Goal: Information Seeking & Learning: Check status

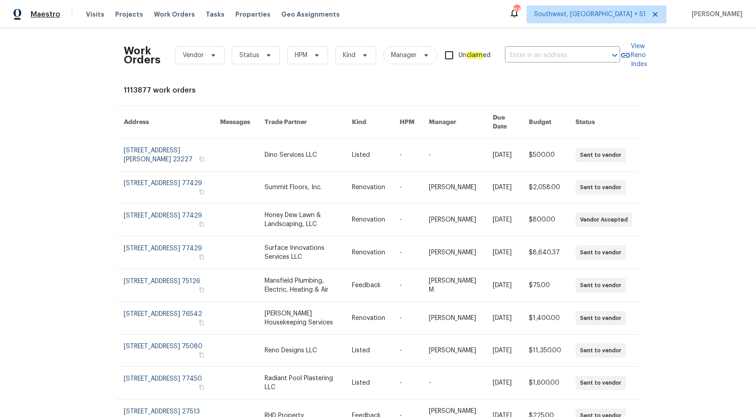
click at [53, 15] on span "Maestro" at bounding box center [46, 14] width 30 height 9
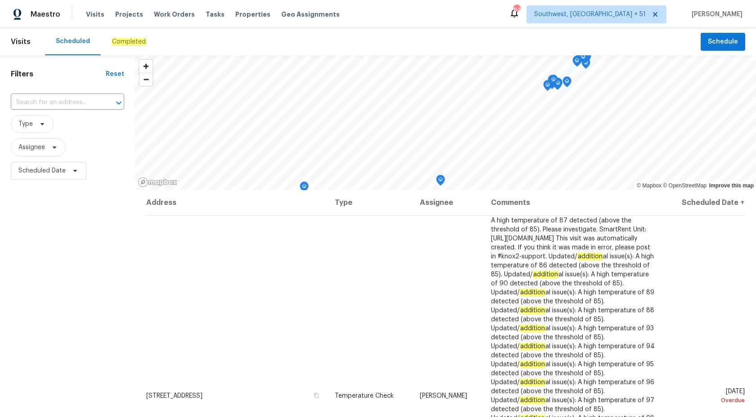
click at [126, 43] on em "Completed" at bounding box center [129, 41] width 35 height 7
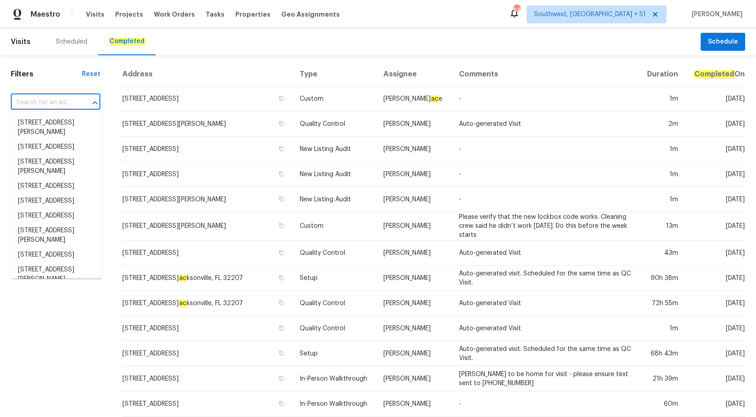
click at [42, 101] on input "text" at bounding box center [43, 103] width 64 height 14
paste input "3491 Saddle Creek Ln, Ellenwood, GA 30294"
type input "3491 Saddle Creek Ln, Ellenwood, GA 30294"
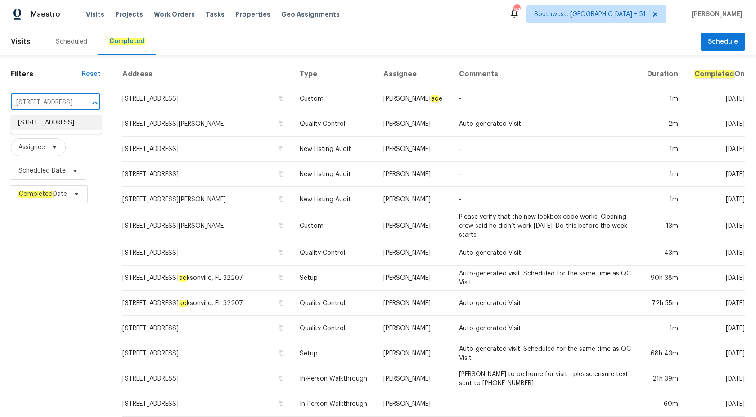
click at [50, 128] on li "3491 Saddle Creek Ln, Ellenwood, GA 30294" at bounding box center [56, 123] width 91 height 15
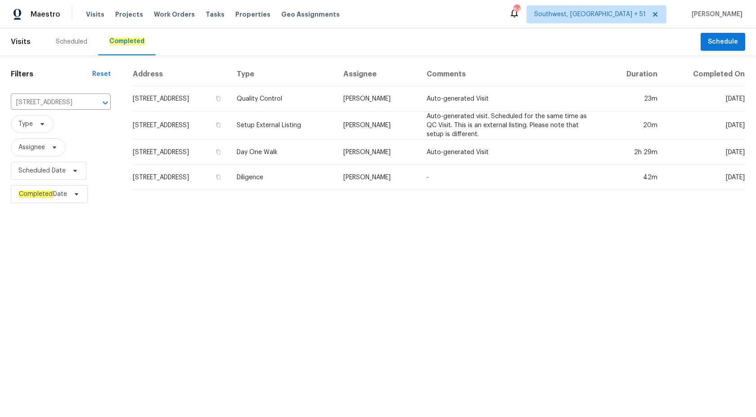
click at [336, 183] on td "Diligence" at bounding box center [282, 177] width 107 height 25
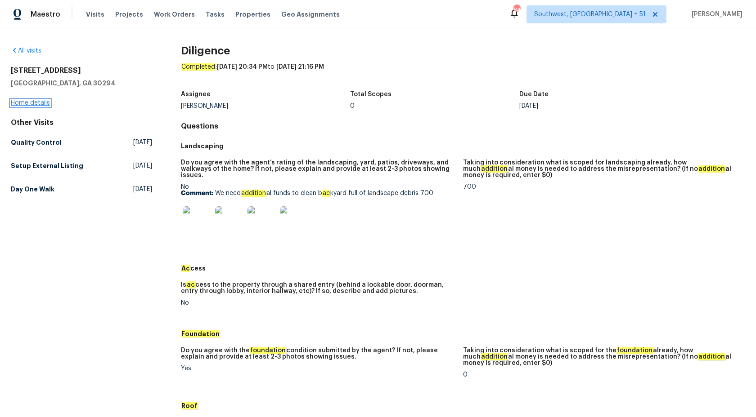
click at [27, 105] on link "Home details" at bounding box center [30, 103] width 39 height 6
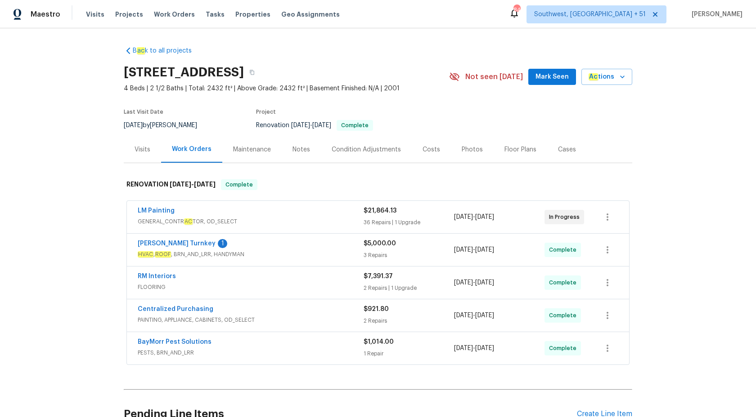
click at [317, 250] on span "HVAC , ROOF , BRN_AND_LRR, HANDYMAN" at bounding box center [251, 254] width 226 height 9
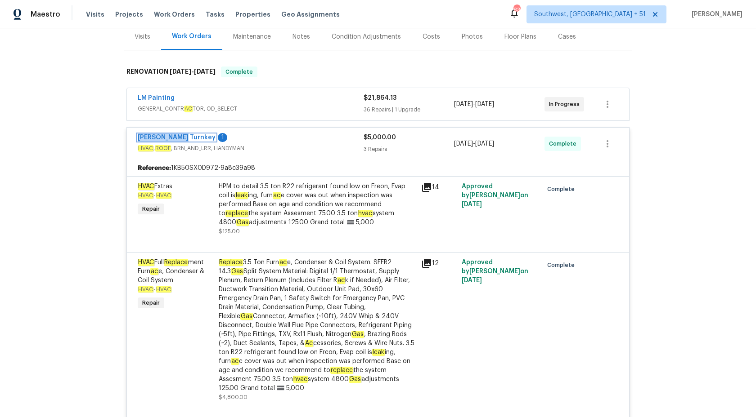
scroll to position [30, 0]
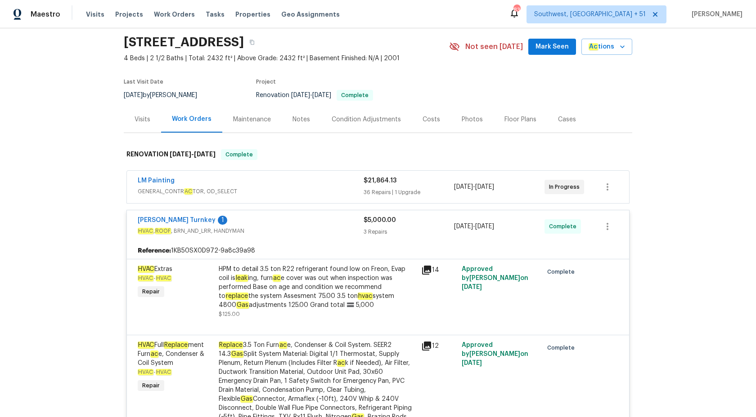
click at [350, 230] on span "HVAC , ROOF , BRN_AND_LRR, HANDYMAN" at bounding box center [251, 231] width 226 height 9
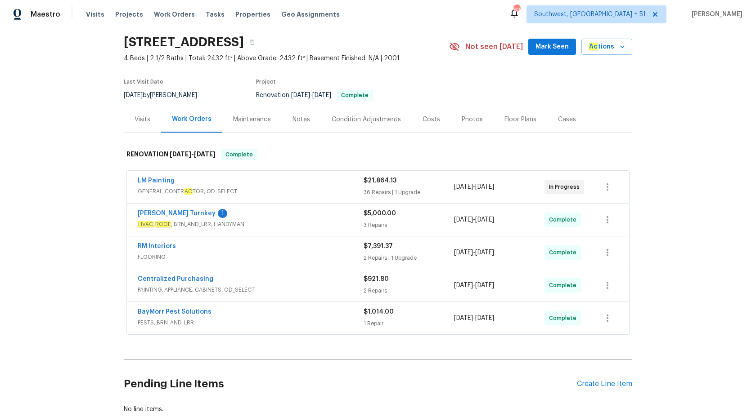
click at [301, 255] on span "FLOORING" at bounding box center [251, 257] width 226 height 9
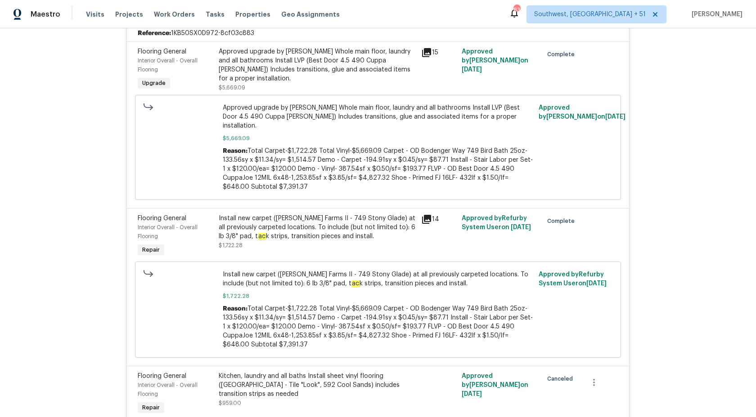
scroll to position [119, 0]
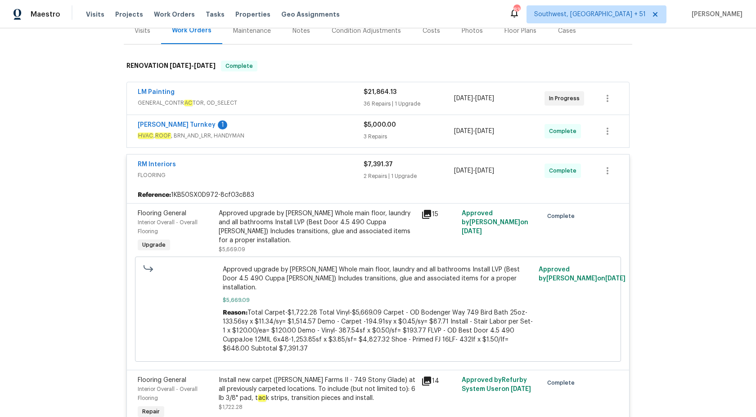
click at [387, 179] on div "2 Repairs | 1 Upgrade" at bounding box center [408, 176] width 90 height 9
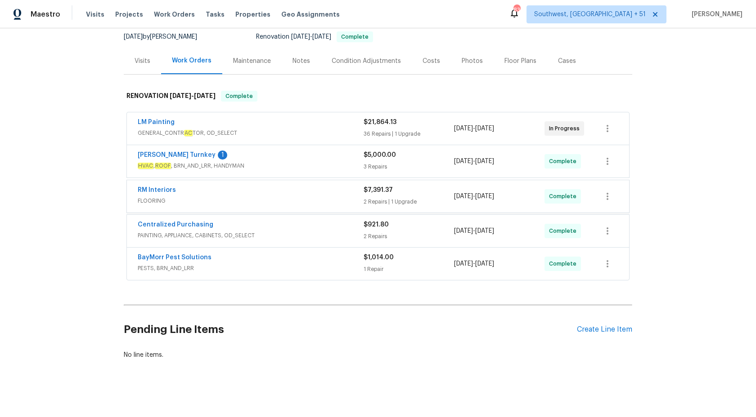
scroll to position [88, 0]
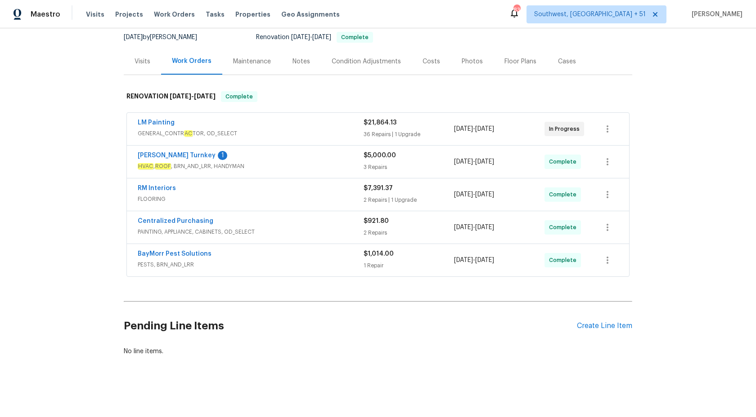
click at [312, 263] on span "PESTS, BRN_AND_LRR" at bounding box center [251, 264] width 226 height 9
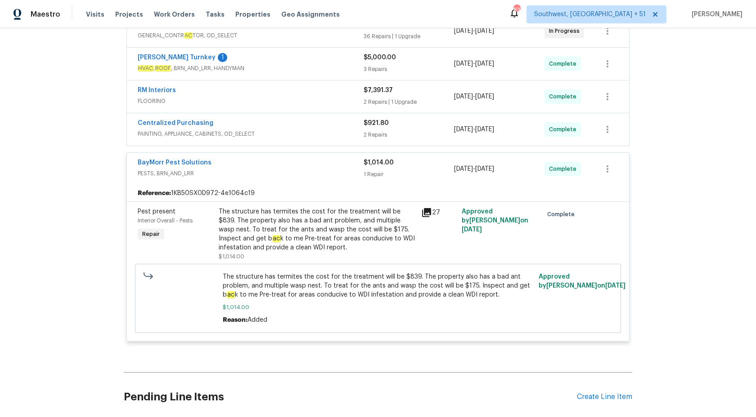
scroll to position [187, 0]
click at [310, 232] on div "The structure has termites the cost for the treatment will be $839. The propert…" at bounding box center [317, 229] width 197 height 45
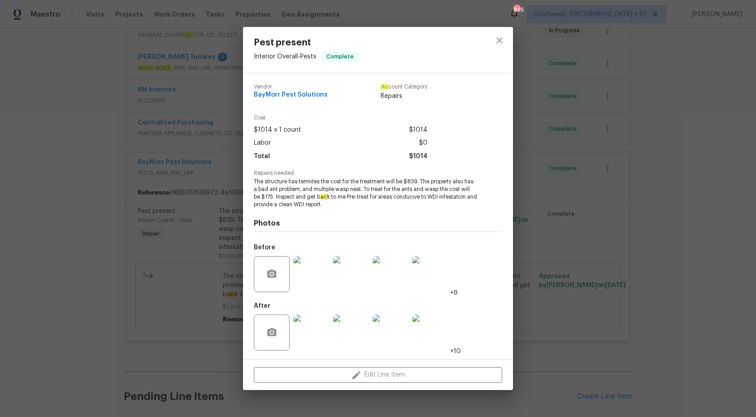
click at [646, 229] on div "Pest present Interior Overall - Pests Complete Vendor BayMorr Pest Solutions Ac…" at bounding box center [378, 208] width 756 height 417
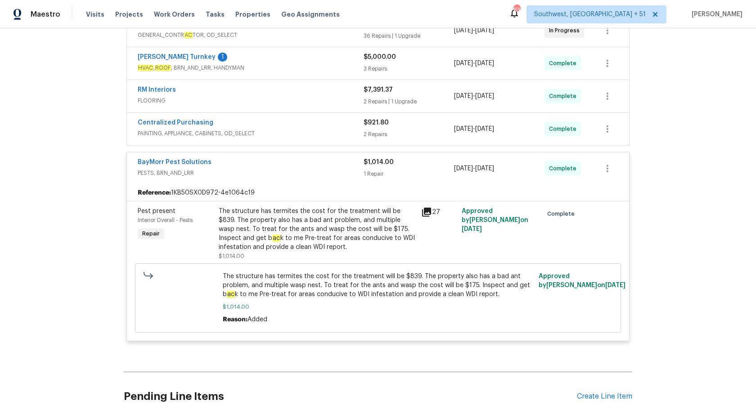
click at [372, 170] on div "1 Repair" at bounding box center [408, 174] width 90 height 9
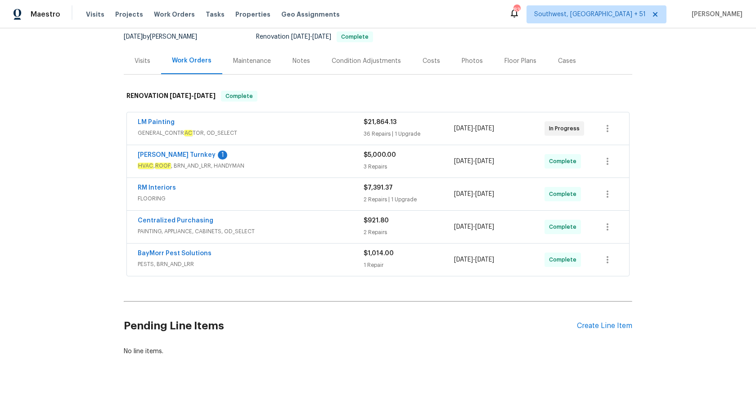
scroll to position [88, 0]
click at [331, 129] on div "LM Painting" at bounding box center [251, 123] width 226 height 11
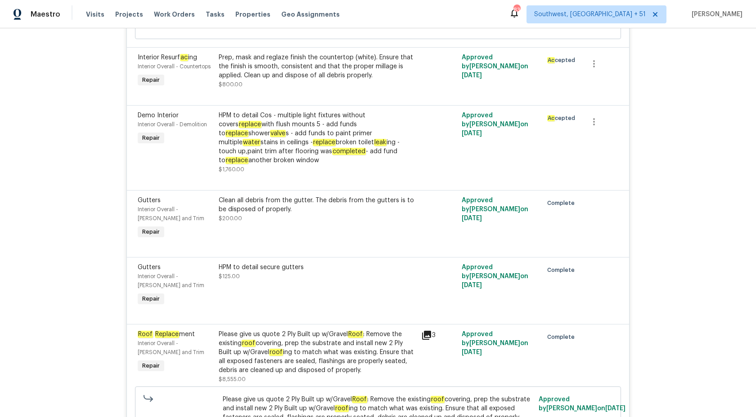
scroll to position [990, 0]
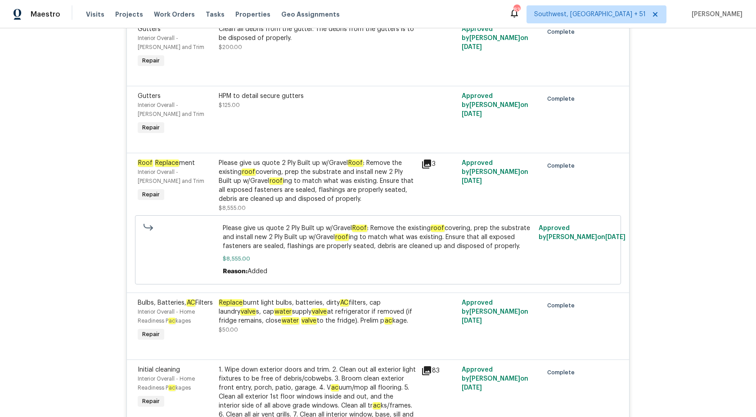
click at [331, 166] on div "Please give us quote 2 Ply Built up w/Gravel Roof : Remove the existing roof co…" at bounding box center [317, 181] width 197 height 45
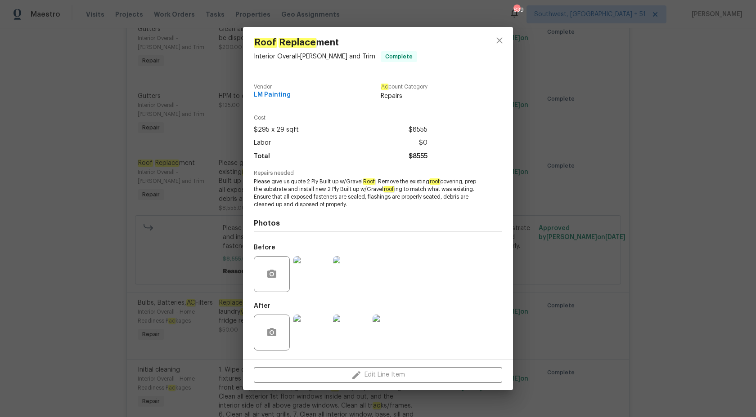
click at [701, 186] on div "Roof Replace ment Interior Overall - Eaves and Trim Complete Vendor LM Painting…" at bounding box center [378, 208] width 756 height 417
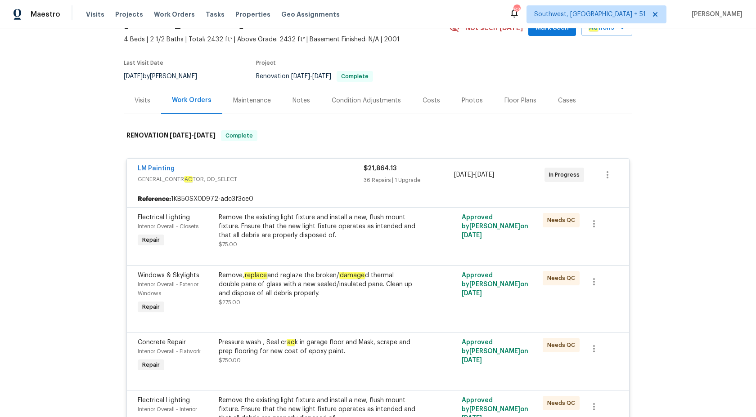
scroll to position [0, 0]
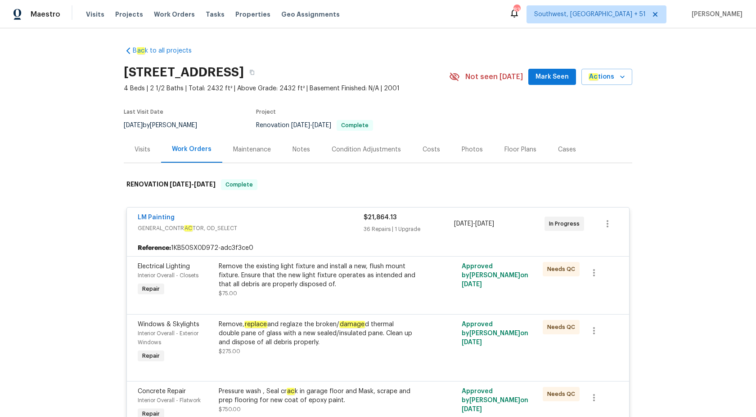
click at [381, 233] on div "36 Repairs | 1 Upgrade" at bounding box center [408, 229] width 90 height 9
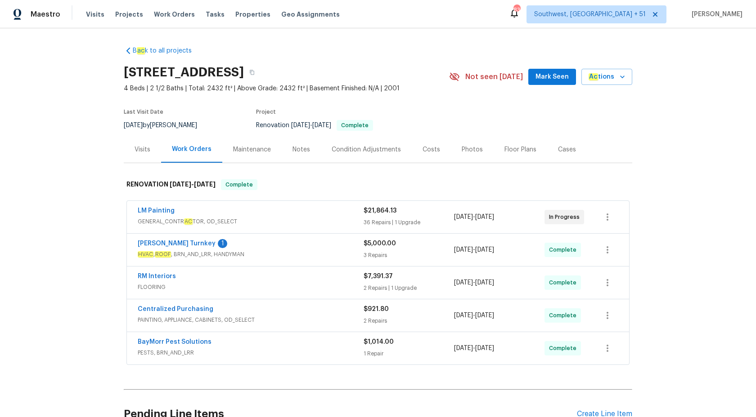
click at [147, 152] on div "Visits" at bounding box center [143, 149] width 16 height 9
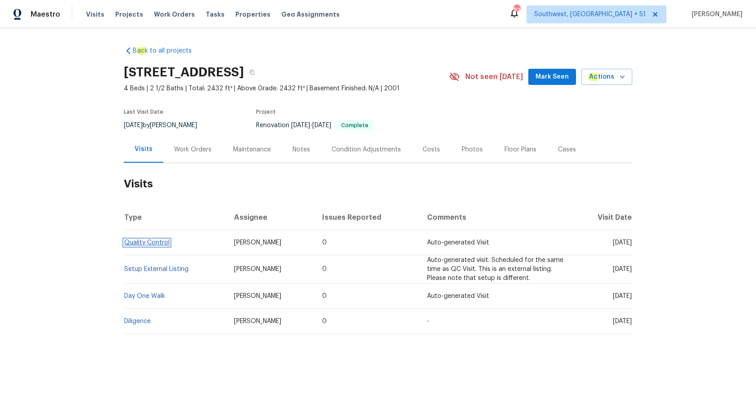
click at [153, 244] on link "Quality Control" at bounding box center [146, 243] width 45 height 6
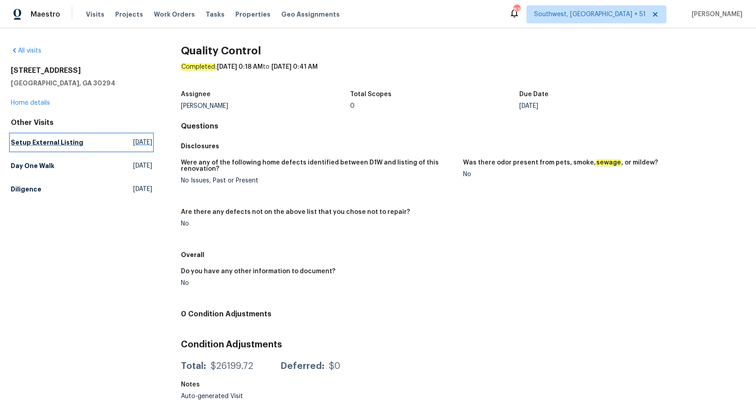
click at [35, 146] on h5 "Setup External Listing" at bounding box center [47, 142] width 72 height 9
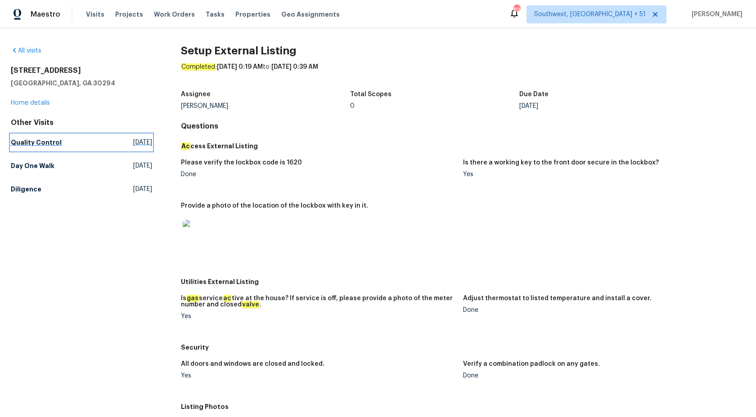
click at [27, 142] on h5 "Quality Control" at bounding box center [36, 142] width 51 height 9
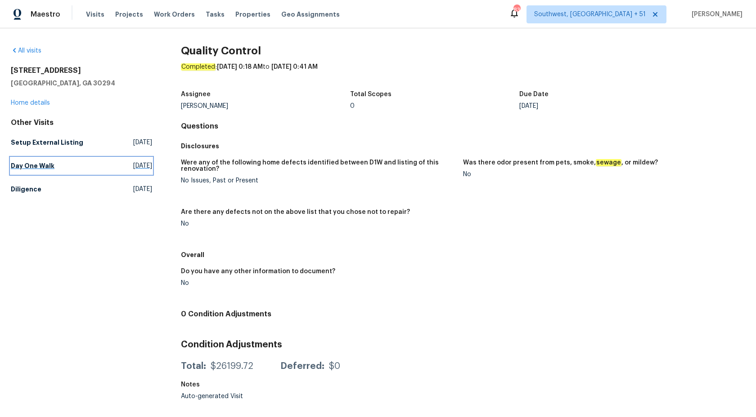
click at [31, 169] on h5 "Day One Walk" at bounding box center [33, 165] width 44 height 9
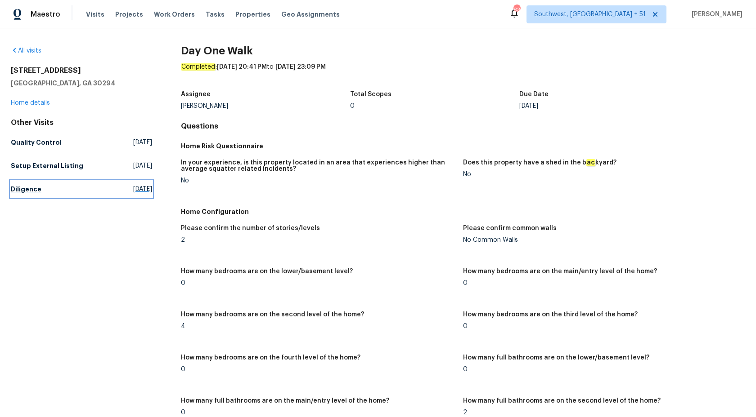
click at [29, 188] on h5 "Diligence" at bounding box center [26, 189] width 31 height 9
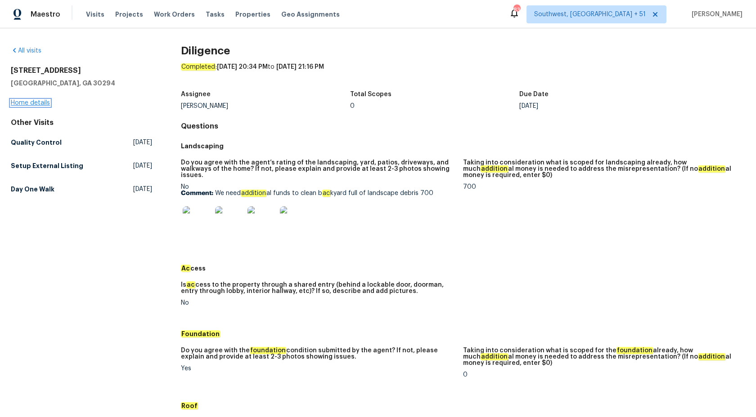
click at [16, 103] on link "Home details" at bounding box center [30, 103] width 39 height 6
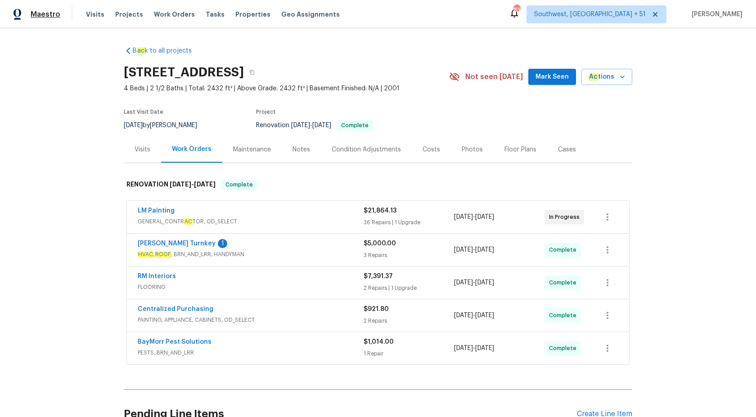
click at [49, 17] on span "Maestro" at bounding box center [46, 14] width 30 height 9
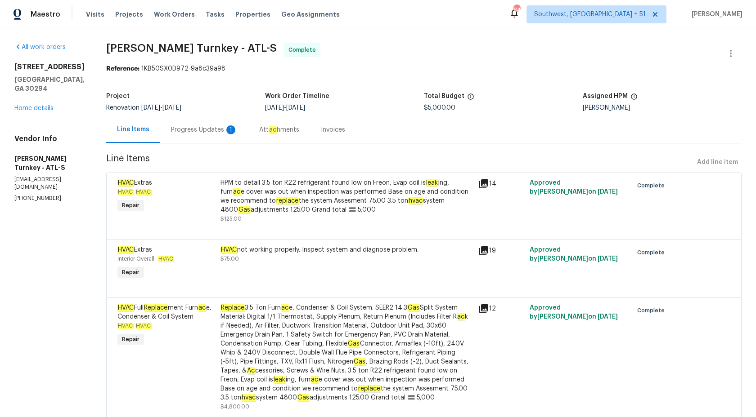
click at [321, 129] on div "Invoices" at bounding box center [333, 130] width 24 height 9
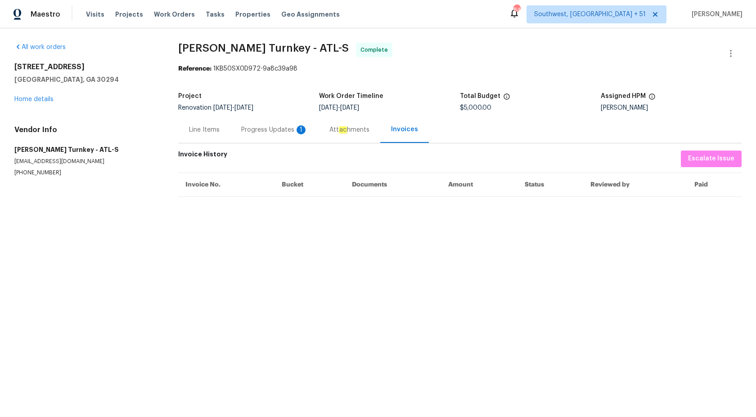
click at [282, 130] on div "Progress Updates 1" at bounding box center [274, 130] width 67 height 9
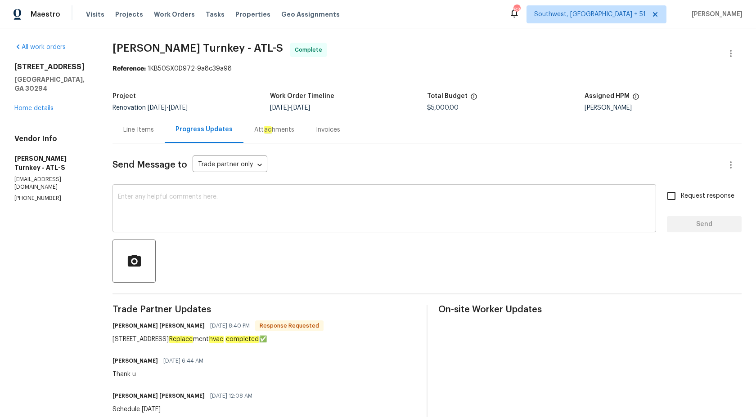
scroll to position [225, 0]
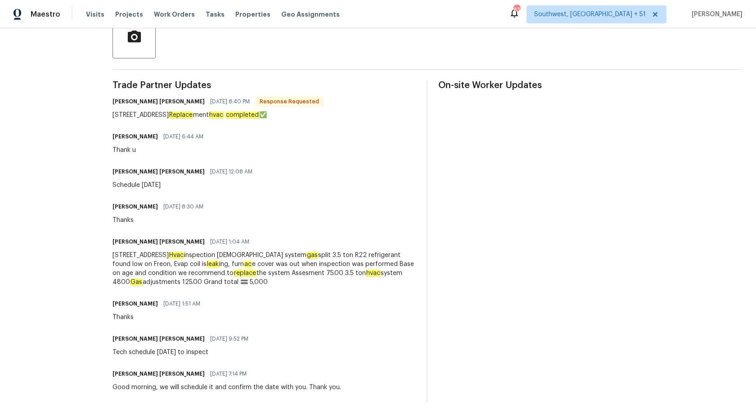
click at [311, 259] on div "3941 Saddle Creek ln, Ellenwood Hvac inspection 25 years old system gas split 3…" at bounding box center [263, 269] width 303 height 36
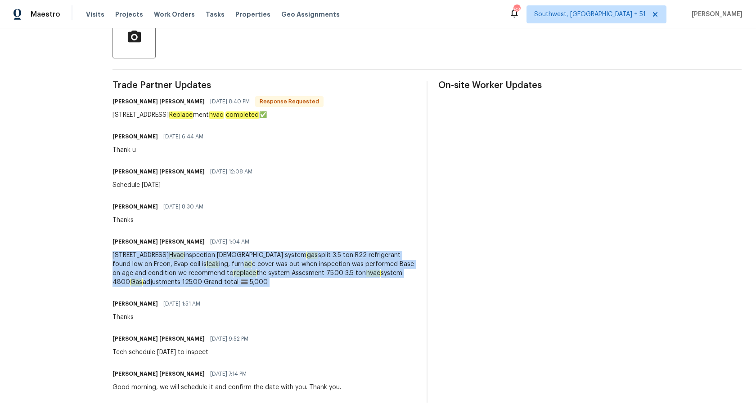
click at [311, 259] on div "3941 Saddle Creek ln, Ellenwood Hvac inspection 25 years old system gas split 3…" at bounding box center [263, 269] width 303 height 36
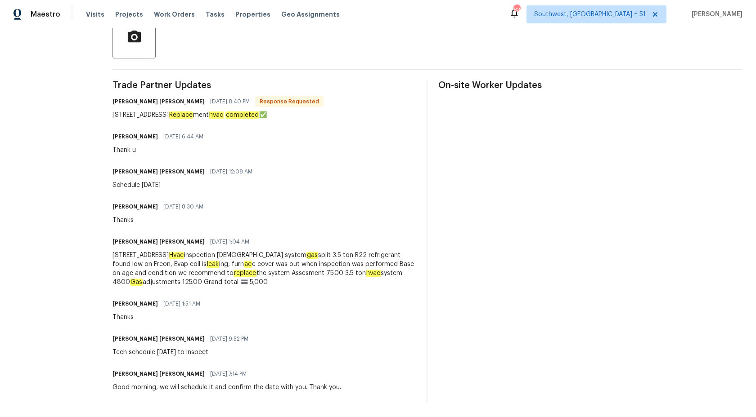
click at [357, 293] on div "Trade Partner Updates Juan David Aguilar 08/29/2025 8:40 PM Response Requested …" at bounding box center [263, 242] width 303 height 322
drag, startPoint x: 344, startPoint y: 274, endPoint x: 404, endPoint y: 275, distance: 60.7
click at [404, 275] on div "3941 Saddle Creek ln, Ellenwood Hvac inspection 25 years old system gas split 3…" at bounding box center [263, 269] width 303 height 36
copy div "3.5 ton hvac system"
click at [251, 256] on div "3941 Saddle Creek ln, Ellenwood Hvac inspection 25 years old system gas split 3…" at bounding box center [263, 269] width 303 height 36
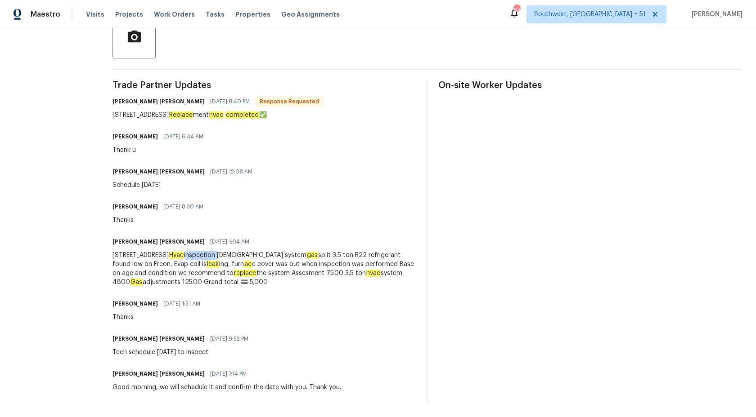
click at [251, 256] on div "3941 Saddle Creek ln, Ellenwood Hvac inspection 25 years old system gas split 3…" at bounding box center [263, 269] width 303 height 36
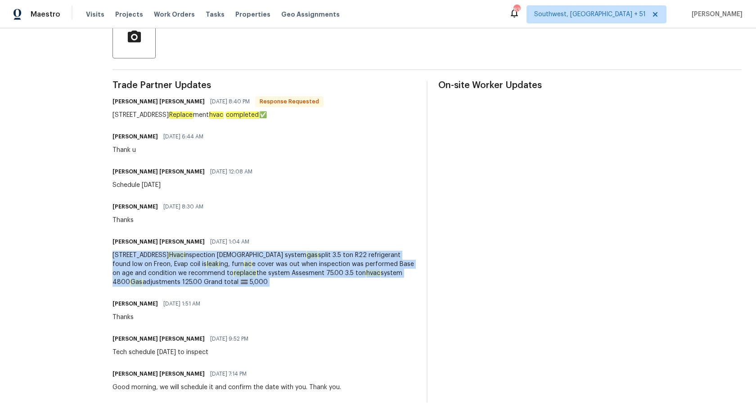
click at [251, 256] on div "3941 Saddle Creek ln, Ellenwood Hvac inspection 25 years old system gas split 3…" at bounding box center [263, 269] width 303 height 36
copy div "3941 Saddle Creek ln, Ellenwood Hvac inspection 25 years old system gas split 3…"
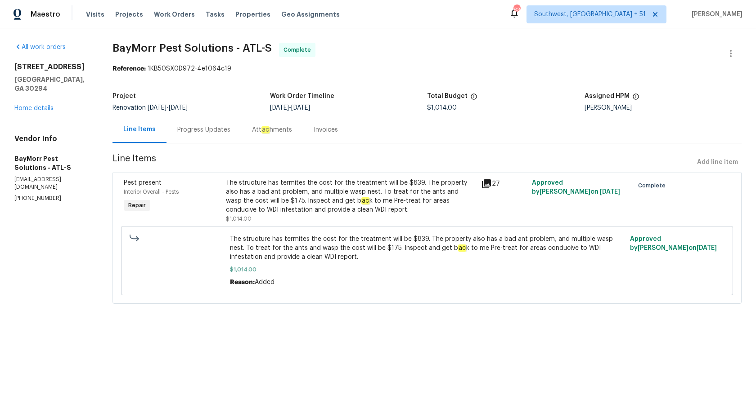
click at [333, 135] on div "Invoices" at bounding box center [326, 130] width 24 height 9
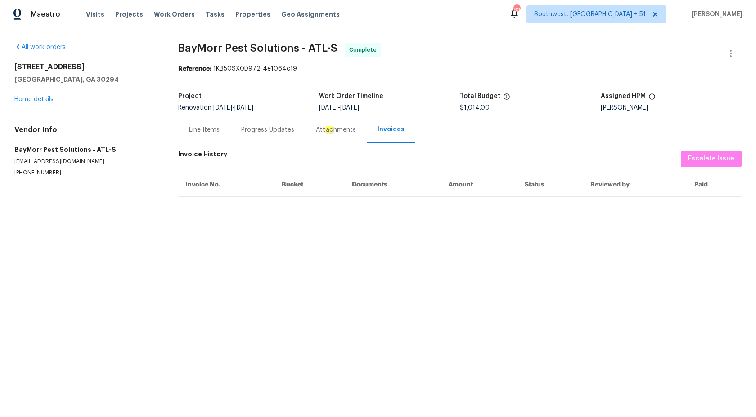
click at [259, 135] on div "Progress Updates" at bounding box center [267, 130] width 53 height 9
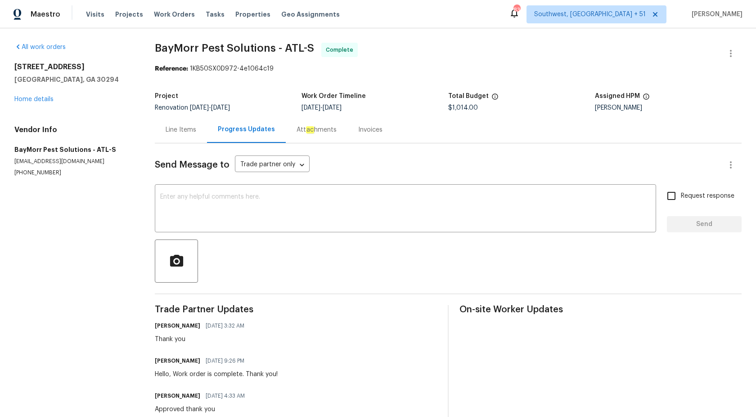
scroll to position [67, 0]
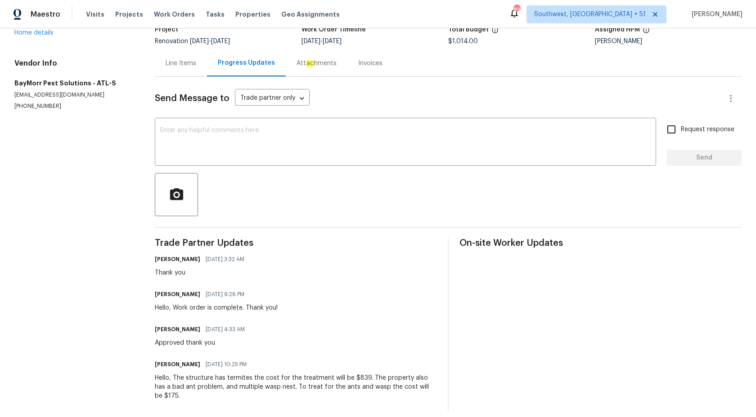
click at [368, 386] on div "Hello, The structure has termites the cost for the treatment will be $839. The …" at bounding box center [296, 387] width 282 height 27
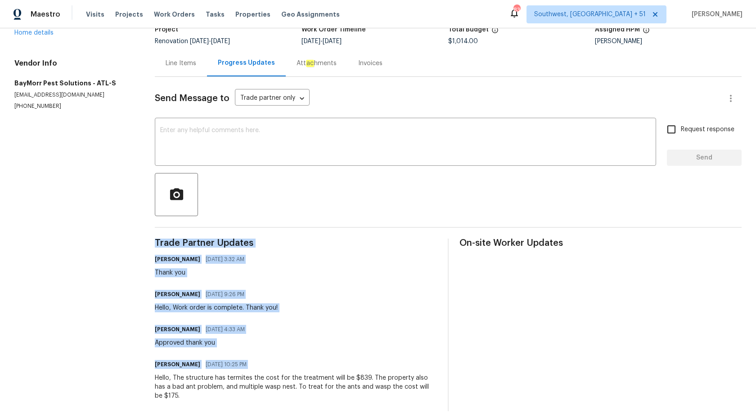
click at [368, 386] on div "Hello, The structure has termites the cost for the treatment will be $839. The …" at bounding box center [296, 387] width 282 height 27
copy div "Trade Partner Updates Juan Lozano 08/25/2025 3:32 AM Thank you Todd Morrison 08…"
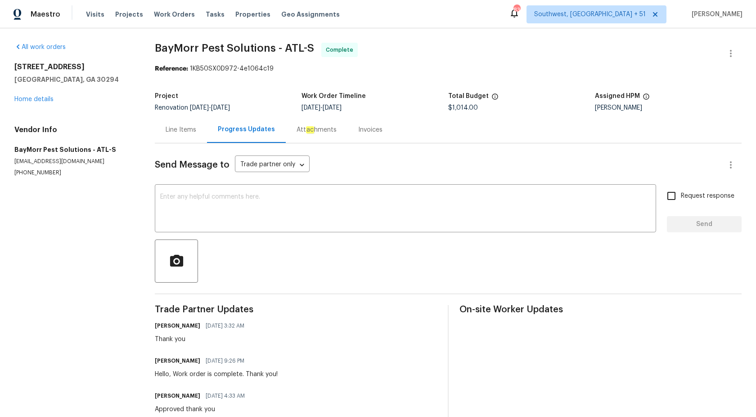
click at [260, 40] on div "All work orders 3491 Saddle Creek Ln Ellenwood, GA 30294 Home details Vendor In…" at bounding box center [378, 260] width 756 height 464
copy span "BayMorr Pest Solutions - ATL-S"
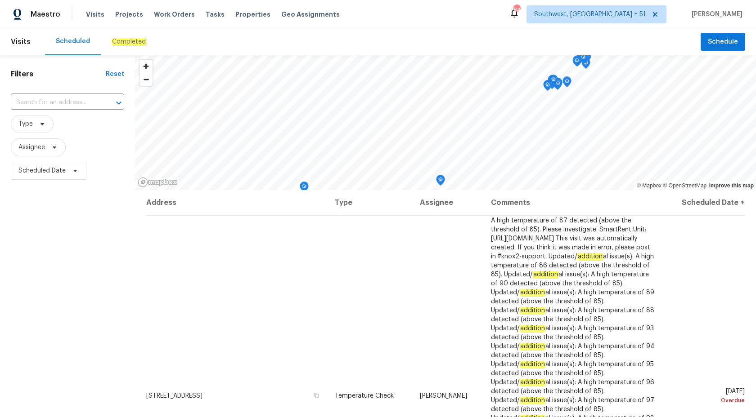
click at [131, 44] on em "Completed" at bounding box center [129, 41] width 35 height 7
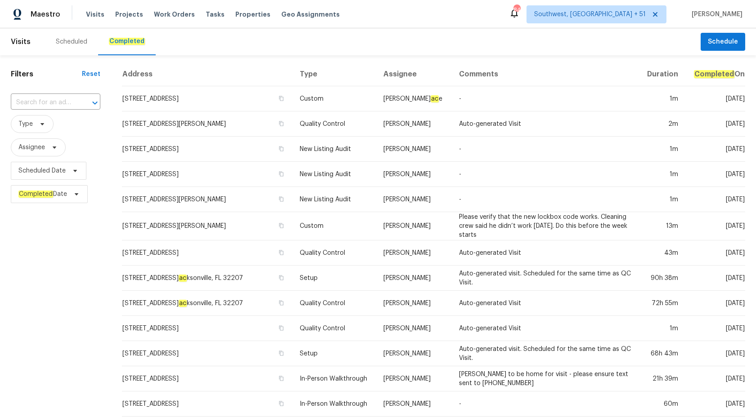
click at [27, 94] on div "​" at bounding box center [56, 102] width 90 height 19
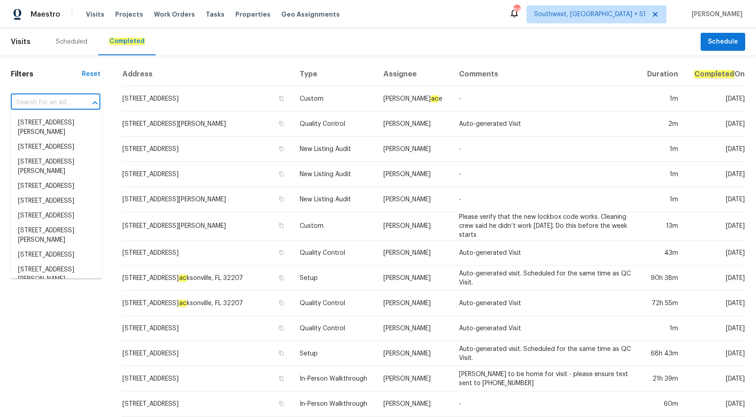
paste input "108 Madeline Ct, Youngsville, NC 27596"
type input "108 Madeline Ct, Youngsville, NC 27596"
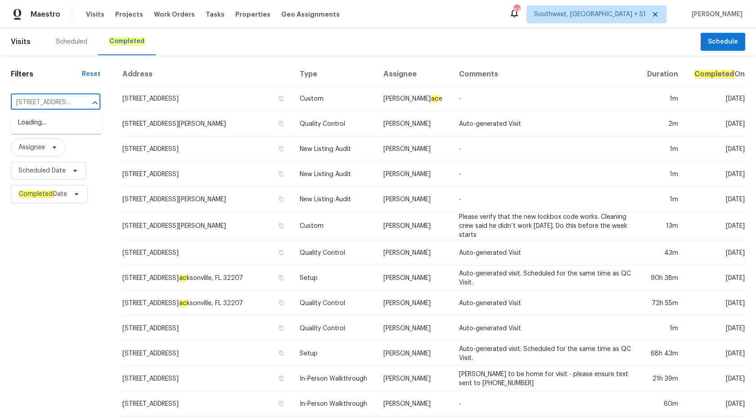
scroll to position [0, 56]
click at [51, 118] on li "108 Madeline Ct, Youngsville, NC 27596" at bounding box center [56, 128] width 91 height 24
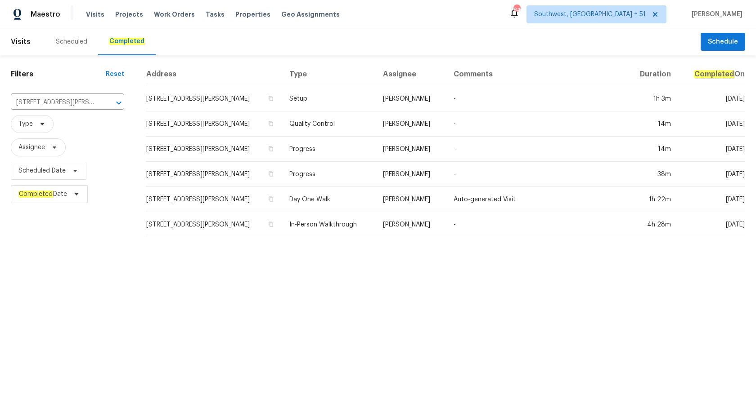
click at [467, 140] on td "-" at bounding box center [536, 149] width 180 height 25
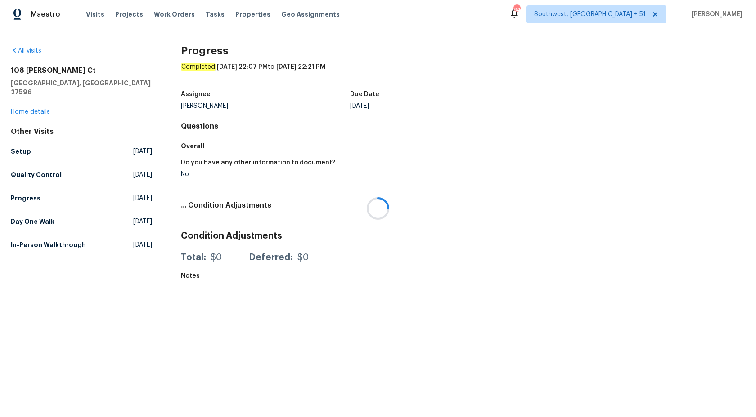
click at [28, 103] on div at bounding box center [378, 208] width 756 height 417
click at [32, 104] on div at bounding box center [378, 208] width 756 height 417
click at [31, 109] on link "Home details" at bounding box center [30, 112] width 39 height 6
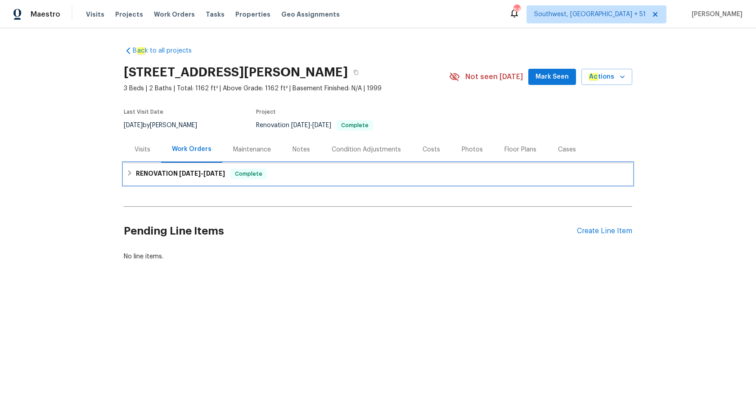
click at [192, 169] on h6 "RENOVATION 8/15/25 - 8/28/25" at bounding box center [180, 174] width 89 height 11
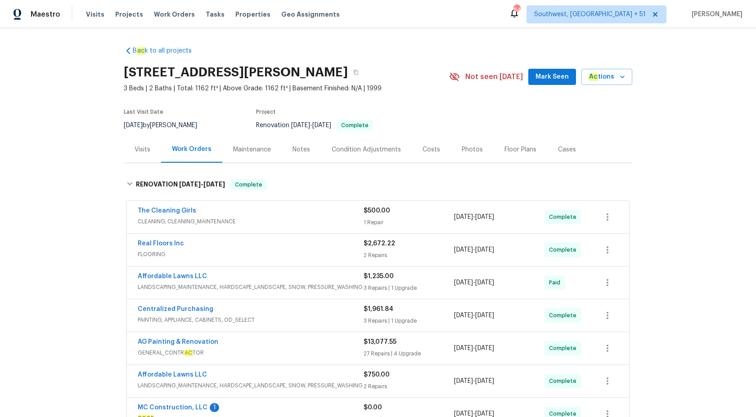
click at [135, 151] on div "Visits" at bounding box center [143, 149] width 16 height 9
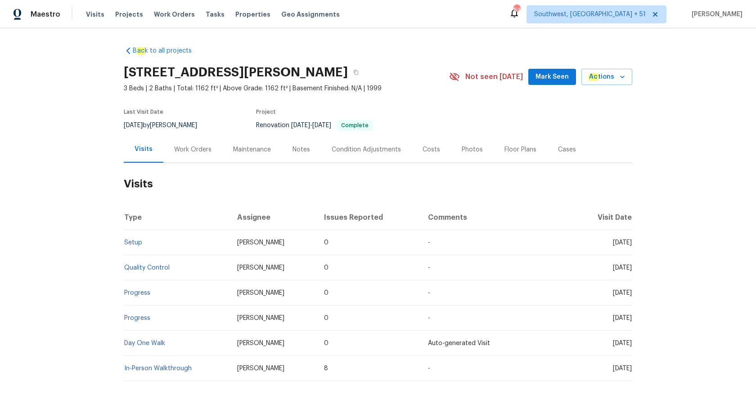
click at [130, 247] on td "Setup" at bounding box center [177, 242] width 106 height 25
click at [131, 245] on link "Setup" at bounding box center [133, 243] width 18 height 6
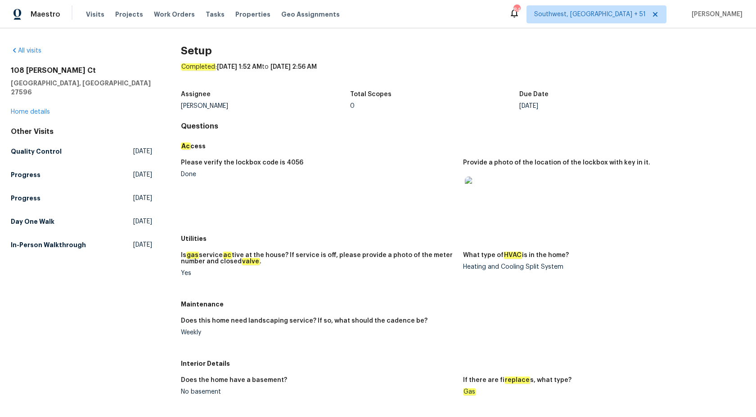
scroll to position [243, 0]
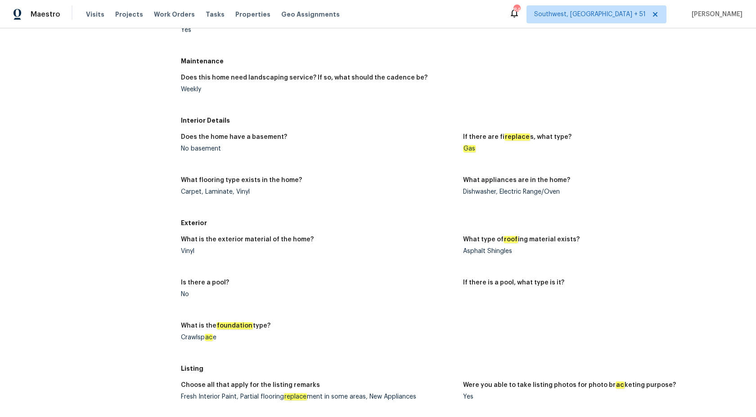
click at [386, 255] on figure "What is the exterior material of the home? Vinyl" at bounding box center [322, 253] width 282 height 32
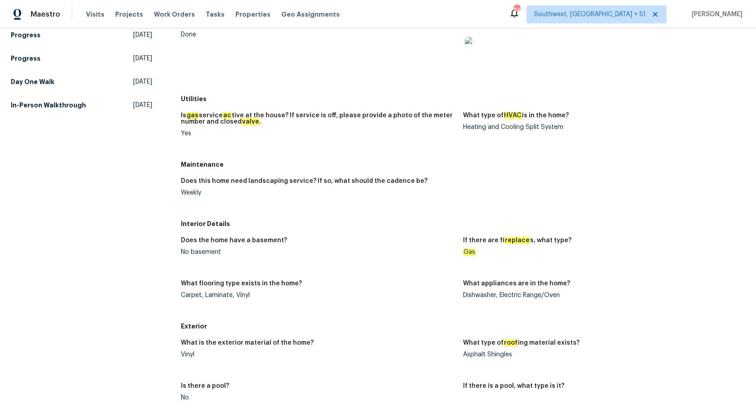
scroll to position [0, 0]
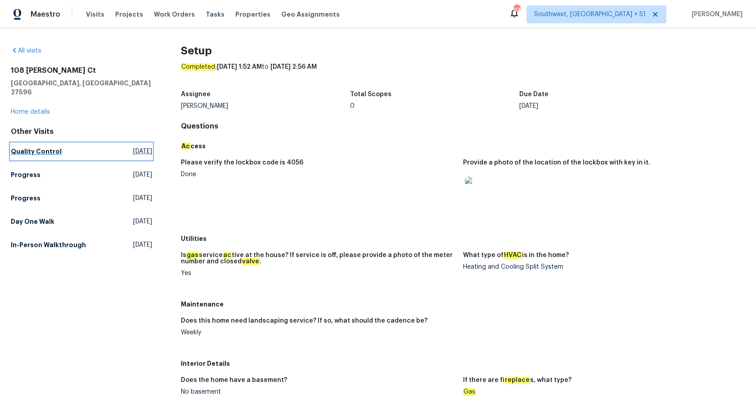
click at [16, 147] on h5 "Quality Control" at bounding box center [36, 151] width 51 height 9
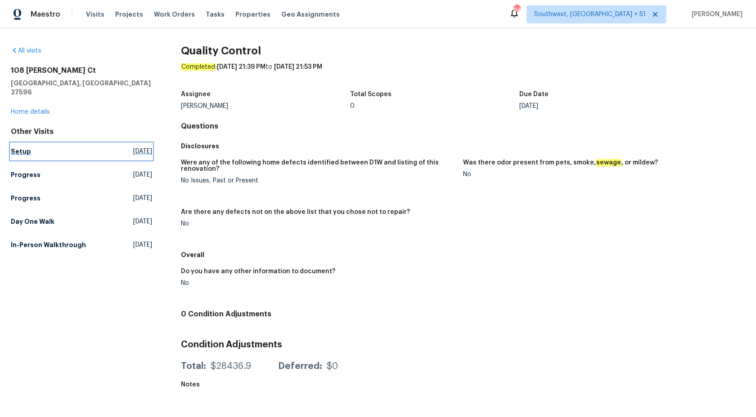
click at [11, 149] on link "Setup Sat, Aug 30 2025" at bounding box center [81, 152] width 141 height 16
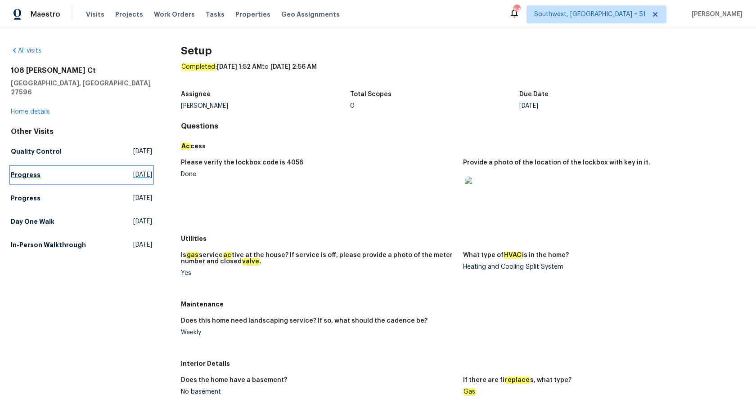
click at [39, 167] on link "Progress Fri, Aug 22 2025" at bounding box center [81, 175] width 141 height 16
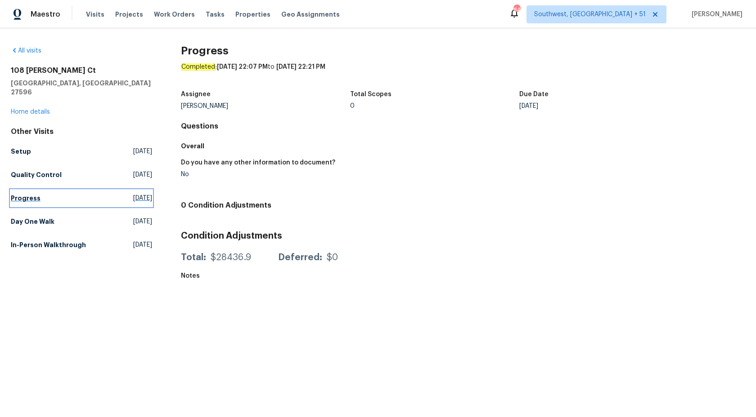
click at [23, 194] on h5 "Progress" at bounding box center [26, 198] width 30 height 9
click at [25, 219] on link "Day One Walk Fri, Aug 15 2025" at bounding box center [81, 222] width 141 height 16
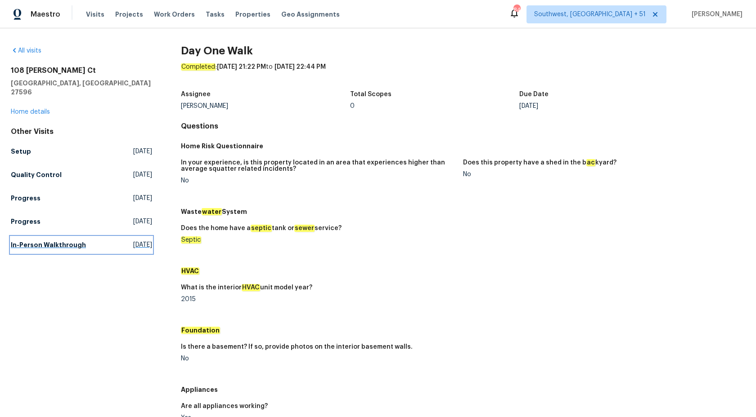
click at [44, 242] on link "In-Person Walkthrough Wed, May 28 2025" at bounding box center [81, 245] width 141 height 16
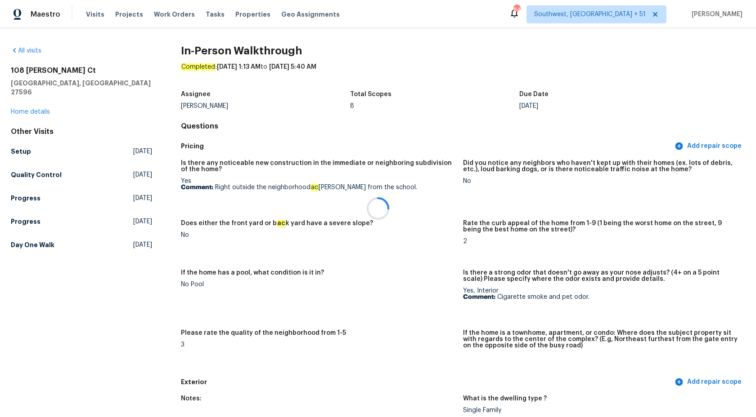
click at [365, 211] on div at bounding box center [378, 208] width 756 height 417
click at [18, 147] on h5 "Setup" at bounding box center [21, 151] width 20 height 9
click at [18, 170] on h5 "Quality Control" at bounding box center [36, 174] width 51 height 9
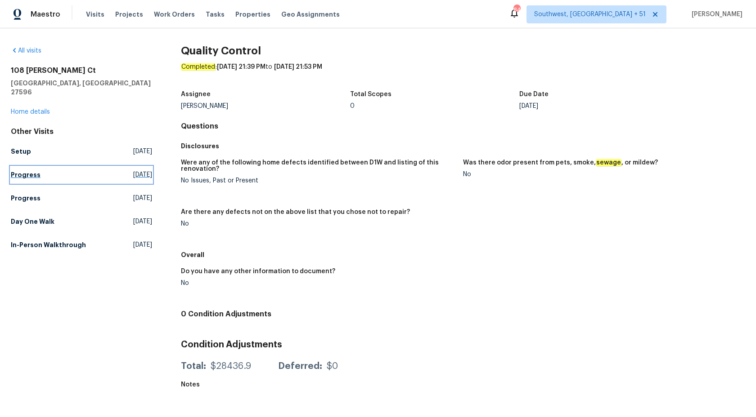
click at [31, 172] on link "Progress Fri, Aug 22 2025" at bounding box center [81, 175] width 141 height 16
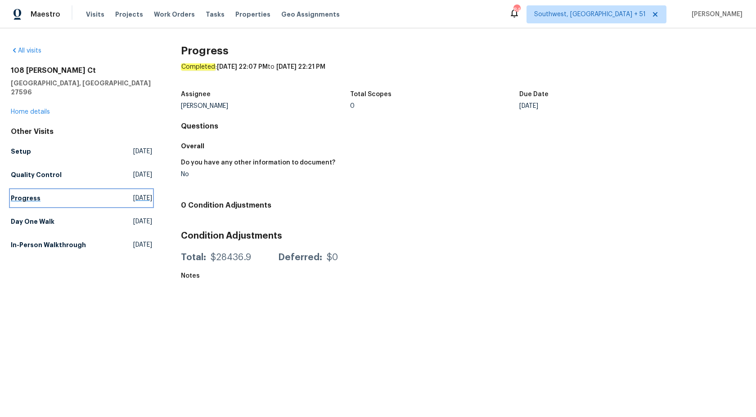
click at [30, 194] on h5 "Progress" at bounding box center [26, 198] width 30 height 9
click at [33, 217] on h5 "Day One Walk" at bounding box center [33, 221] width 44 height 9
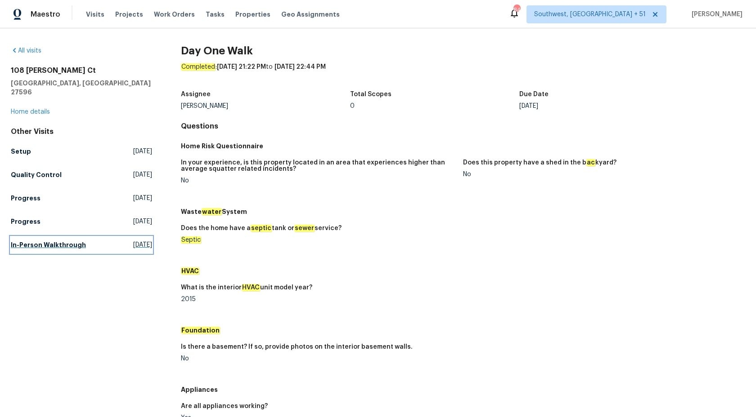
click at [26, 241] on h5 "In-Person Walkthrough" at bounding box center [48, 245] width 75 height 9
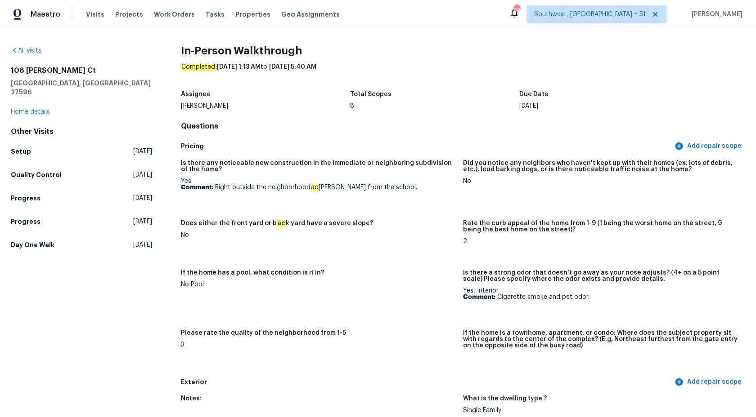
click at [340, 234] on div "No" at bounding box center [318, 235] width 275 height 6
click at [41, 109] on link "Home details" at bounding box center [30, 112] width 39 height 6
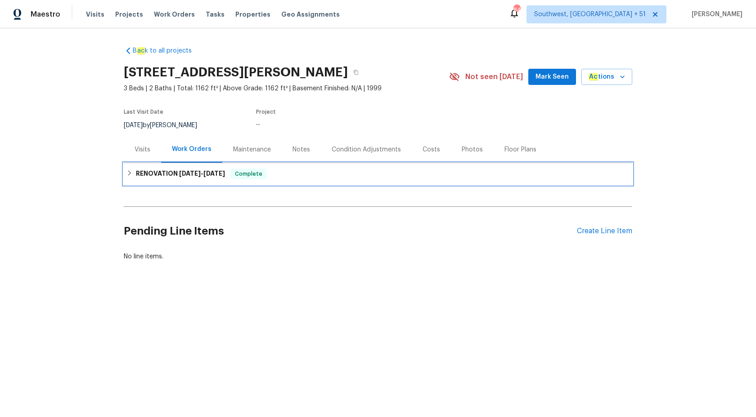
click at [187, 170] on h6 "RENOVATION 8/15/25 - 8/28/25" at bounding box center [180, 174] width 89 height 11
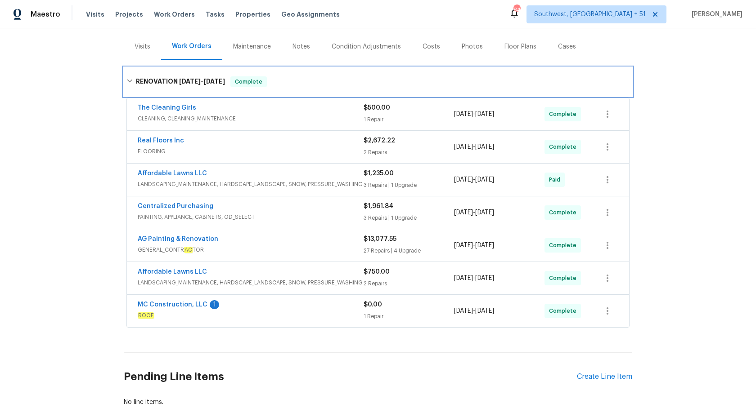
scroll to position [94, 0]
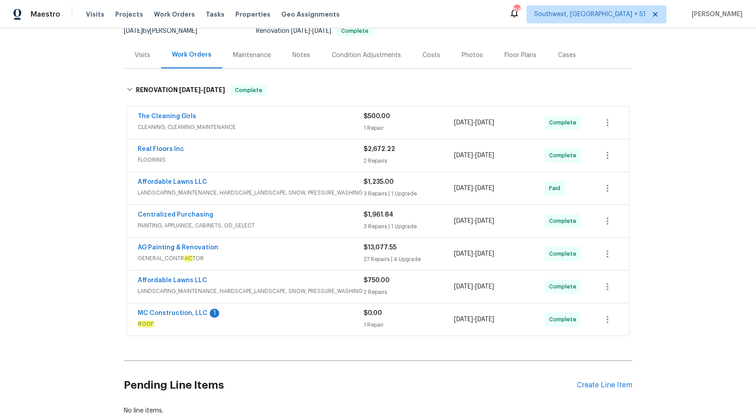
click at [264, 164] on span "FLOORING" at bounding box center [251, 160] width 226 height 9
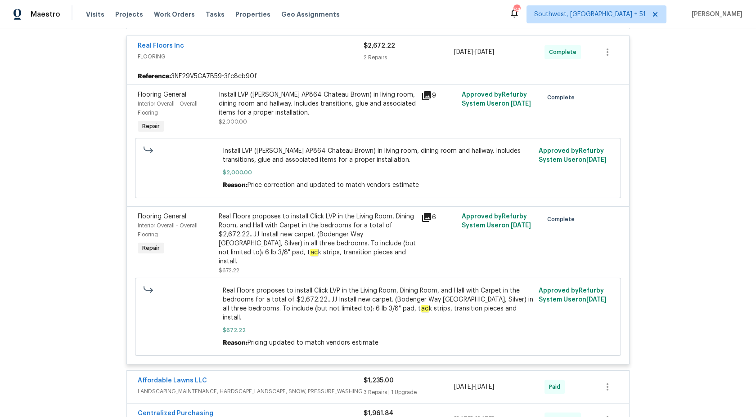
scroll to position [104, 0]
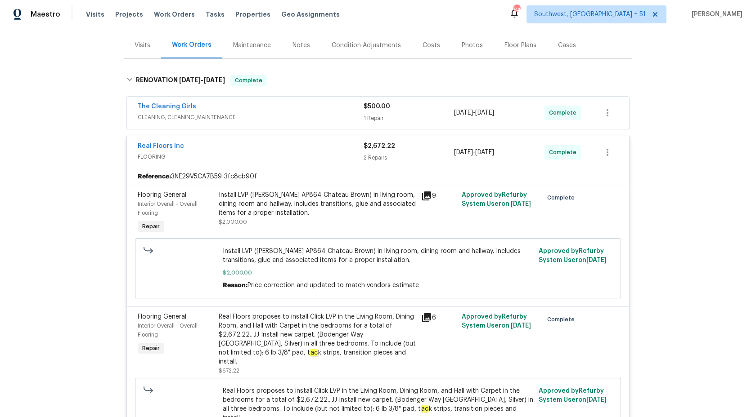
click at [371, 159] on div "2 Repairs" at bounding box center [408, 157] width 90 height 9
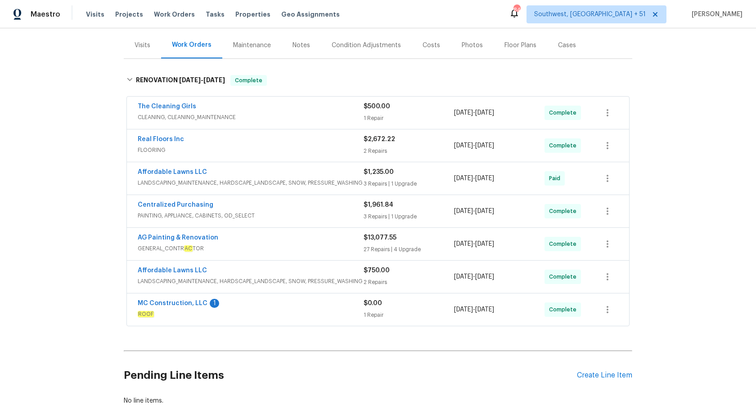
click at [354, 172] on div "Affordable Lawns LLC" at bounding box center [251, 173] width 226 height 11
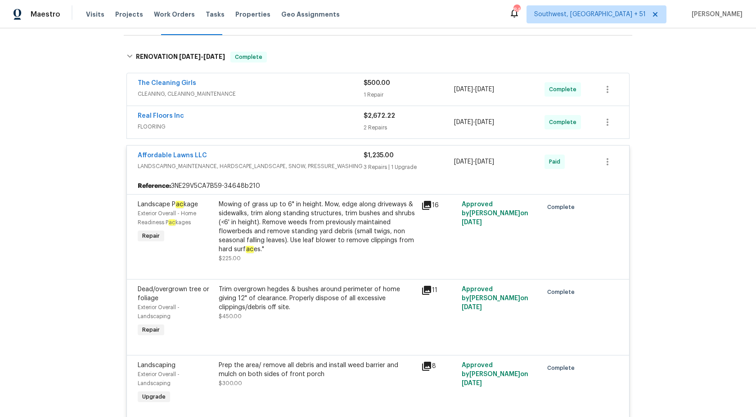
scroll to position [114, 0]
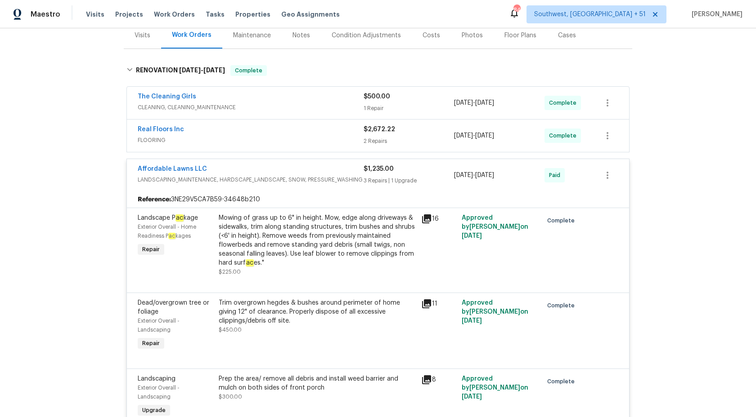
click at [370, 175] on div "$1,235.00 3 Repairs | 1 Upgrade" at bounding box center [408, 176] width 90 height 22
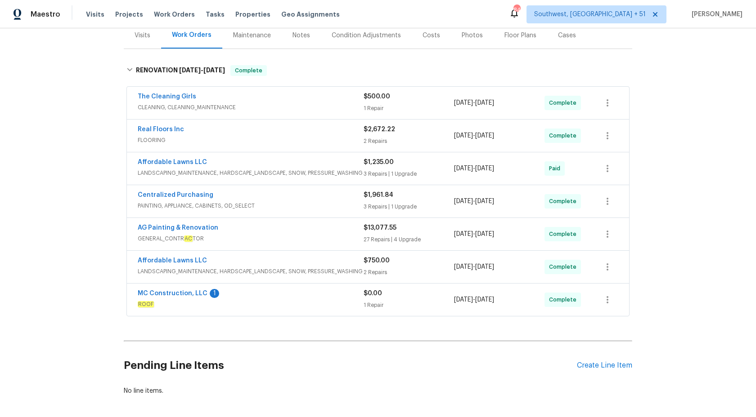
click at [333, 206] on span "PAINTING, APPLIANCE, CABINETS, OD_SELECT" at bounding box center [251, 206] width 226 height 9
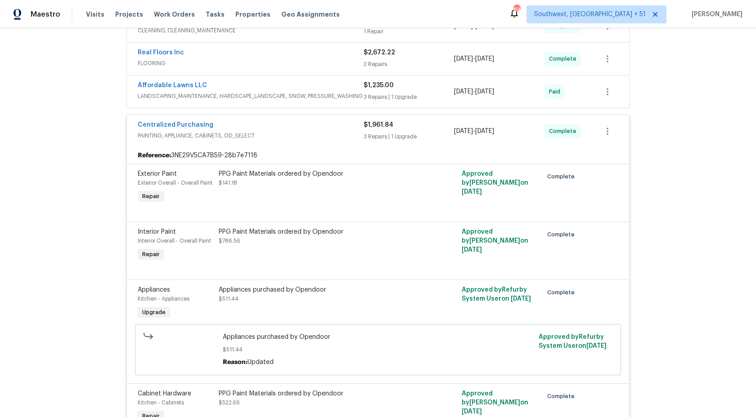
scroll to position [121, 0]
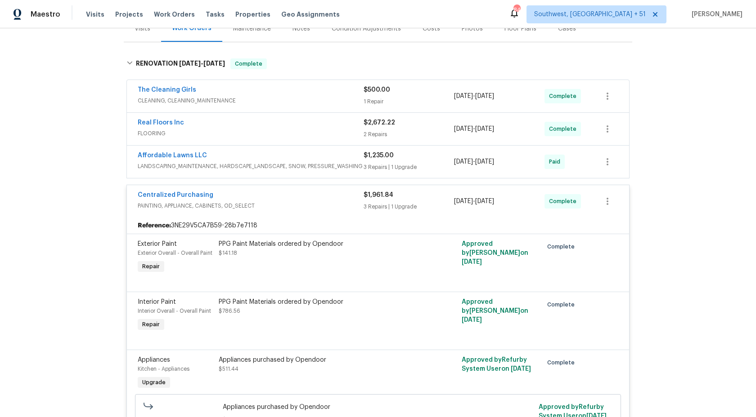
click at [362, 215] on div "Centralized Purchasing PAINTING, APPLIANCE, CABINETS, OD_SELECT $1,961.84 3 Rep…" at bounding box center [378, 201] width 502 height 32
click at [362, 206] on span "PAINTING, APPLIANCE, CABINETS, OD_SELECT" at bounding box center [251, 206] width 226 height 9
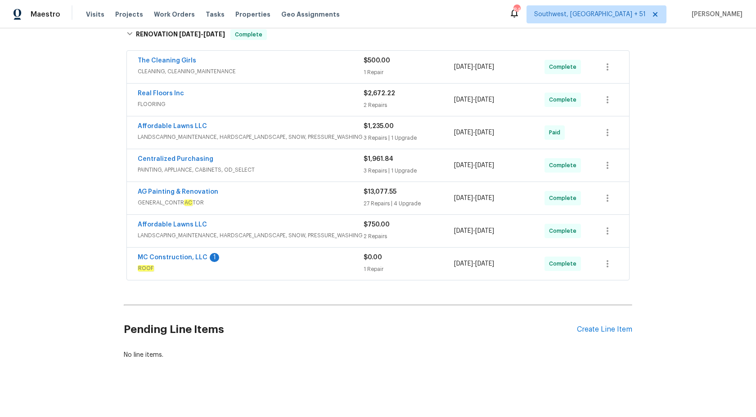
scroll to position [154, 0]
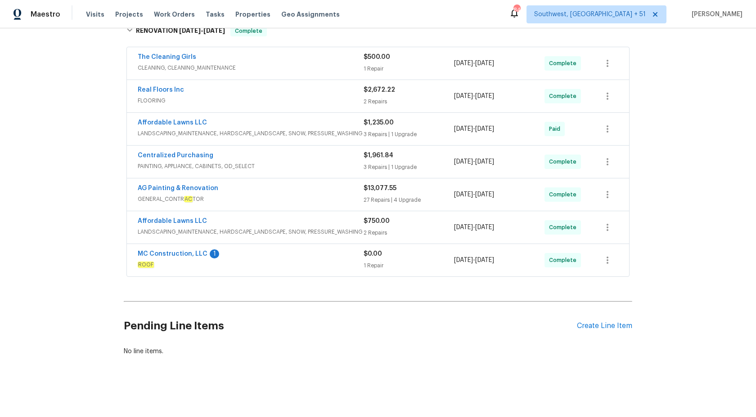
click at [322, 245] on div "MC Construction, LLC 1 ROOF $0.00 1 Repair 8/15/2025 - 8/19/2025 Complete" at bounding box center [378, 260] width 502 height 32
click at [323, 229] on span "LANDSCAPING_MAINTENANCE, HARDSCAPE_LANDSCAPE, SNOW, PRESSURE_WASHING" at bounding box center [251, 232] width 226 height 9
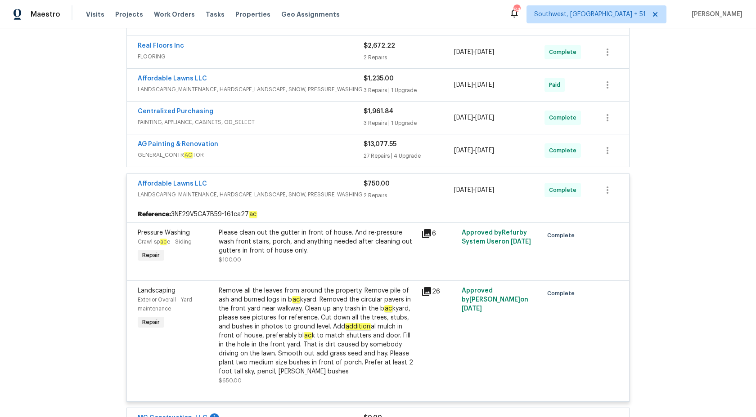
click at [366, 198] on div "2 Repairs" at bounding box center [408, 195] width 90 height 9
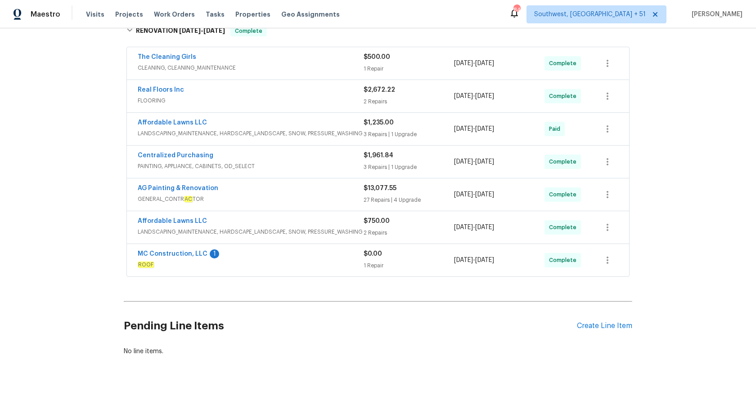
click at [365, 198] on div "27 Repairs | 4 Upgrade" at bounding box center [408, 200] width 90 height 9
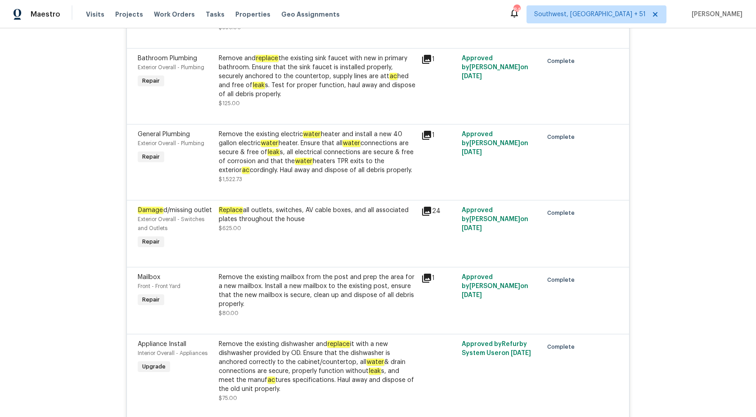
scroll to position [1453, 0]
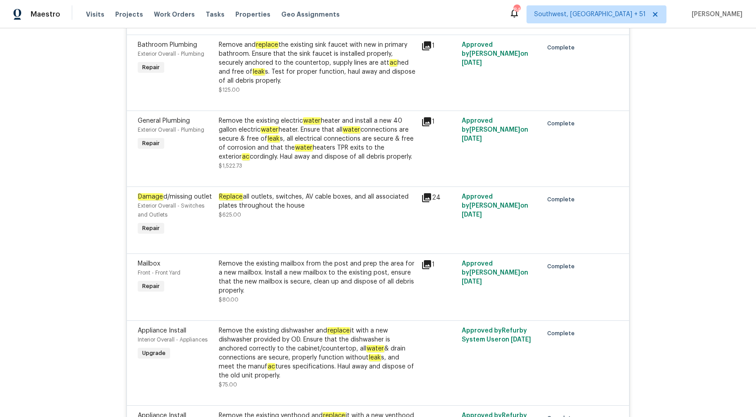
click at [366, 133] on div "Remove the existing electric water heater and install a new 40 gallon electric …" at bounding box center [317, 139] width 197 height 45
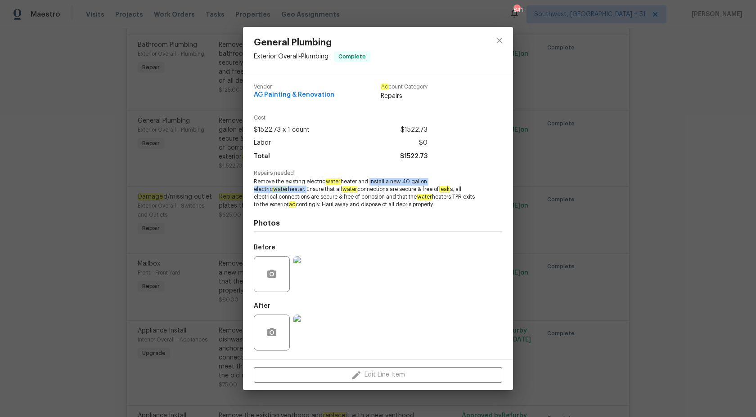
copy span "install a new 40 gallon electric water heater."
drag, startPoint x: 369, startPoint y: 181, endPoint x: 271, endPoint y: 190, distance: 98.5
click at [271, 190] on span "Remove the existing electric water heater and install a new 40 gallon electric …" at bounding box center [366, 193] width 224 height 30
click at [682, 272] on div "General Plumbing Exterior Overall - Plumbing Complete Vendor AG Painting & Reno…" at bounding box center [378, 208] width 756 height 417
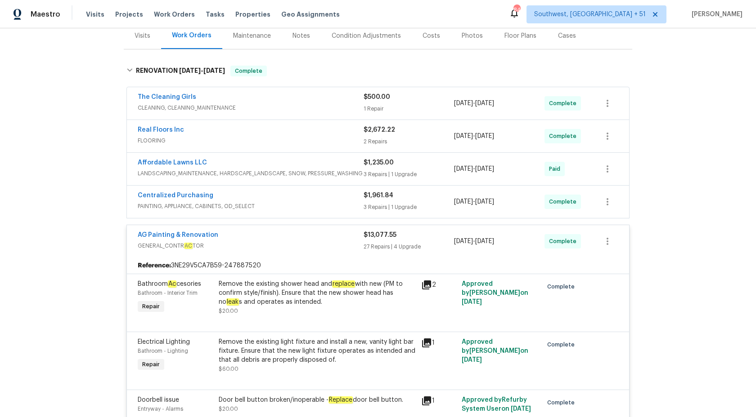
scroll to position [99, 0]
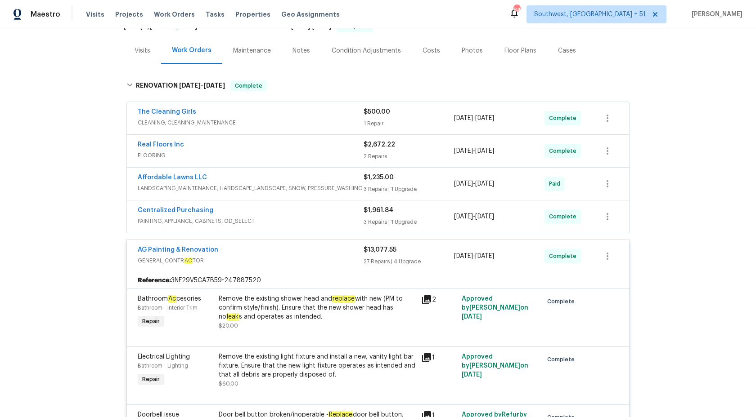
click at [407, 254] on div "$13,077.55" at bounding box center [408, 250] width 90 height 9
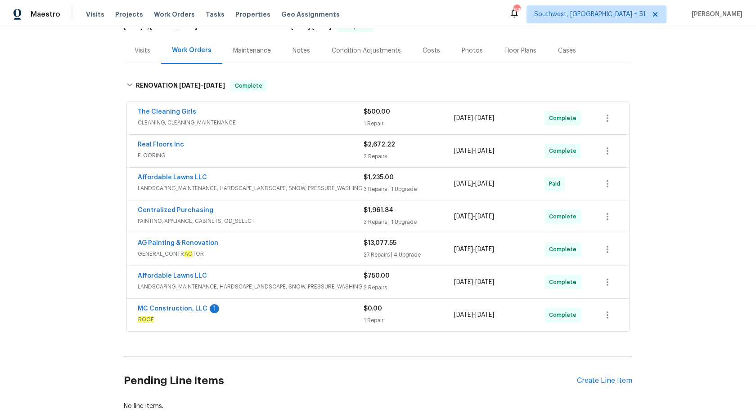
click at [368, 219] on div "3 Repairs | 1 Upgrade" at bounding box center [408, 222] width 90 height 9
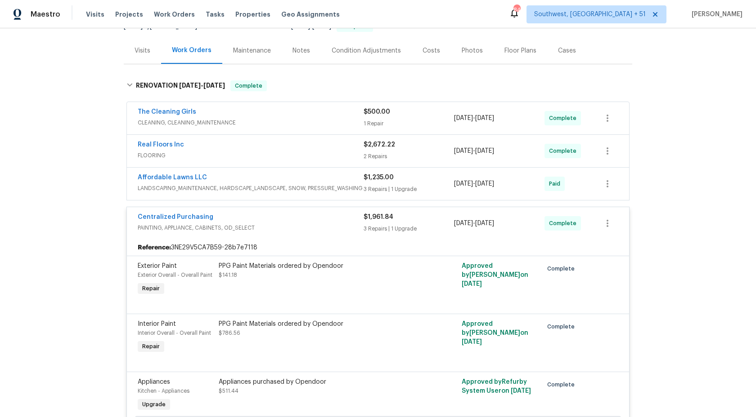
click at [368, 219] on span "$1,961.84" at bounding box center [378, 217] width 30 height 6
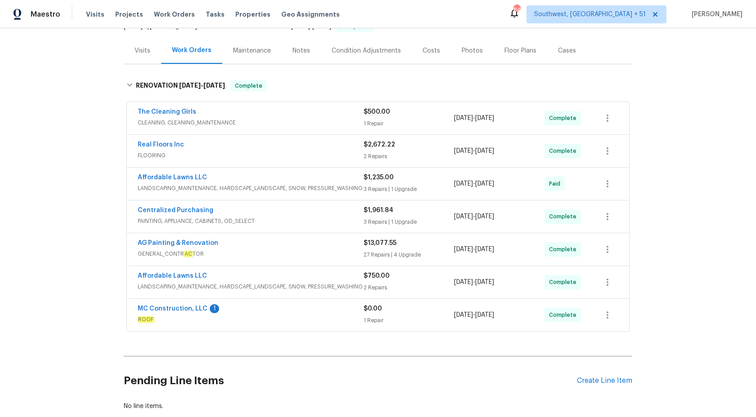
click at [350, 192] on span "LANDSCAPING_MAINTENANCE, HARDSCAPE_LANDSCAPE, SNOW, PRESSURE_WASHING" at bounding box center [251, 188] width 226 height 9
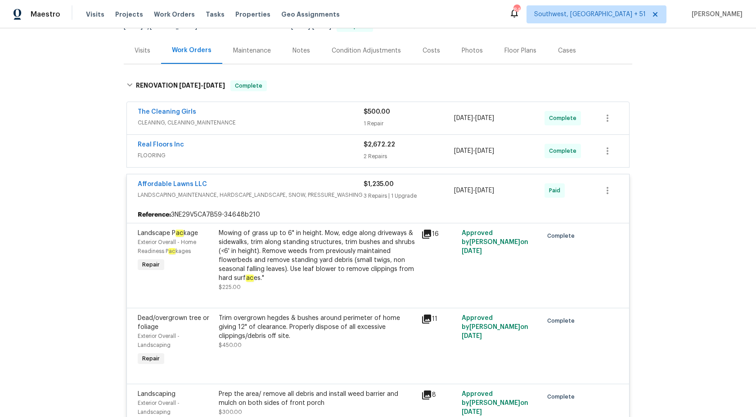
click at [350, 192] on span "LANDSCAPING_MAINTENANCE, HARDSCAPE_LANDSCAPE, SNOW, PRESSURE_WASHING" at bounding box center [251, 195] width 226 height 9
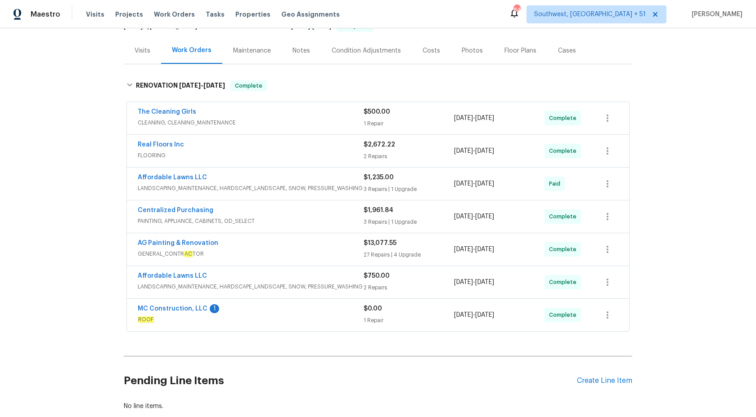
click at [342, 152] on span "FLOORING" at bounding box center [251, 155] width 226 height 9
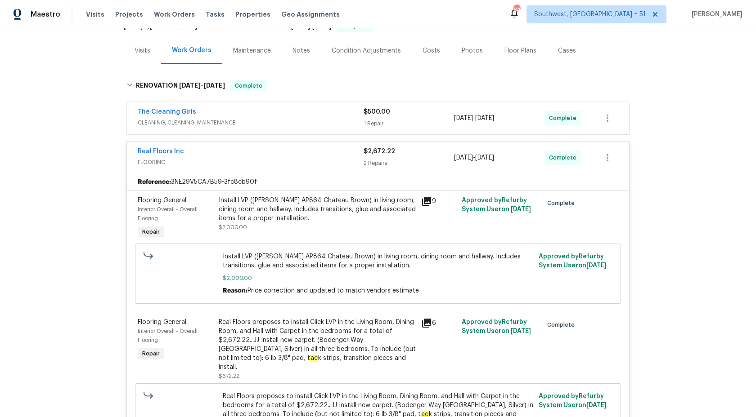
click at [342, 153] on div "Real Floors Inc" at bounding box center [251, 152] width 226 height 11
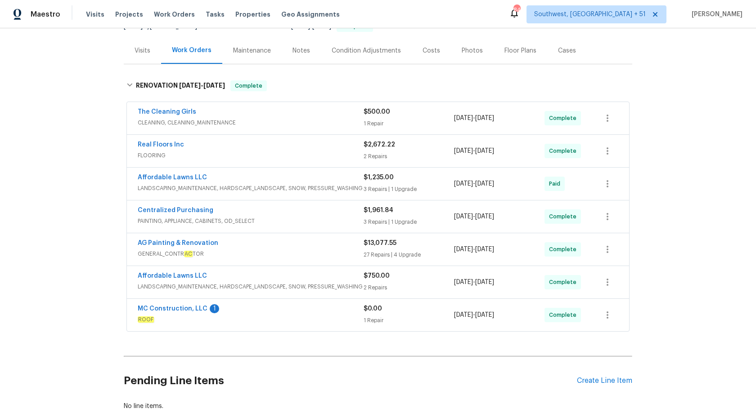
click at [360, 118] on span "CLEANING, CLEANING_MAINTENANCE" at bounding box center [251, 122] width 226 height 9
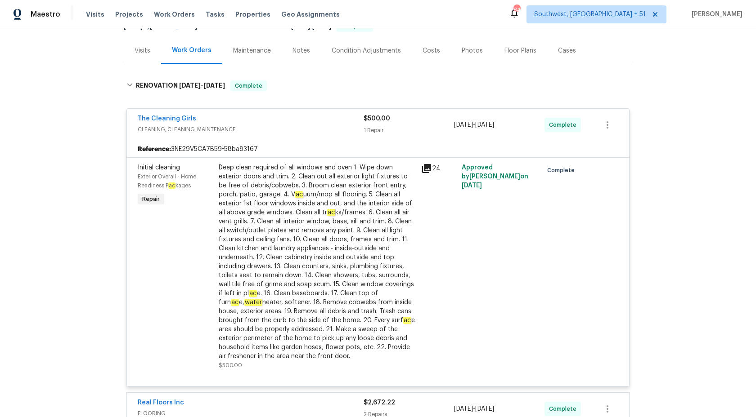
click at [362, 121] on div "The Cleaning Girls" at bounding box center [251, 119] width 226 height 11
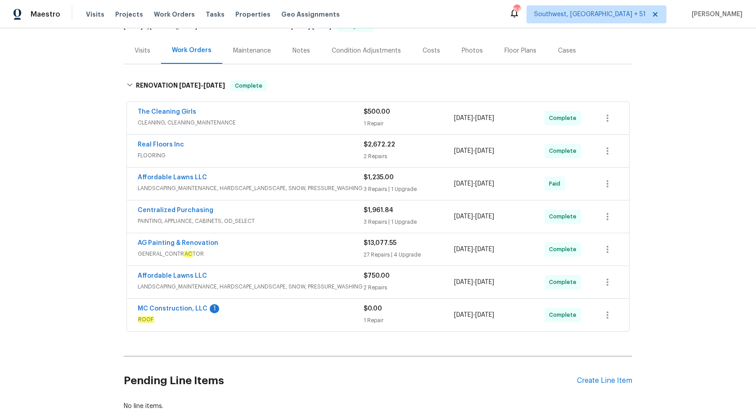
click at [135, 49] on div "Visits" at bounding box center [143, 50] width 16 height 9
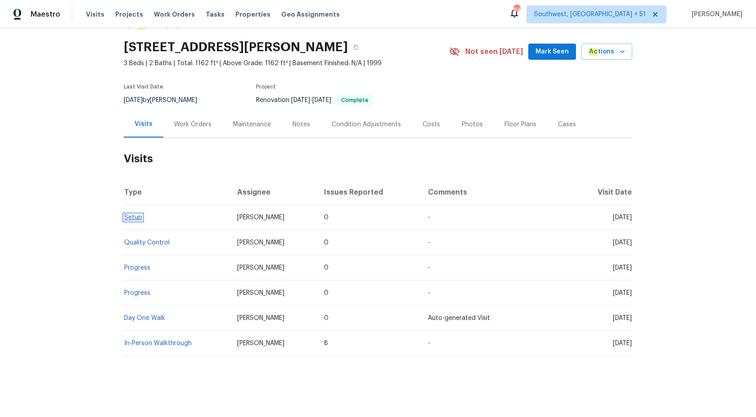
click at [131, 215] on link "Setup" at bounding box center [133, 218] width 18 height 6
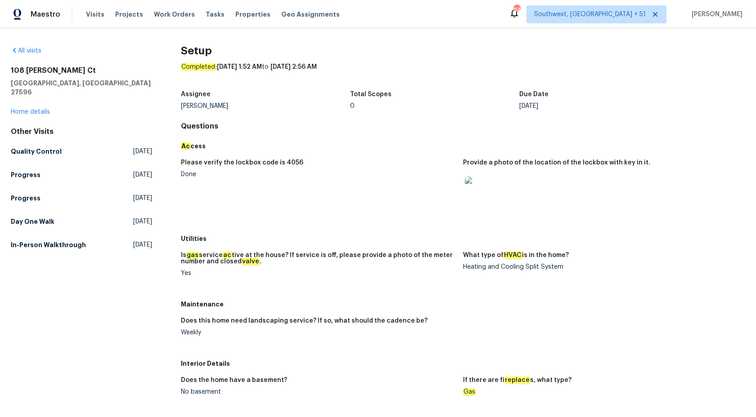
click at [10, 140] on div "All visits 108 Madeline Ct Youngsville, NC 27596 Home details Other Visits Qual…" at bounding box center [378, 222] width 756 height 389
click at [27, 147] on h5 "Quality Control" at bounding box center [36, 151] width 51 height 9
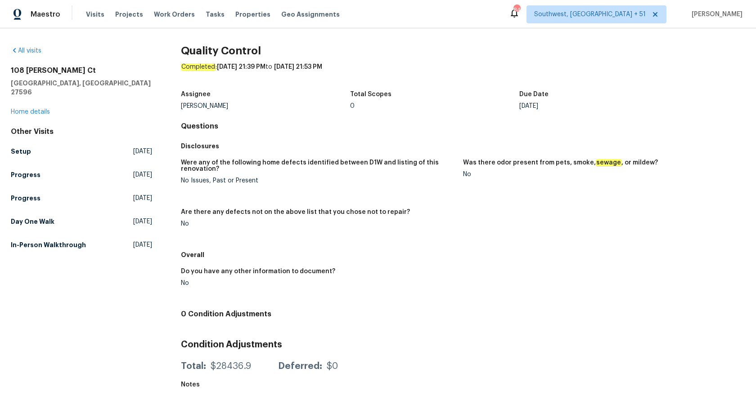
click at [9, 146] on div "All visits 108 Madeline Ct Youngsville, NC 27596 Home details Other Visits Setu…" at bounding box center [378, 213] width 756 height 371
click at [17, 147] on h5 "Setup" at bounding box center [21, 151] width 20 height 9
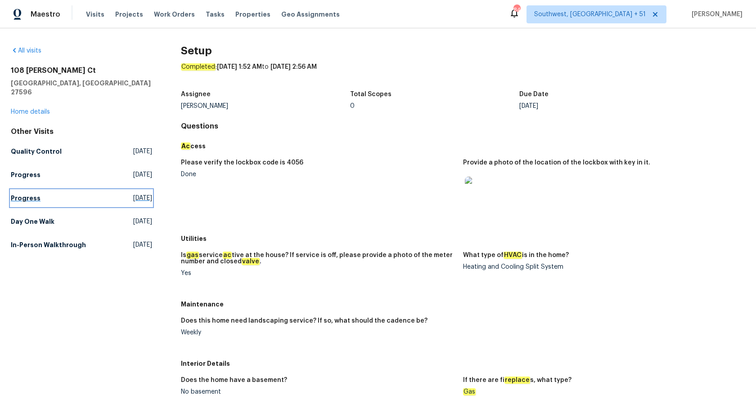
click at [27, 194] on h5 "Progress" at bounding box center [26, 198] width 30 height 9
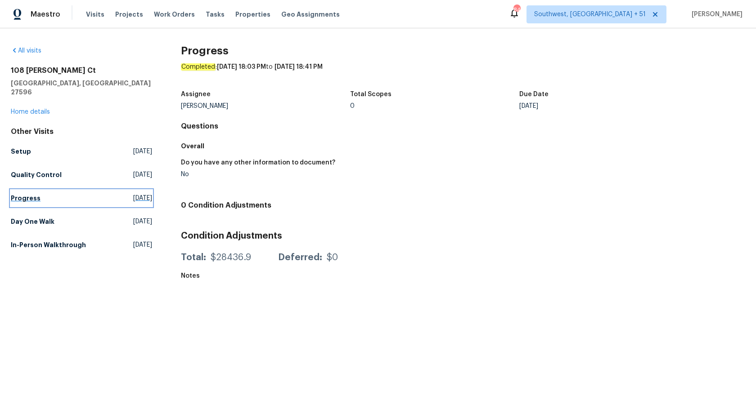
click at [27, 194] on h5 "Progress" at bounding box center [26, 198] width 30 height 9
click at [38, 217] on h5 "Day One Walk" at bounding box center [33, 221] width 44 height 9
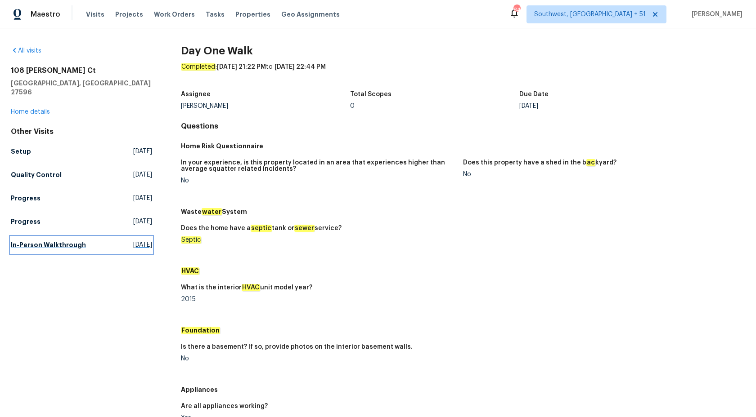
click at [71, 241] on h5 "In-Person Walkthrough" at bounding box center [48, 245] width 75 height 9
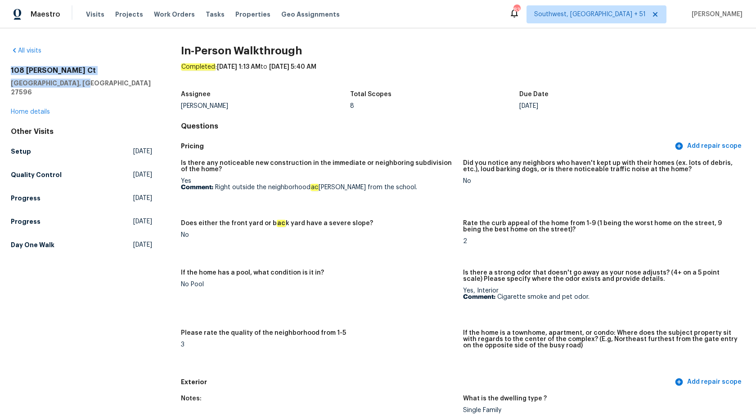
drag, startPoint x: 79, startPoint y: 83, endPoint x: 9, endPoint y: 69, distance: 71.1
click at [9, 69] on div "All visits 108 Madeline Ct Youngsville, NC 27596 Home details Other Visits Setu…" at bounding box center [378, 222] width 756 height 389
copy div "108 Madeline Ct Youngsville, NC 27596"
click at [53, 14] on span "Maestro" at bounding box center [46, 14] width 30 height 9
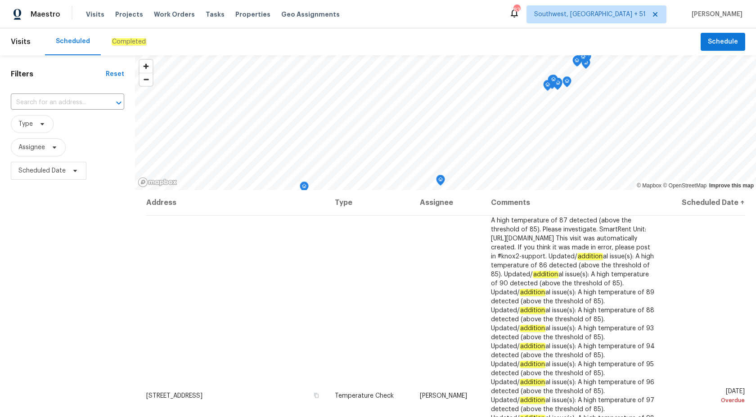
click at [116, 46] on div "Completed" at bounding box center [129, 41] width 35 height 9
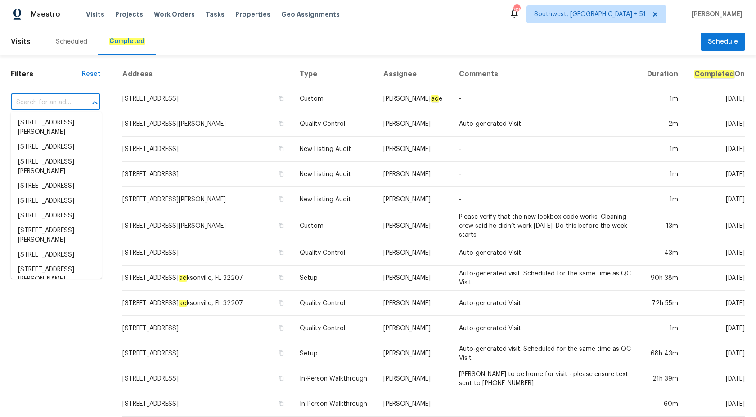
click at [69, 99] on input "text" at bounding box center [43, 103] width 64 height 14
paste input "[STREET_ADDRESS]"
type input "[STREET_ADDRESS]"
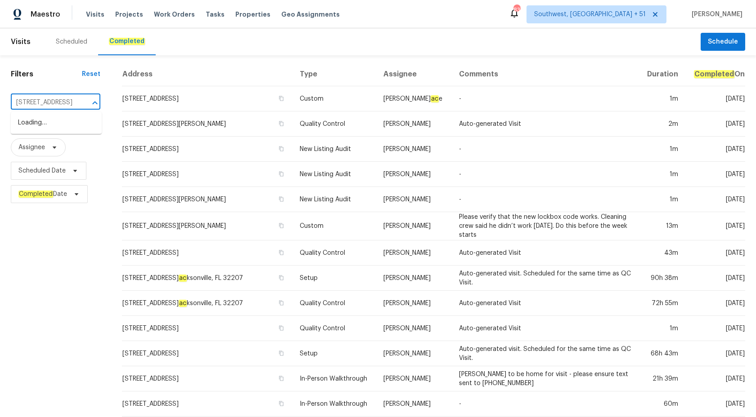
scroll to position [0, 61]
click at [56, 121] on li "[STREET_ADDRESS]" at bounding box center [56, 123] width 91 height 15
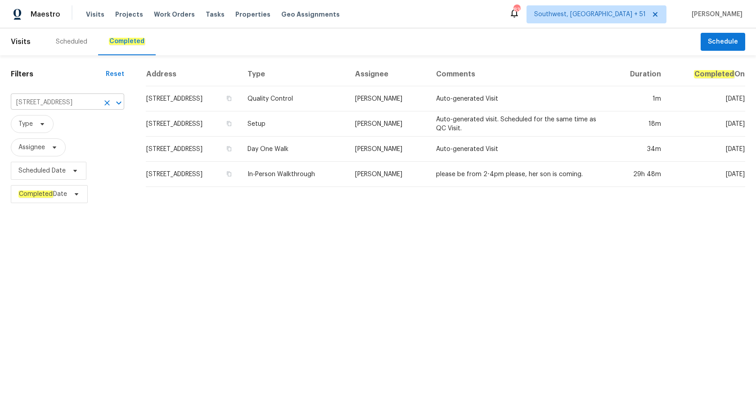
click at [312, 127] on td "Setup" at bounding box center [294, 124] width 108 height 25
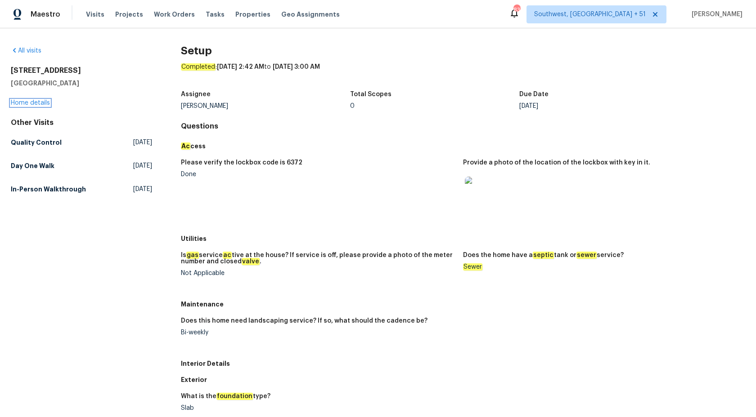
click at [22, 105] on link "Home details" at bounding box center [30, 103] width 39 height 6
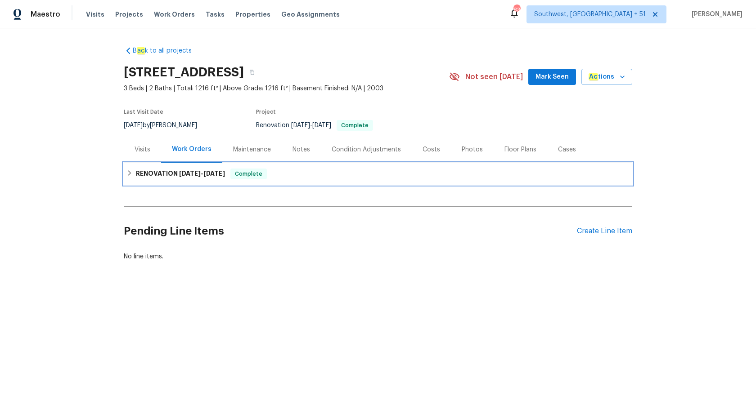
click at [171, 180] on div "RENOVATION 8/27/25 - 9/8/25 Complete" at bounding box center [378, 174] width 508 height 22
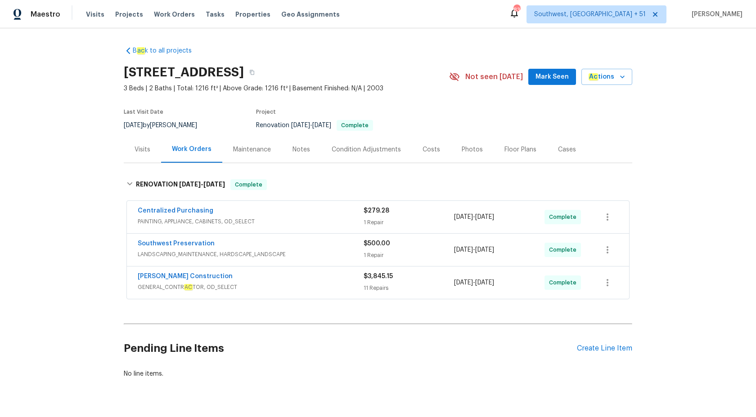
click at [140, 146] on div "Visits" at bounding box center [143, 149] width 16 height 9
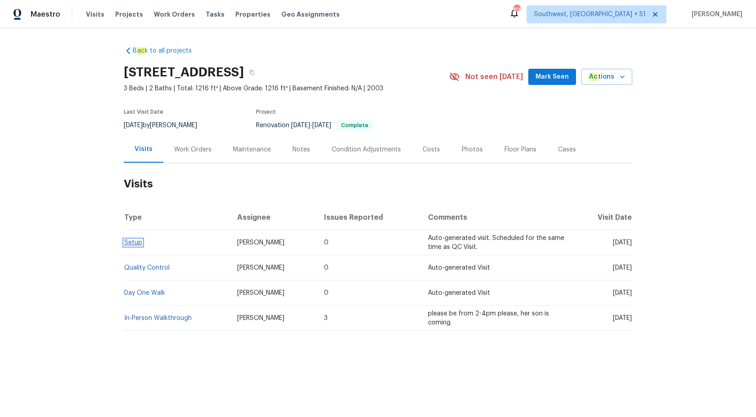
click at [134, 243] on link "Setup" at bounding box center [133, 243] width 18 height 6
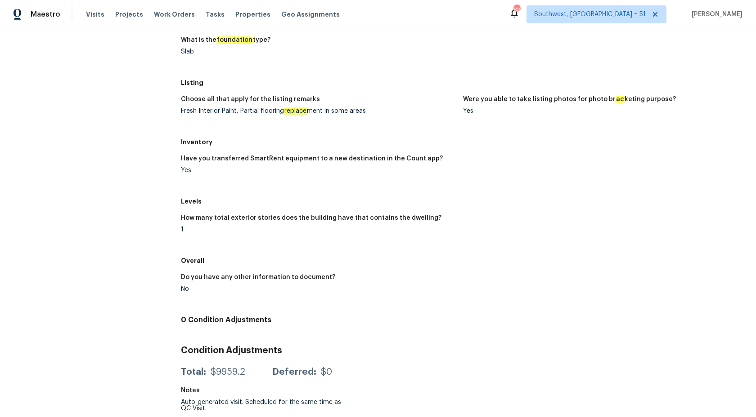
scroll to position [69, 0]
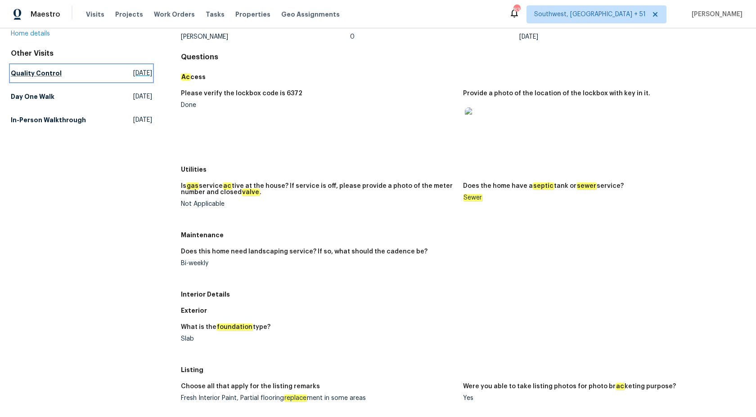
click at [30, 72] on h5 "Quality Control" at bounding box center [36, 73] width 51 height 9
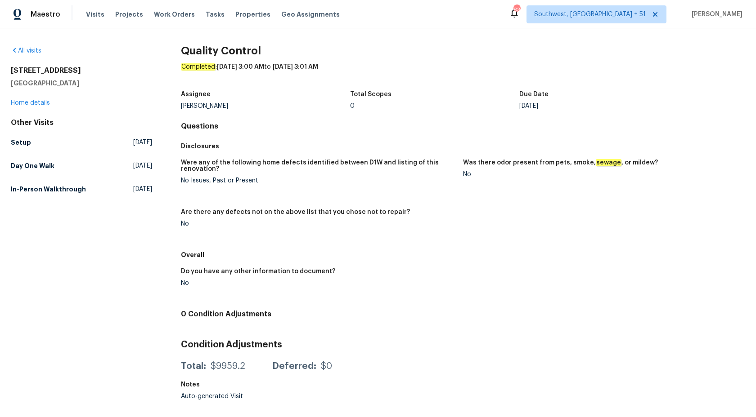
click at [17, 133] on div "Other Visits Setup Sat, Aug 30 2025 Day One Walk Tue, Aug 26 2025 In-Person Wal…" at bounding box center [81, 157] width 141 height 79
click at [22, 138] on h5 "Setup" at bounding box center [21, 142] width 20 height 9
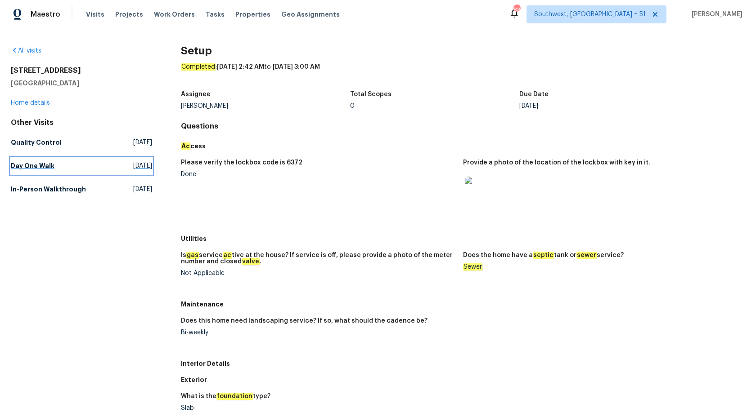
click at [38, 171] on link "Day One Walk Tue, Aug 26 2025" at bounding box center [81, 166] width 141 height 16
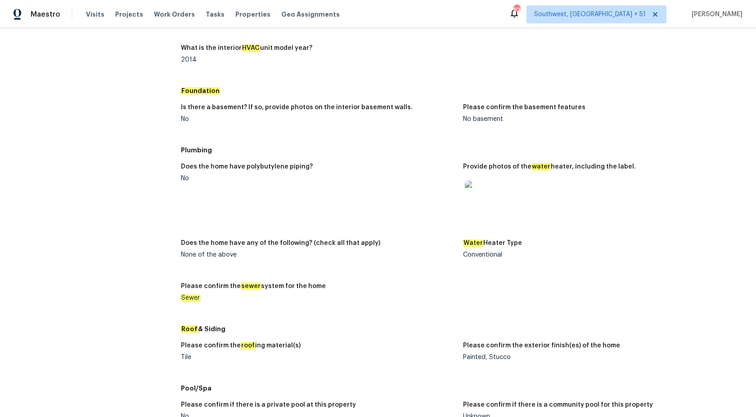
scroll to position [640, 0]
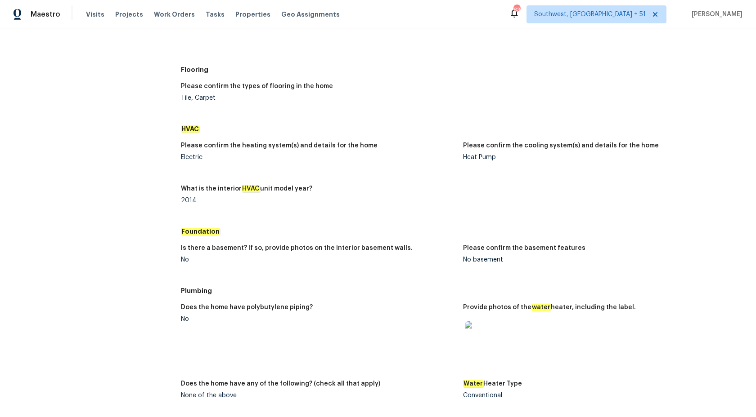
click at [485, 326] on img at bounding box center [479, 336] width 29 height 29
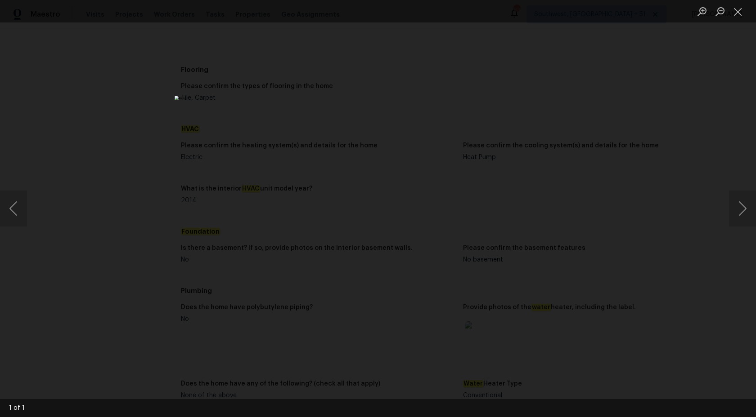
click at [659, 175] on div "Lightbox" at bounding box center [378, 208] width 756 height 417
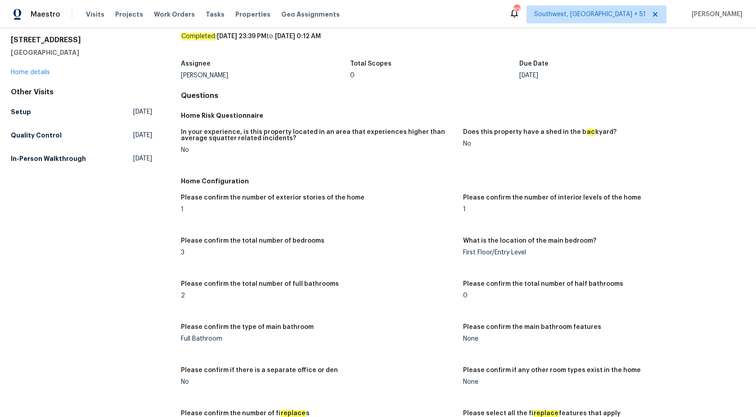
scroll to position [0, 0]
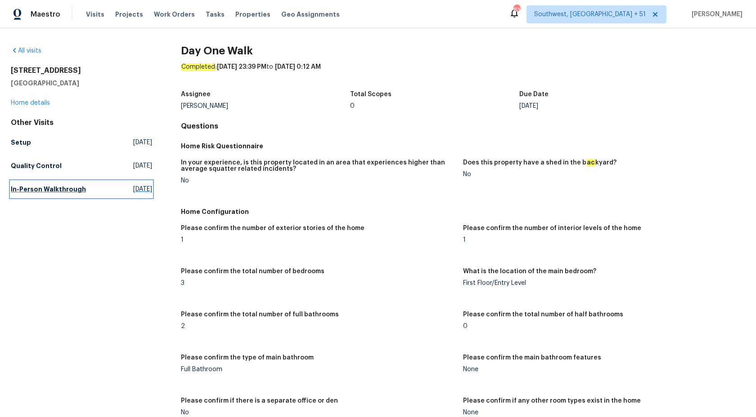
click at [36, 192] on h5 "In-Person Walkthrough" at bounding box center [48, 189] width 75 height 9
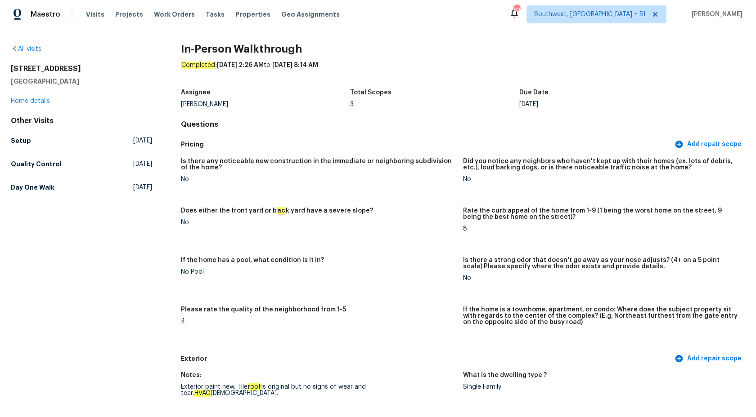
click at [395, 189] on figure "Is there any noticeable new construction in the immediate or neighboring subdiv…" at bounding box center [322, 177] width 282 height 39
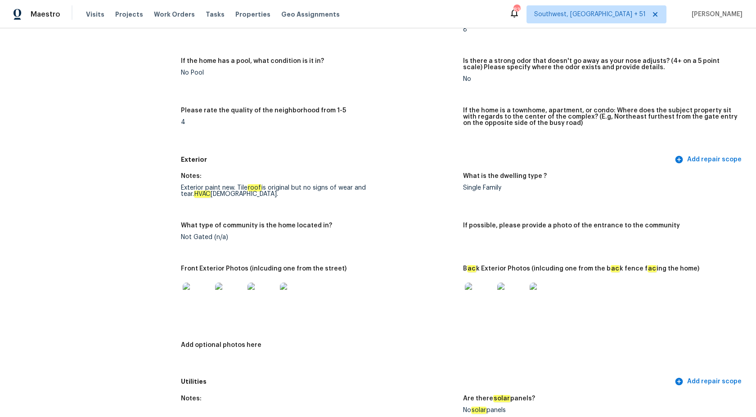
scroll to position [208, 0]
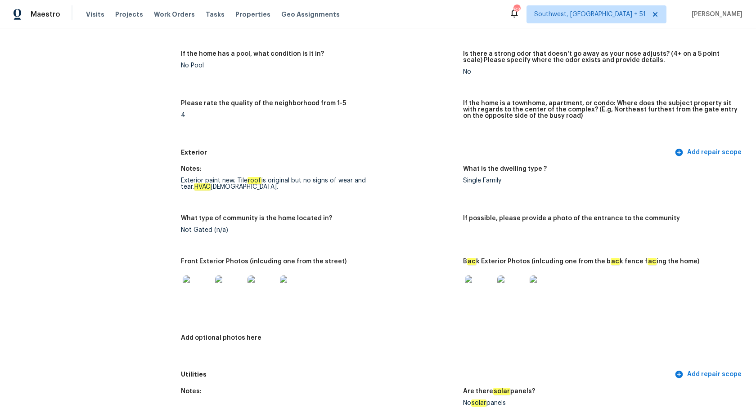
click at [537, 292] on img at bounding box center [543, 290] width 29 height 29
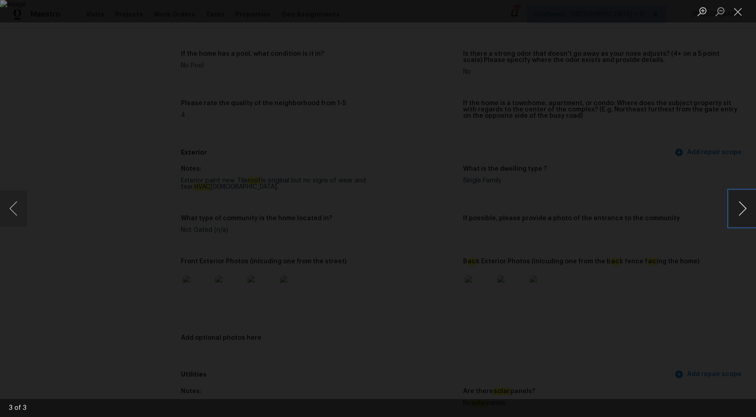
click at [748, 214] on button "Next image" at bounding box center [742, 209] width 27 height 36
click at [747, 212] on button "Next image" at bounding box center [742, 209] width 27 height 36
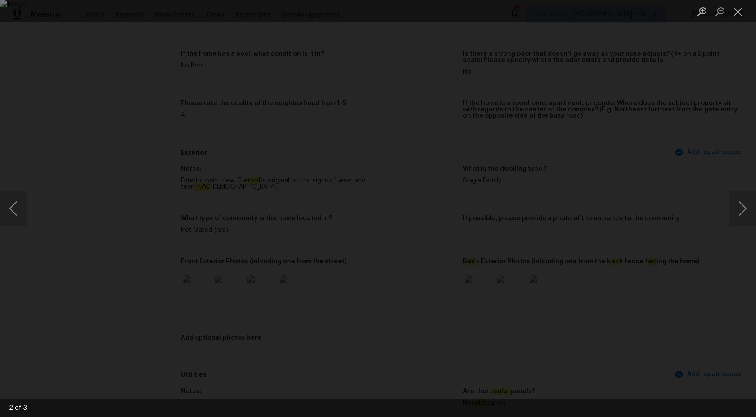
click at [650, 146] on div "Lightbox" at bounding box center [378, 208] width 756 height 417
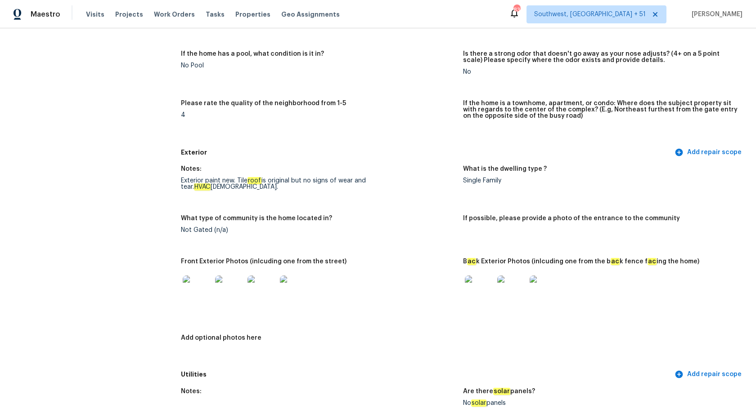
click at [197, 283] on img at bounding box center [197, 290] width 29 height 29
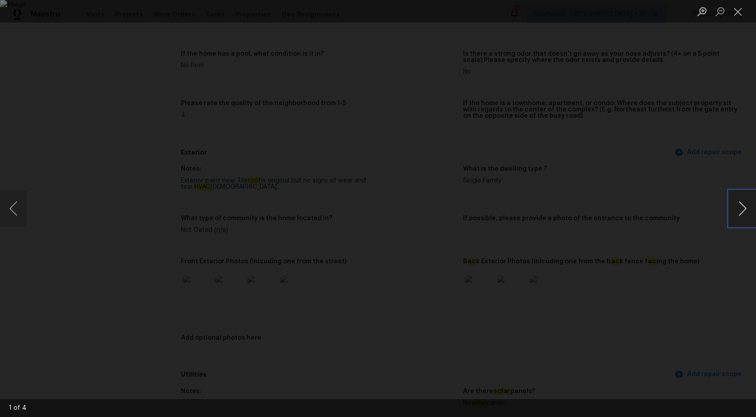
click at [736, 216] on button "Next image" at bounding box center [742, 209] width 27 height 36
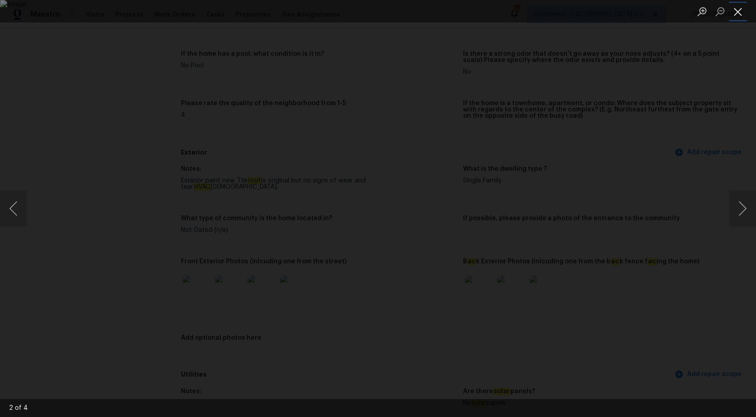
click at [733, 16] on button "Close lightbox" at bounding box center [738, 12] width 18 height 16
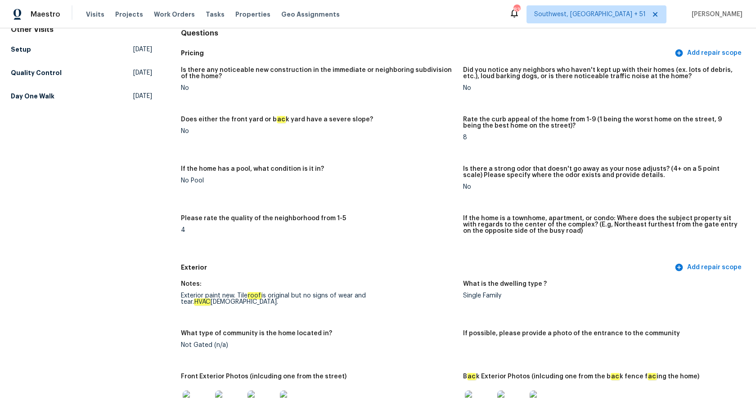
scroll to position [0, 0]
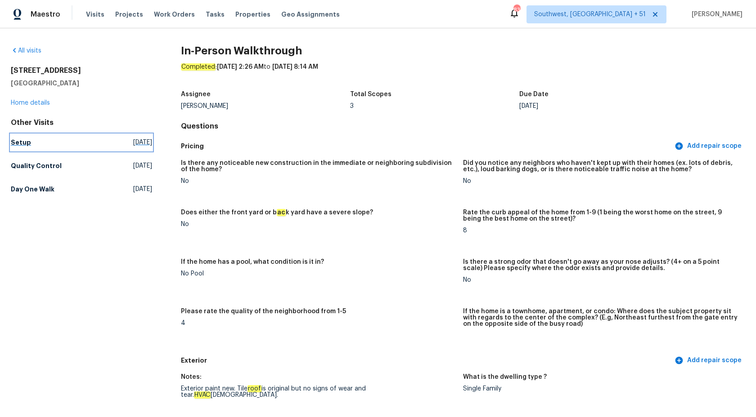
click at [19, 144] on h5 "Setup" at bounding box center [21, 142] width 20 height 9
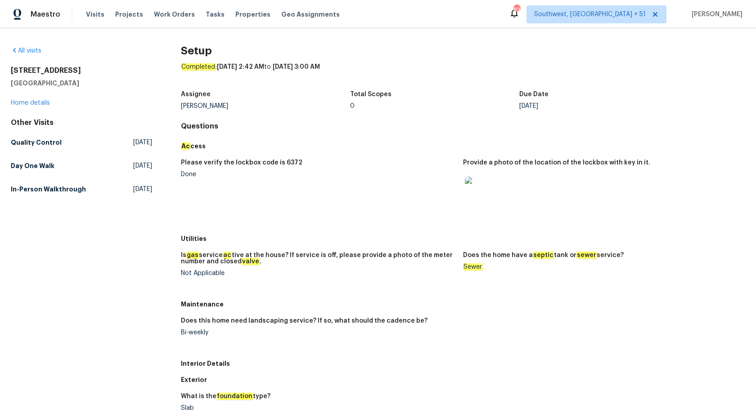
click at [8, 141] on div "All visits 8864 E Rainier Dr Gold Canyon, AZ 85118 Home details Other Visits Qu…" at bounding box center [378, 222] width 756 height 389
click at [13, 141] on h5 "Quality Control" at bounding box center [36, 142] width 51 height 9
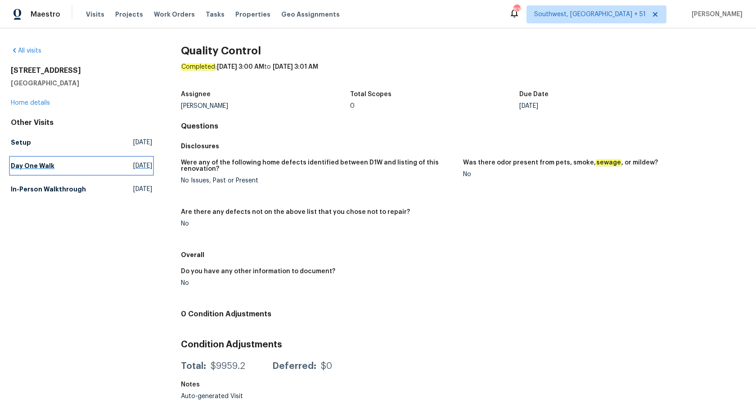
click at [31, 159] on link "Day One Walk Tue, Aug 26 2025" at bounding box center [81, 166] width 141 height 16
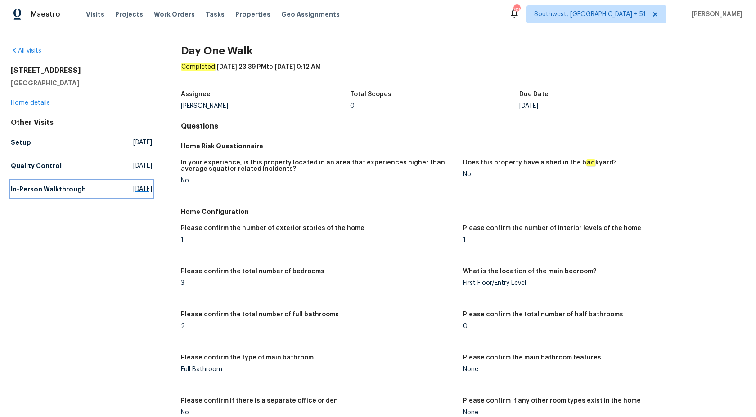
click at [23, 194] on link "In-Person Walkthrough Sun, Jul 27 2025" at bounding box center [81, 189] width 141 height 16
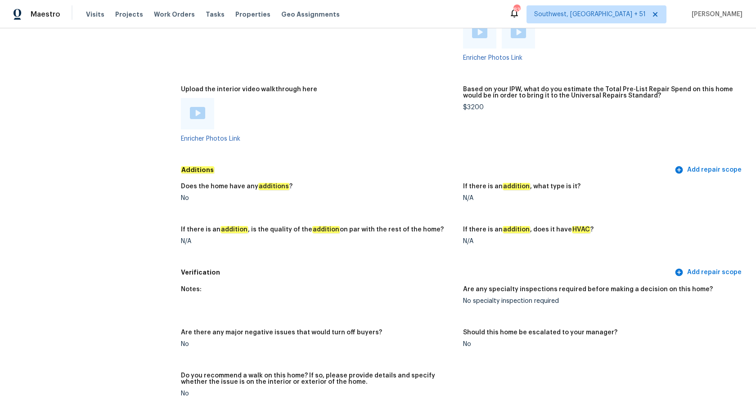
scroll to position [166, 0]
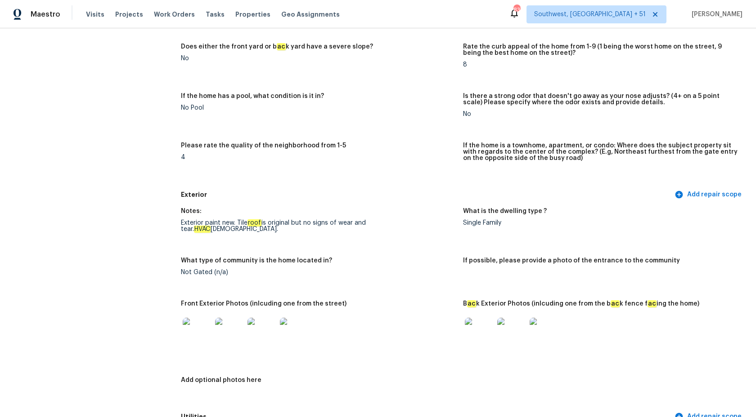
click at [309, 151] on div "Please rate the quality of the neighborhood from 1-5" at bounding box center [318, 149] width 275 height 12
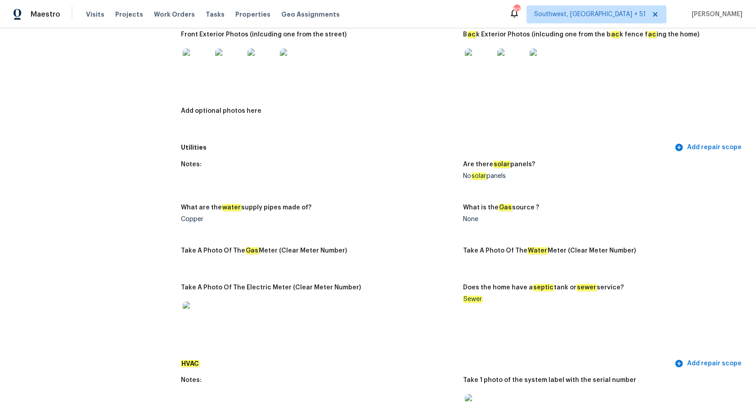
scroll to position [0, 0]
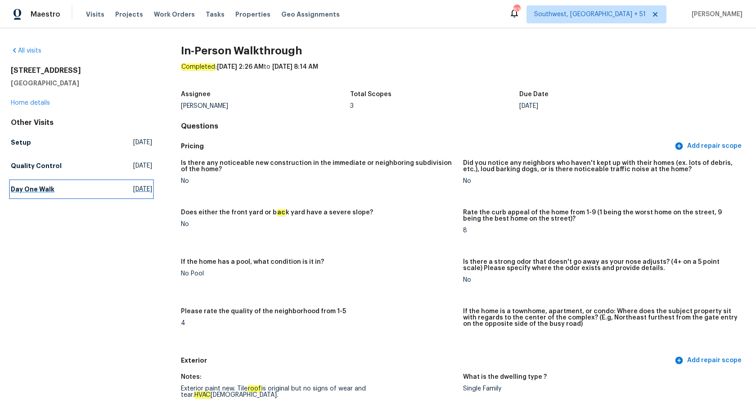
click at [24, 185] on h5 "Day One Walk" at bounding box center [33, 189] width 44 height 9
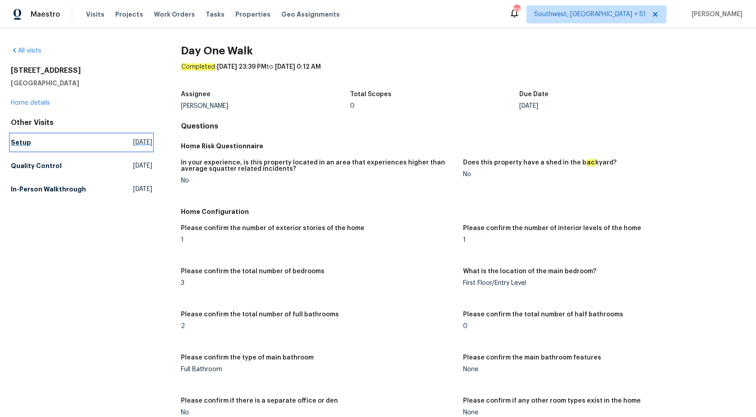
click at [18, 145] on h5 "Setup" at bounding box center [21, 142] width 20 height 9
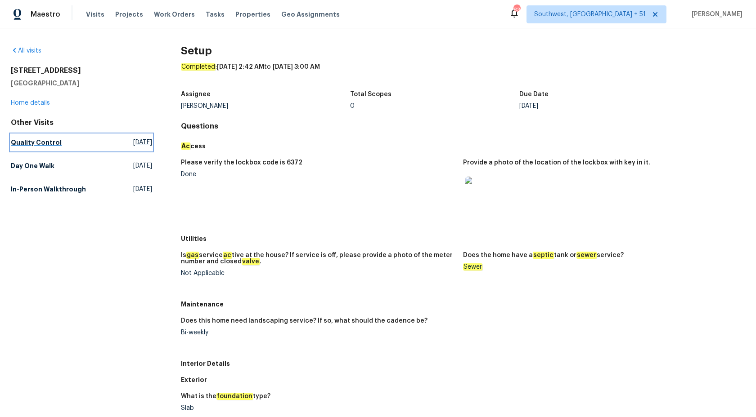
click at [18, 144] on h5 "Quality Control" at bounding box center [36, 142] width 51 height 9
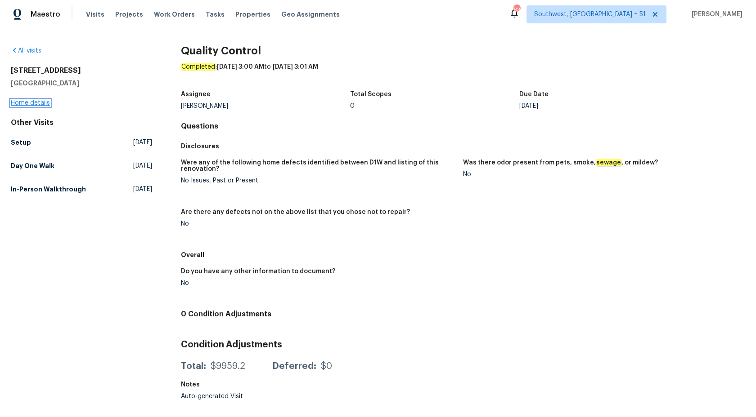
click at [29, 102] on link "Home details" at bounding box center [30, 103] width 39 height 6
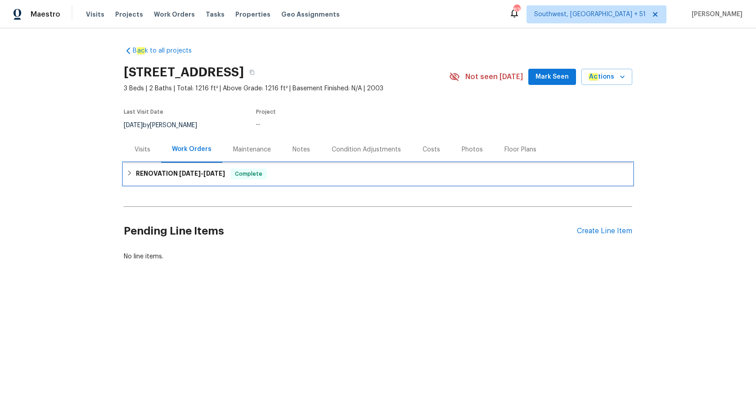
click at [202, 166] on div "RENOVATION 8/27/25 - 9/8/25 Complete" at bounding box center [378, 174] width 508 height 22
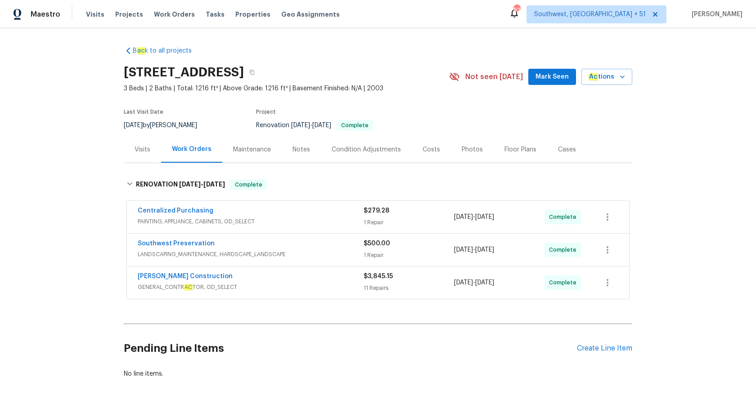
click at [269, 278] on div "Strasser Construction" at bounding box center [251, 277] width 226 height 11
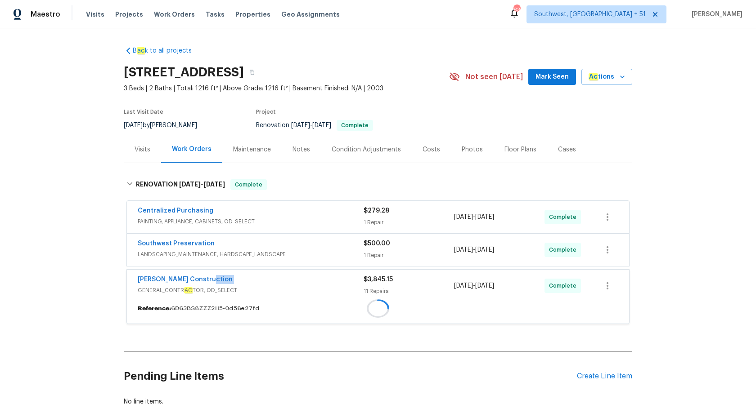
click at [269, 278] on div "Strasser Construction" at bounding box center [251, 280] width 226 height 11
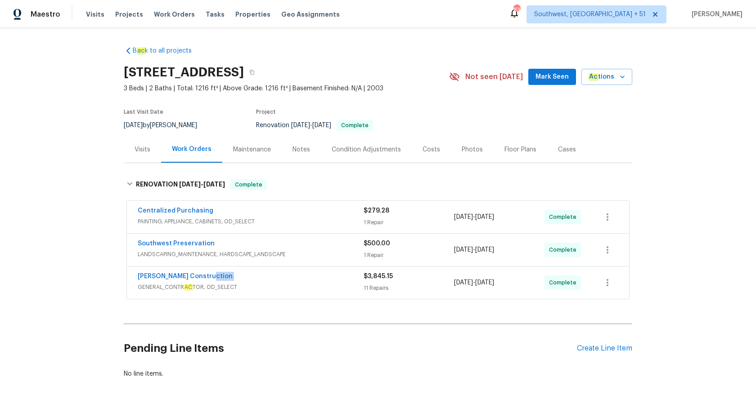
click at [269, 278] on div "Strasser Construction" at bounding box center [251, 277] width 226 height 11
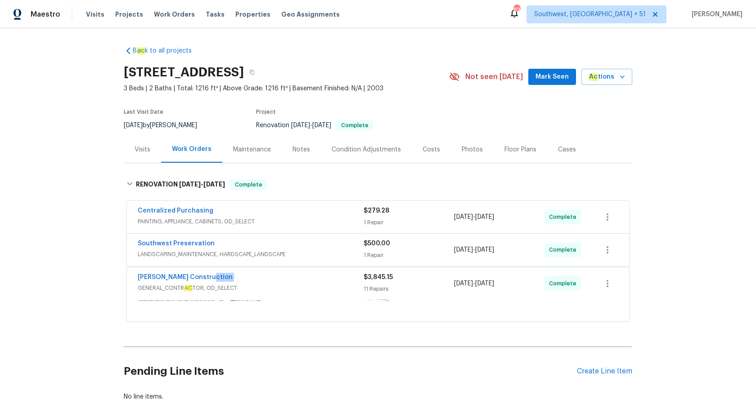
click at [269, 278] on div "Strasser Construction" at bounding box center [251, 278] width 226 height 11
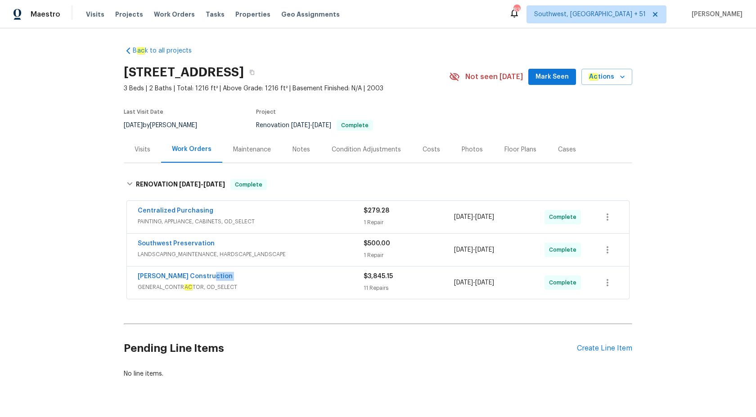
click at [269, 278] on div "Strasser Construction" at bounding box center [251, 277] width 226 height 11
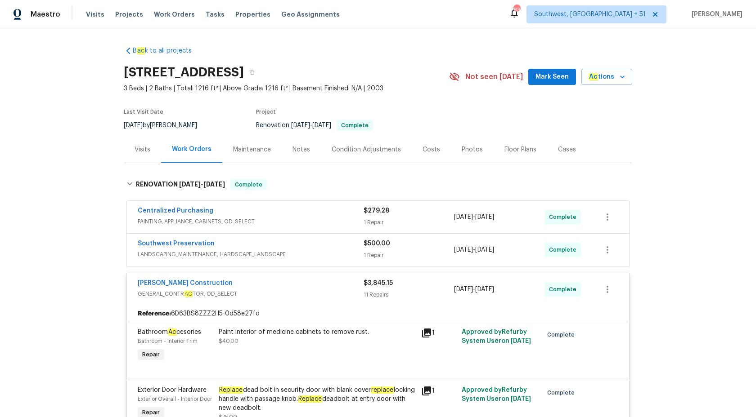
click at [372, 291] on div "11 Repairs" at bounding box center [408, 295] width 90 height 9
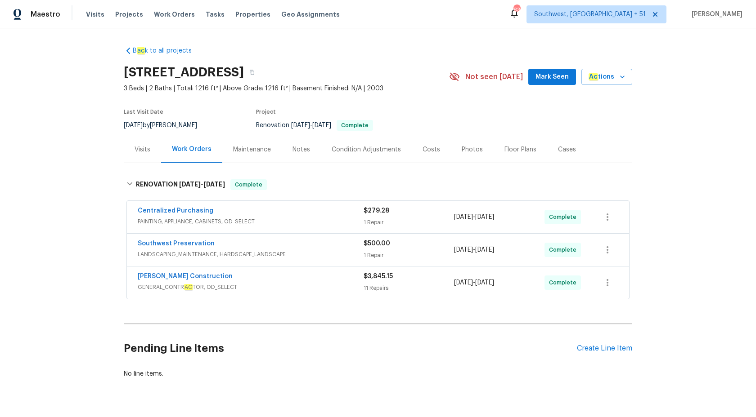
click at [43, 20] on div "Maestro" at bounding box center [30, 14] width 60 height 18
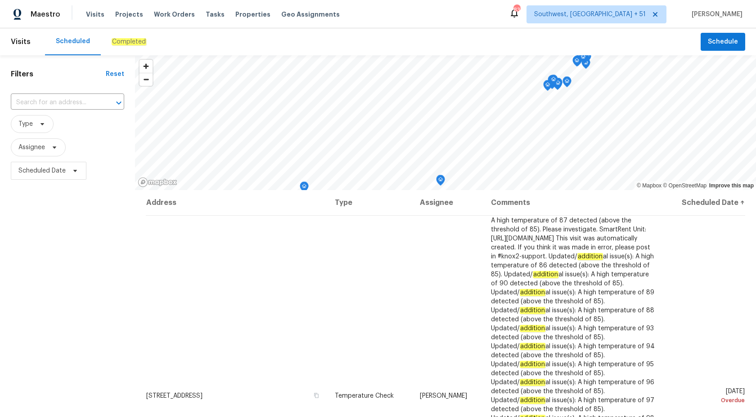
click at [126, 47] on div "Completed" at bounding box center [129, 41] width 56 height 27
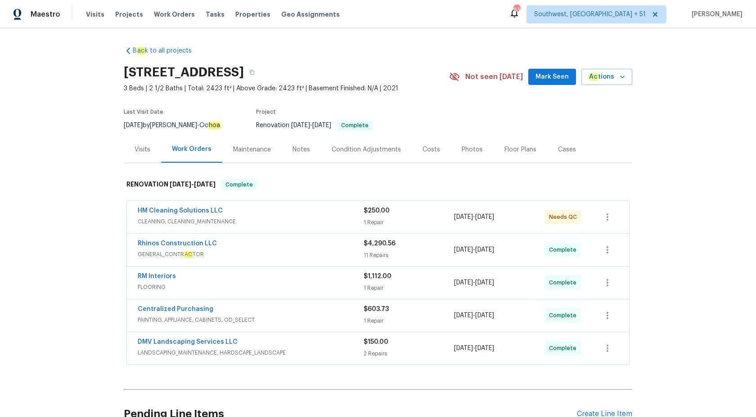
click at [148, 152] on div "Visits" at bounding box center [143, 149] width 16 height 9
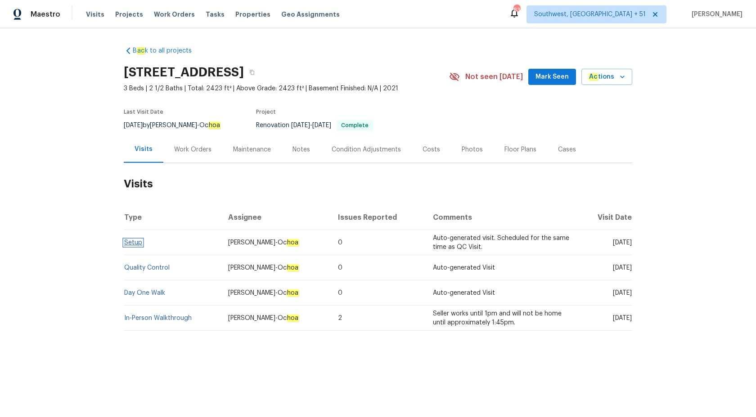
click at [136, 244] on link "Setup" at bounding box center [133, 243] width 18 height 6
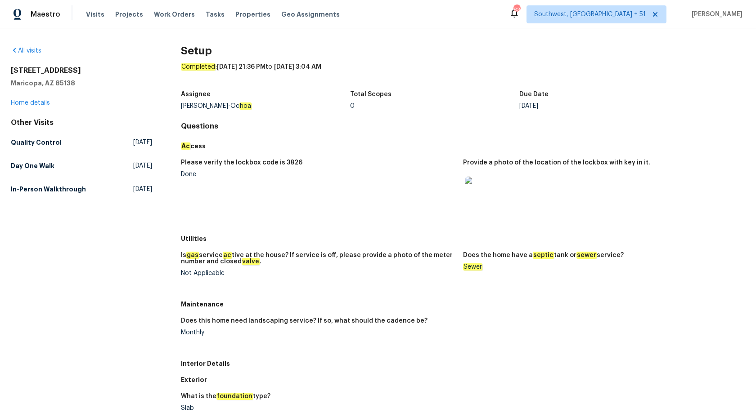
click at [28, 133] on div "Other Visits Quality Control [DATE] Day One Walk [DATE] In-Person Walkthrough […" at bounding box center [81, 157] width 141 height 79
click at [28, 147] on h5 "Quality Control" at bounding box center [36, 142] width 51 height 9
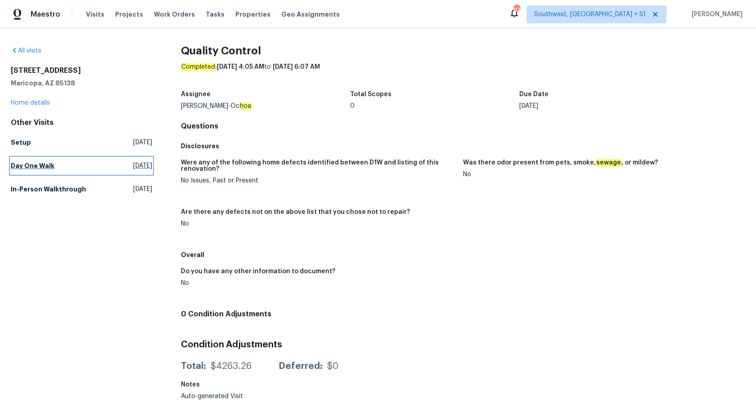
click at [42, 172] on link "Day One Walk [DATE]" at bounding box center [81, 166] width 141 height 16
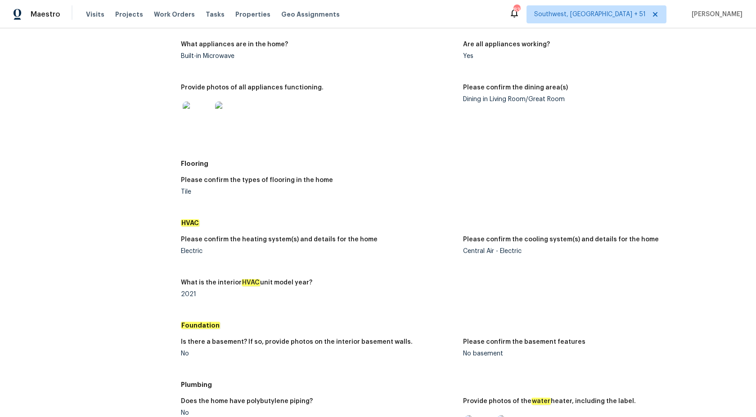
scroll to position [849, 0]
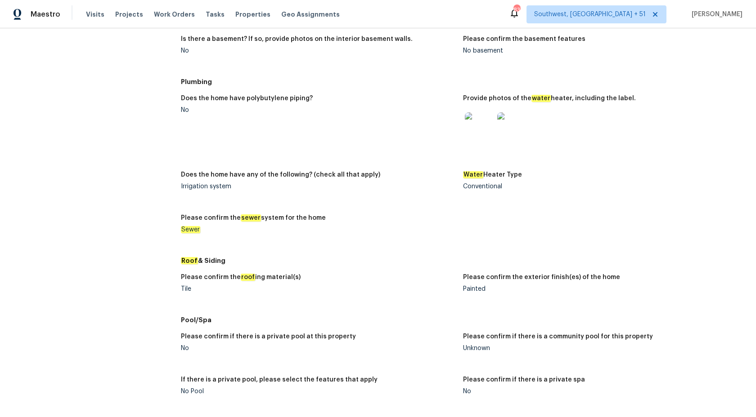
click at [507, 134] on img at bounding box center [511, 126] width 29 height 29
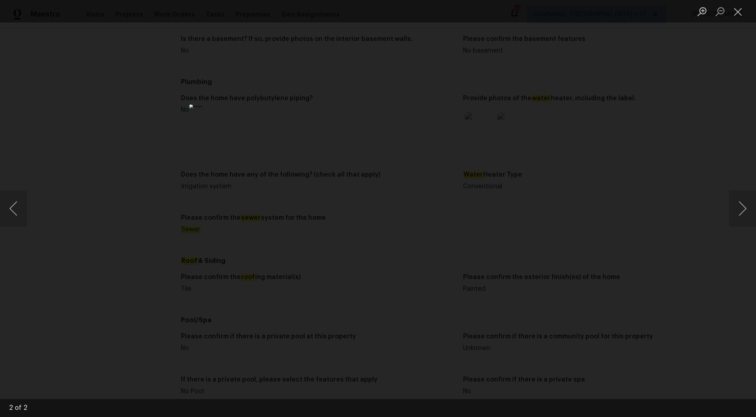
click at [623, 157] on div "Lightbox" at bounding box center [378, 208] width 756 height 417
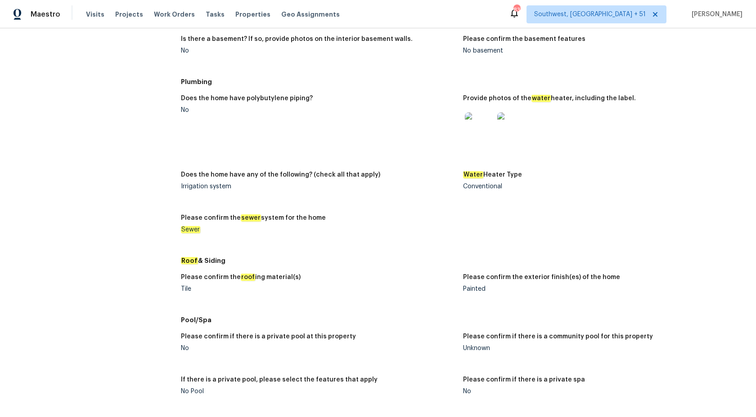
click at [524, 133] on img at bounding box center [511, 126] width 29 height 29
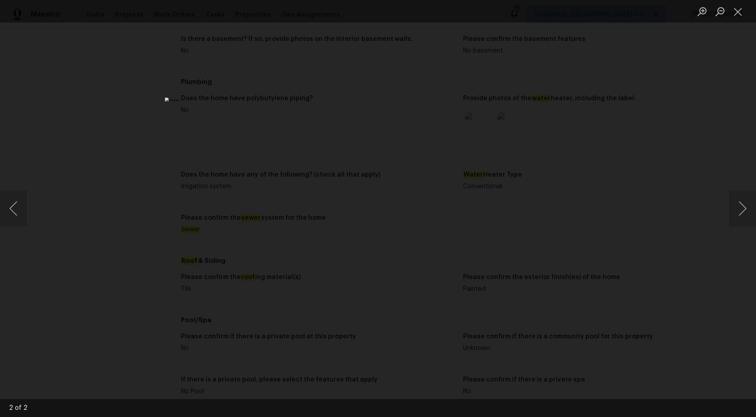
click at [654, 142] on div "Lightbox" at bounding box center [378, 208] width 756 height 417
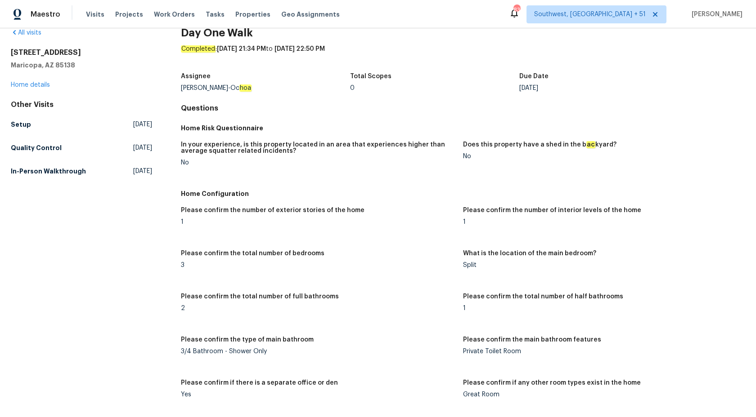
scroll to position [0, 0]
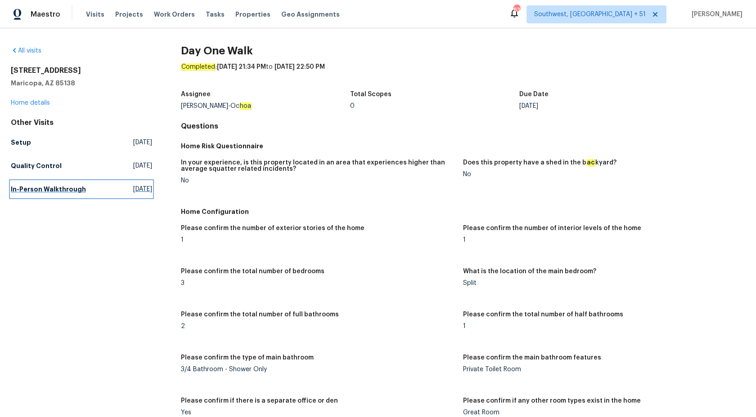
click at [58, 188] on h5 "In-Person Walkthrough" at bounding box center [48, 189] width 75 height 9
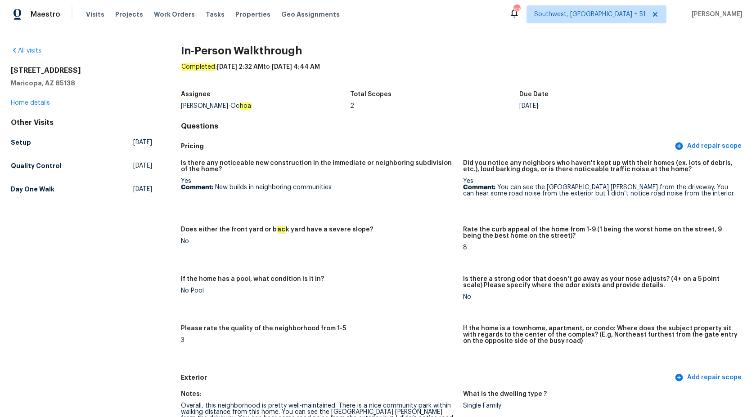
scroll to position [228, 0]
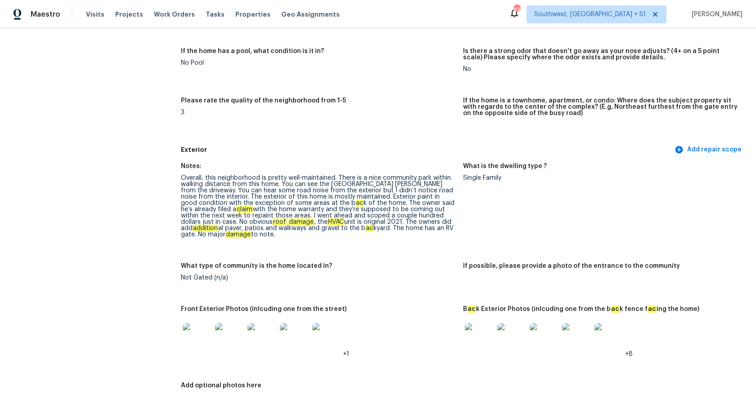
click at [483, 339] on img at bounding box center [479, 337] width 29 height 29
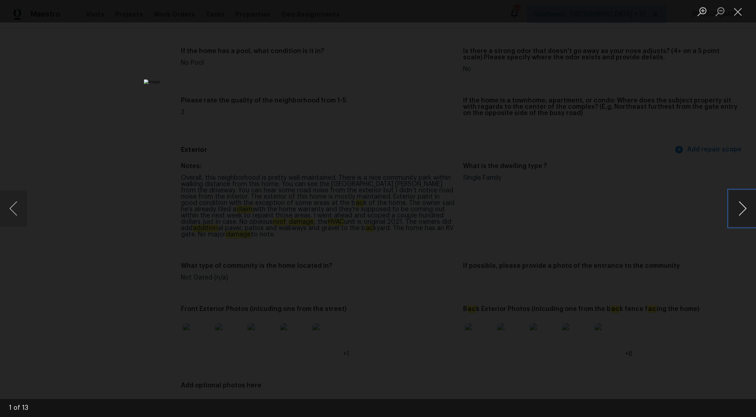
click at [737, 210] on button "Next image" at bounding box center [742, 209] width 27 height 36
click at [149, 211] on div "Lightbox" at bounding box center [378, 208] width 756 height 417
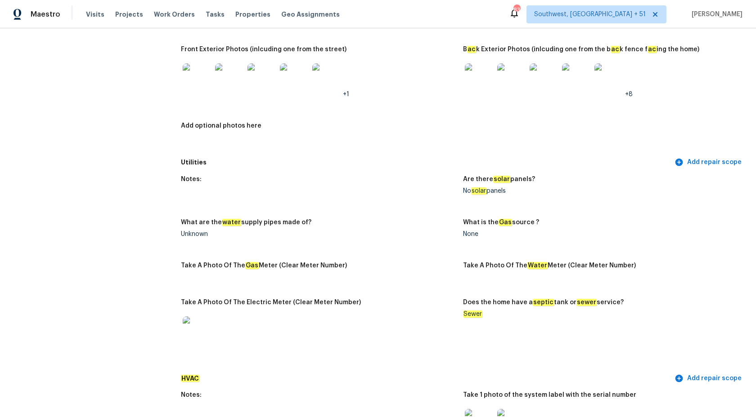
click at [365, 167] on div "Utilities Add repair scope" at bounding box center [463, 162] width 564 height 17
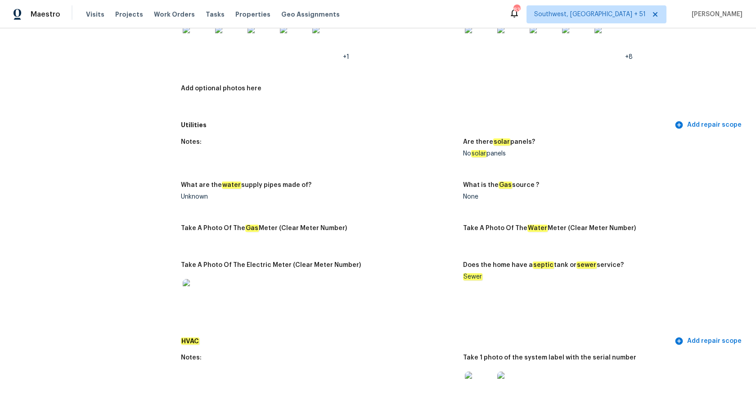
scroll to position [0, 0]
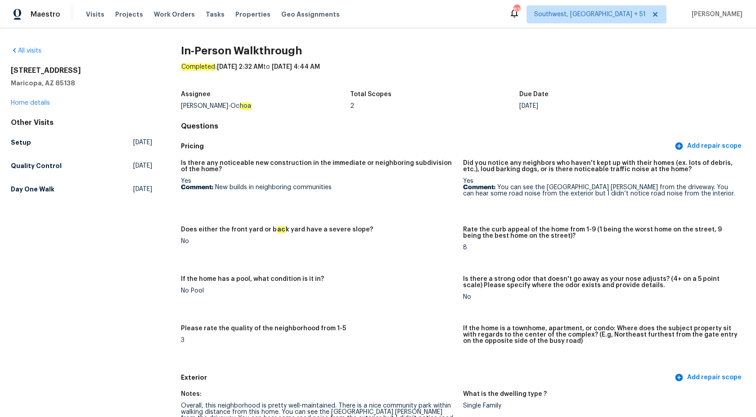
click at [14, 134] on div "Other Visits Setup [DATE] Quality Control [DATE] Day One Walk [DATE]" at bounding box center [81, 157] width 141 height 79
click at [14, 138] on link "Setup [DATE]" at bounding box center [81, 143] width 141 height 16
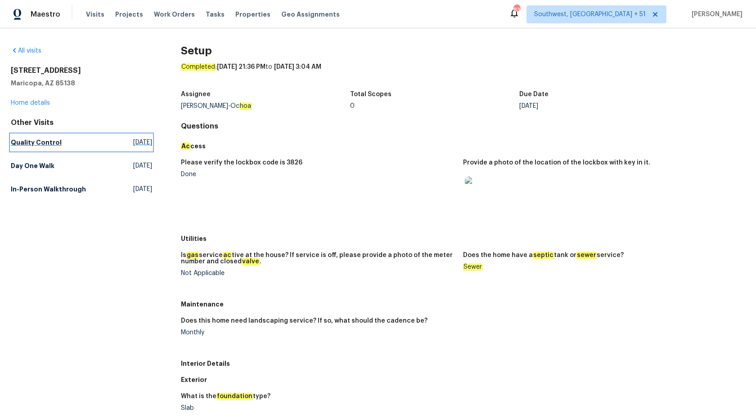
click at [14, 140] on h5 "Quality Control" at bounding box center [36, 142] width 51 height 9
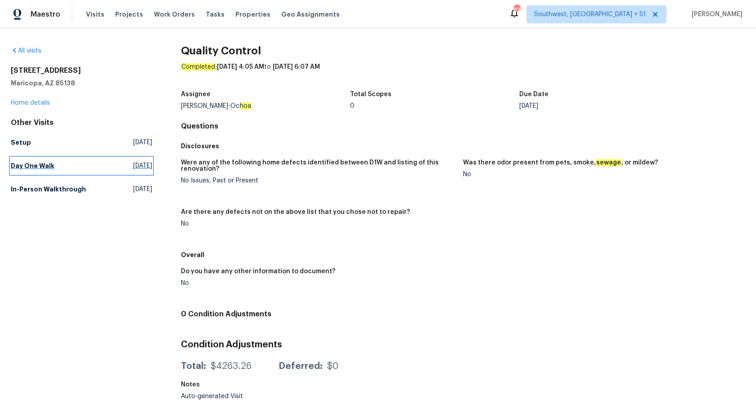
click at [28, 171] on link "Day One Walk [DATE]" at bounding box center [81, 166] width 141 height 16
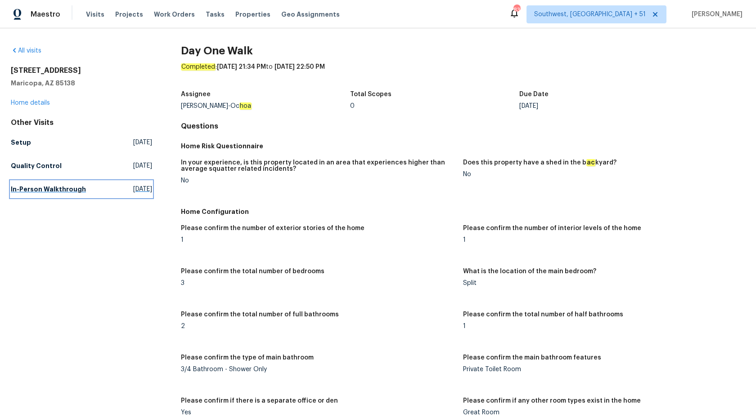
click at [47, 188] on h5 "In-Person Walkthrough" at bounding box center [48, 189] width 75 height 9
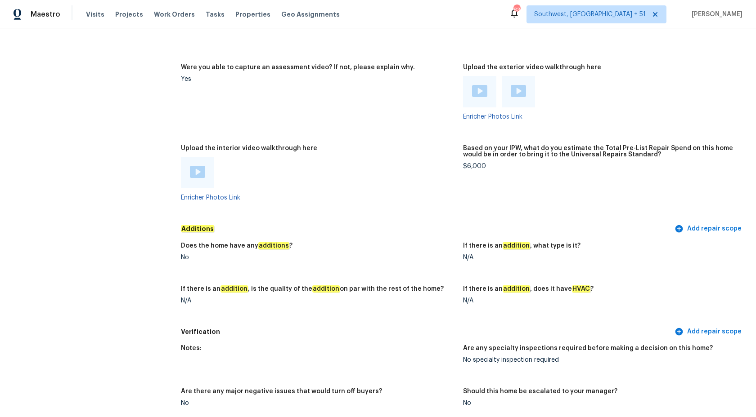
scroll to position [893, 0]
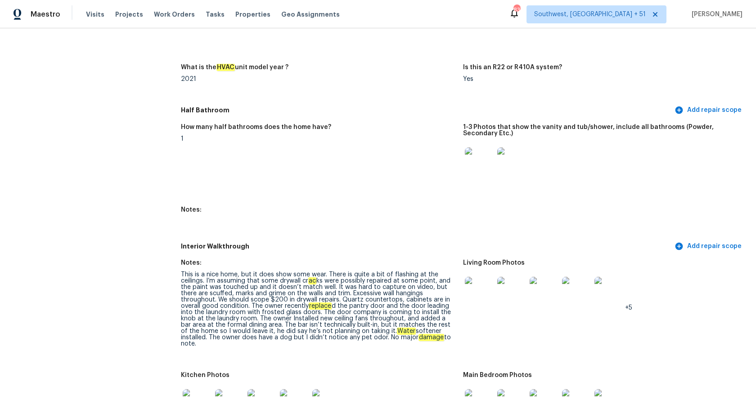
drag, startPoint x: 182, startPoint y: 273, endPoint x: 412, endPoint y: 356, distance: 244.1
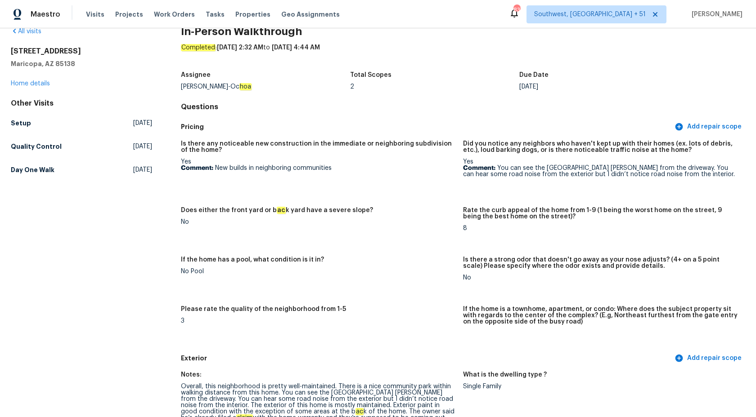
scroll to position [0, 0]
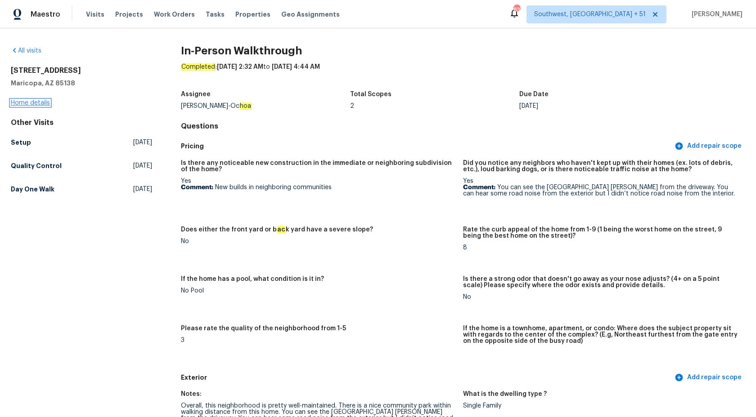
click at [38, 106] on link "Home details" at bounding box center [30, 103] width 39 height 6
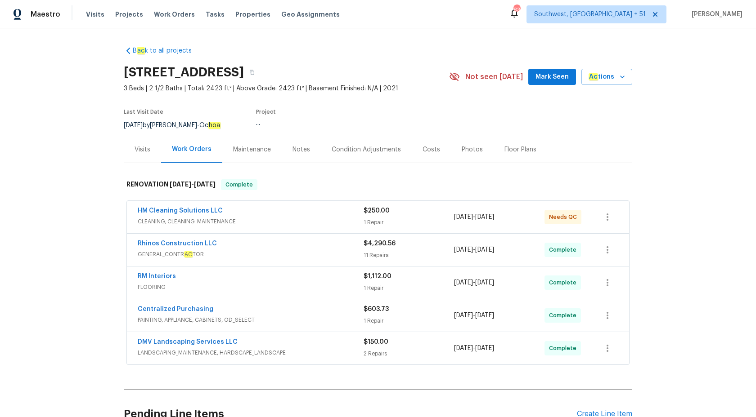
scroll to position [88, 0]
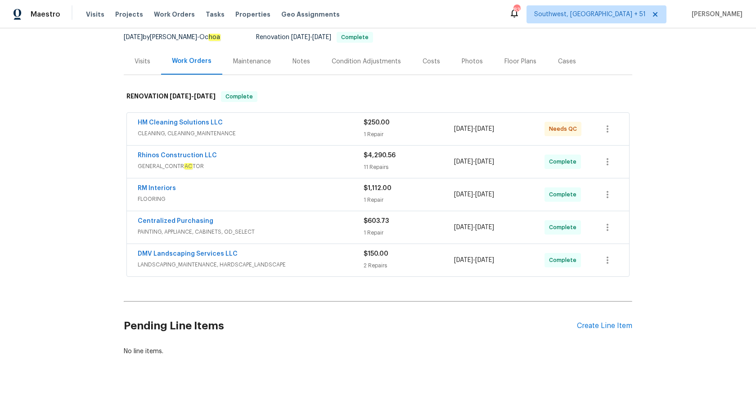
click at [269, 189] on div "RM Interiors" at bounding box center [251, 189] width 226 height 11
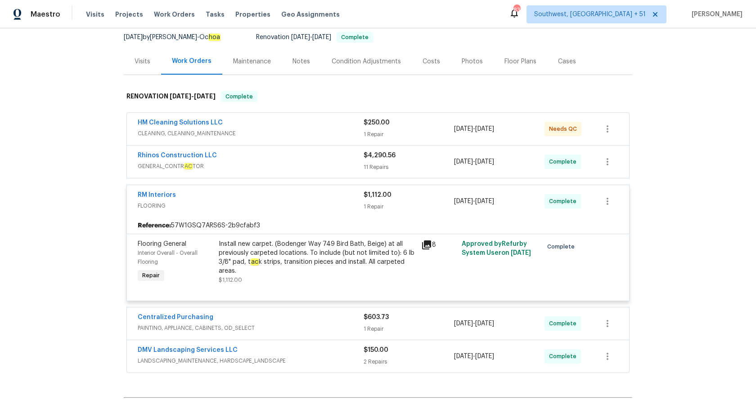
click at [382, 209] on div "1 Repair" at bounding box center [408, 206] width 90 height 9
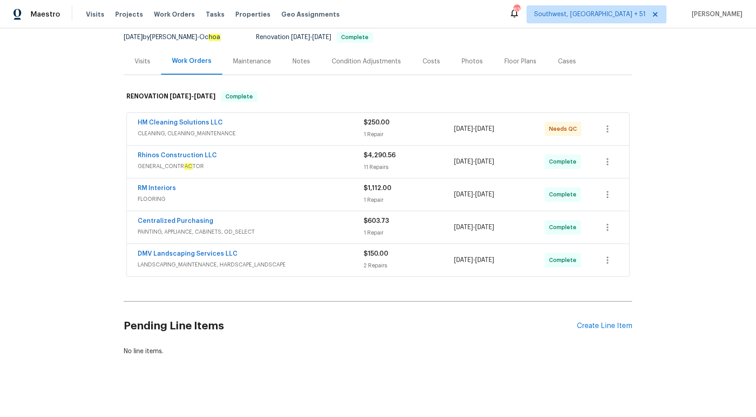
click at [353, 131] on span "CLEANING, CLEANING_MAINTENANCE" at bounding box center [251, 133] width 226 height 9
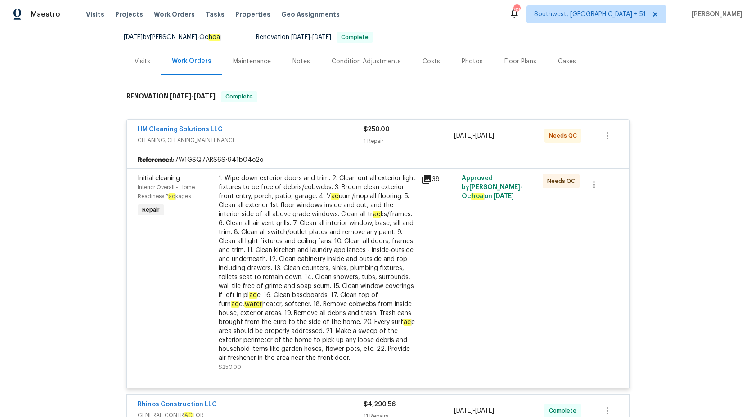
click at [353, 131] on div "HM Cleaning Solutions LLC" at bounding box center [251, 130] width 226 height 11
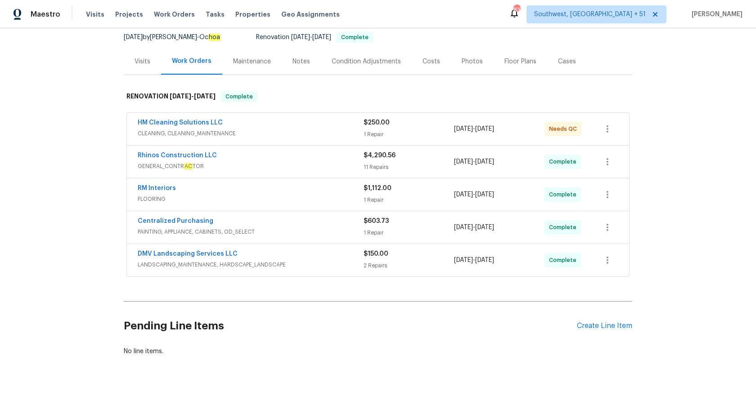
click at [377, 161] on div "$4,290.56 11 Repairs" at bounding box center [408, 162] width 90 height 22
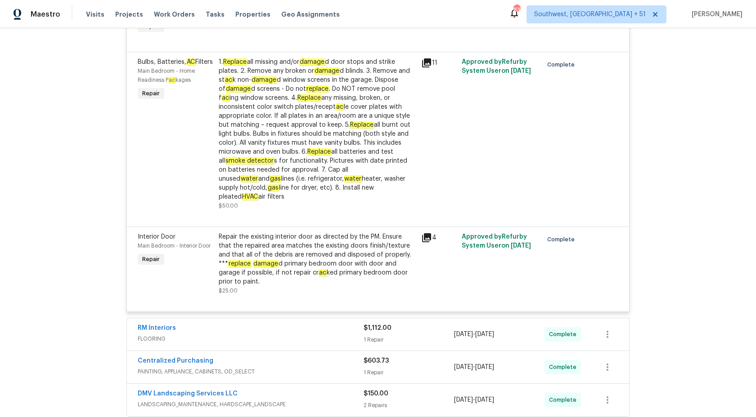
scroll to position [1177, 0]
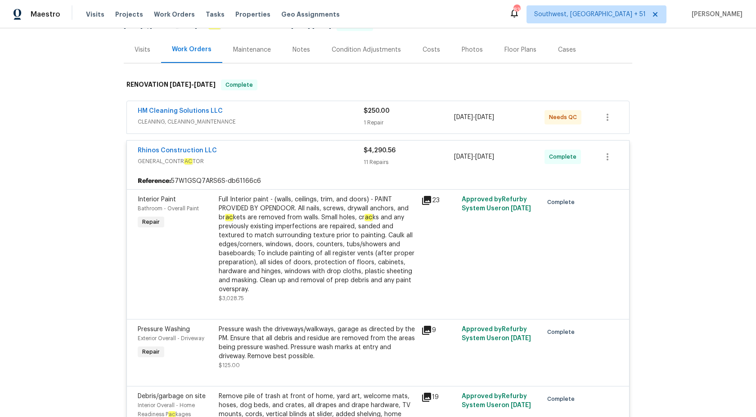
click at [377, 161] on div "11 Repairs" at bounding box center [408, 162] width 90 height 9
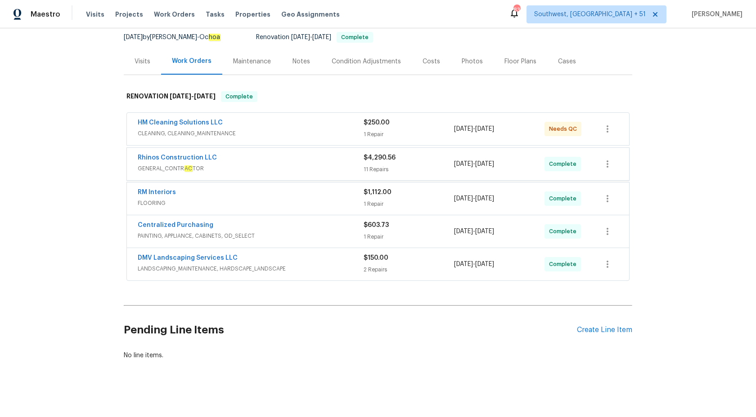
scroll to position [88, 0]
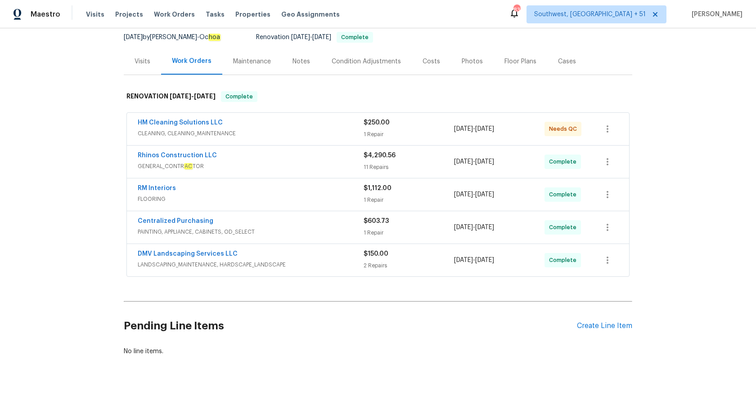
click at [143, 62] on div "Visits" at bounding box center [143, 61] width 16 height 9
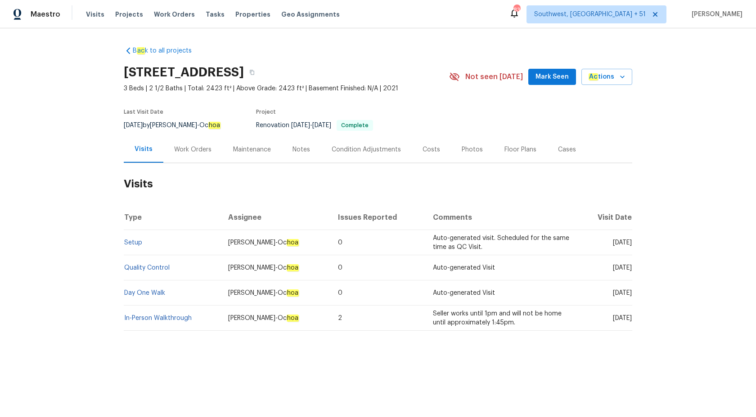
click at [74, 113] on div "B ac k to all projects 44507 W Palo Abeto Dr, Maricopa, AZ 85138 3 Beds | 2 1/2…" at bounding box center [378, 210] width 756 height 364
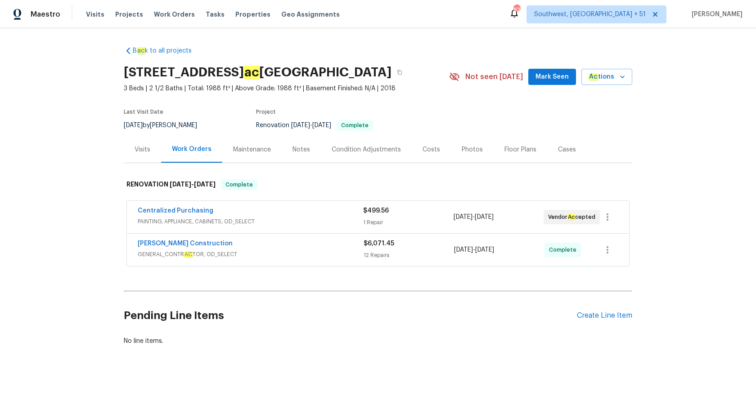
click at [149, 149] on div "Visits" at bounding box center [143, 149] width 16 height 9
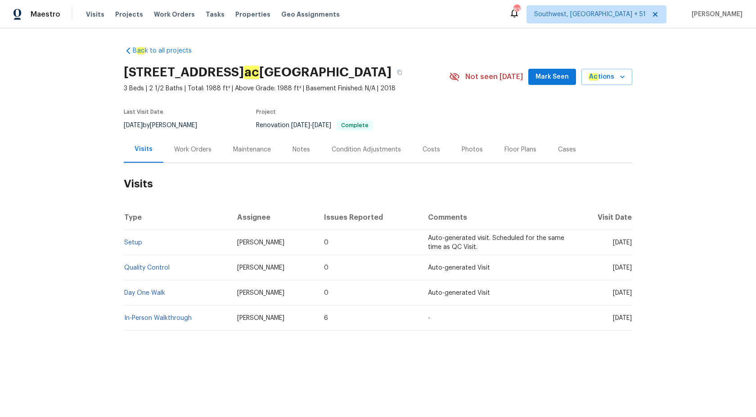
click at [123, 239] on div "B ac k to all projects 1820 W Expressman St, Ap ac he Junction, AZ 85120 3 Beds…" at bounding box center [378, 210] width 756 height 364
click at [135, 242] on link "Setup" at bounding box center [133, 243] width 18 height 6
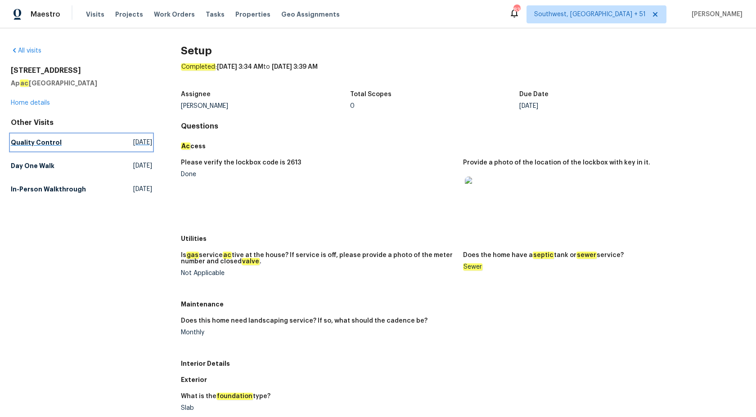
click at [38, 141] on h5 "Quality Control" at bounding box center [36, 142] width 51 height 9
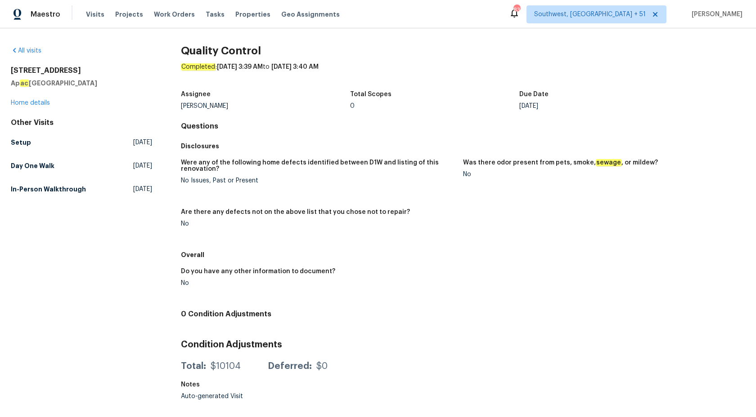
click at [307, 112] on div "Assignee Scott Nicol Total Scopes 0 Due Date Sat, Sep 06" at bounding box center [463, 100] width 564 height 29
click at [45, 164] on h5 "Day One Walk" at bounding box center [33, 165] width 44 height 9
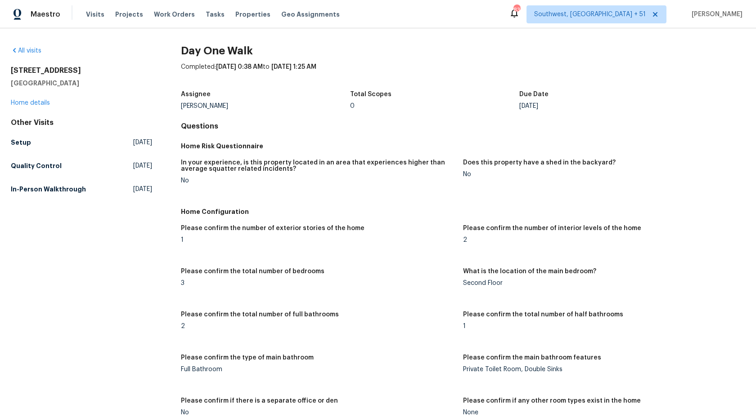
click at [52, 189] on h5 "In-Person Walkthrough" at bounding box center [48, 189] width 75 height 9
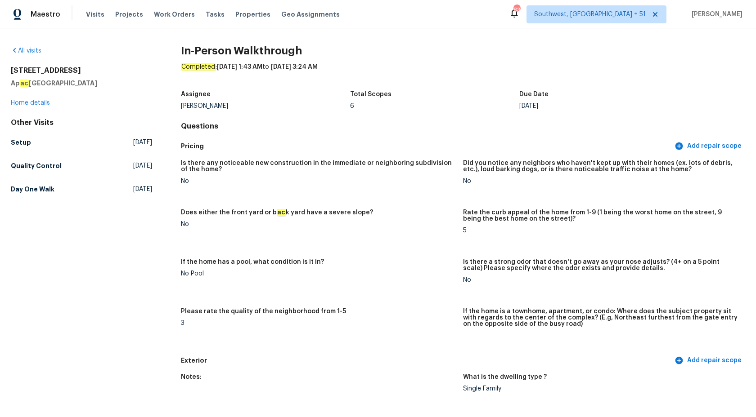
scroll to position [570, 0]
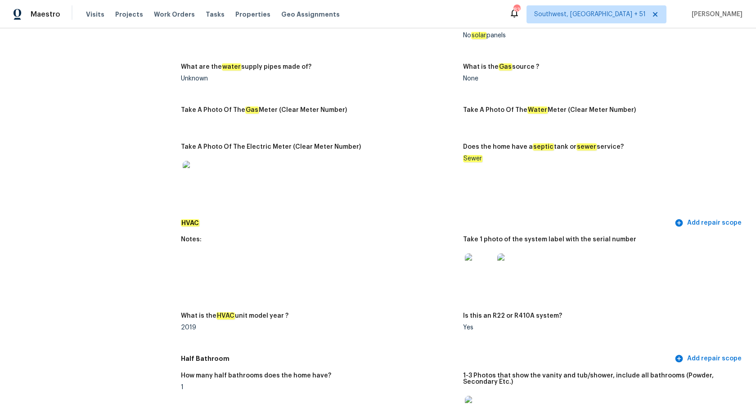
click at [476, 268] on img at bounding box center [479, 268] width 29 height 29
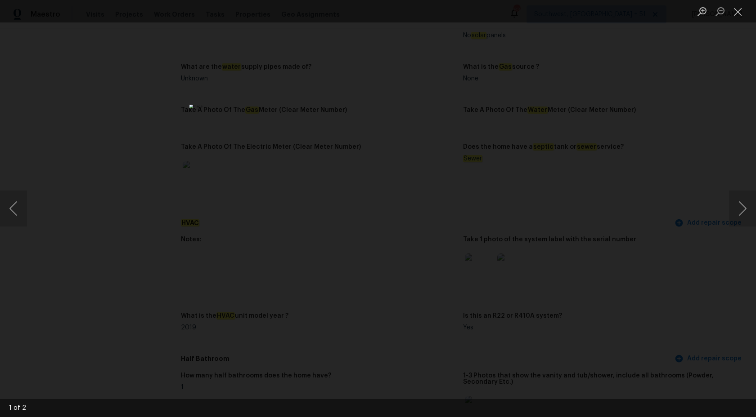
click at [170, 121] on div "Lightbox" at bounding box center [378, 208] width 756 height 417
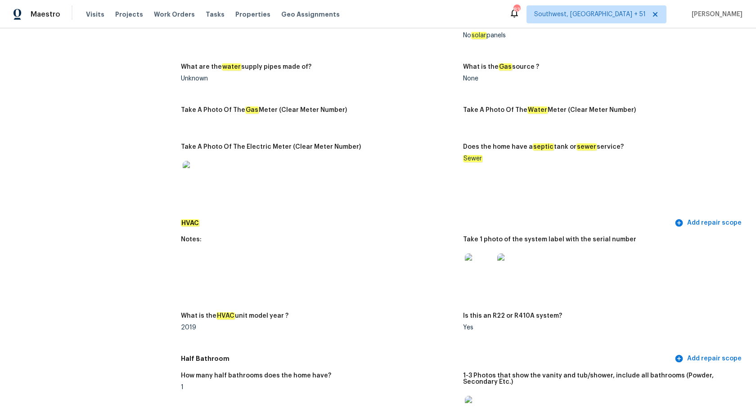
click at [407, 230] on div "HVAC Add repair scope" at bounding box center [463, 223] width 564 height 17
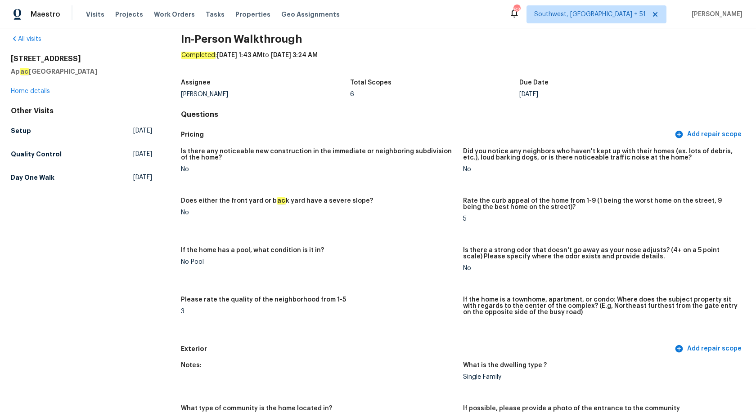
scroll to position [0, 0]
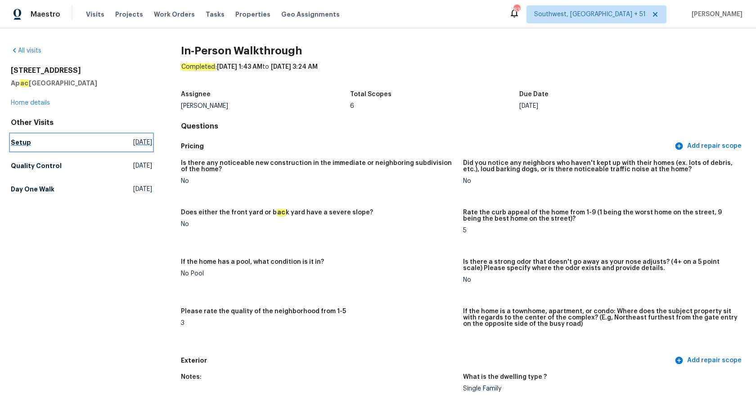
click at [20, 143] on h5 "Setup" at bounding box center [21, 142] width 20 height 9
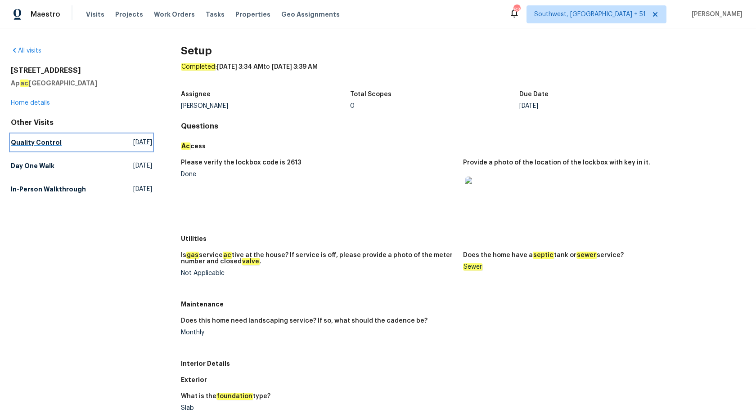
click at [40, 137] on link "Quality Control Sat, Aug 30 2025" at bounding box center [81, 143] width 141 height 16
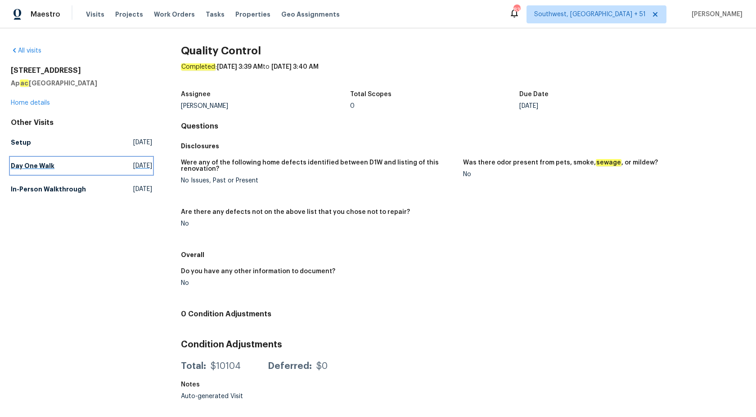
click at [40, 169] on h5 "Day One Walk" at bounding box center [33, 165] width 44 height 9
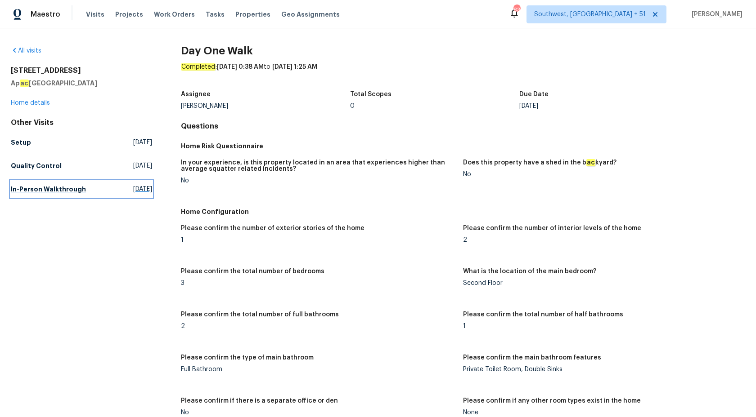
click at [48, 189] on h5 "In-Person Walkthrough" at bounding box center [48, 189] width 75 height 9
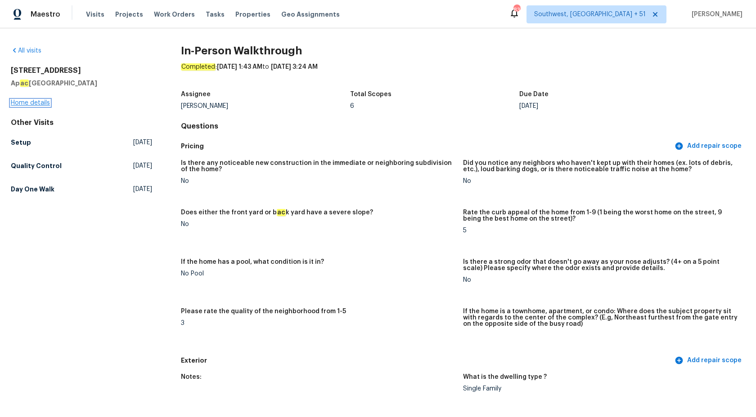
click at [21, 101] on link "Home details" at bounding box center [30, 103] width 39 height 6
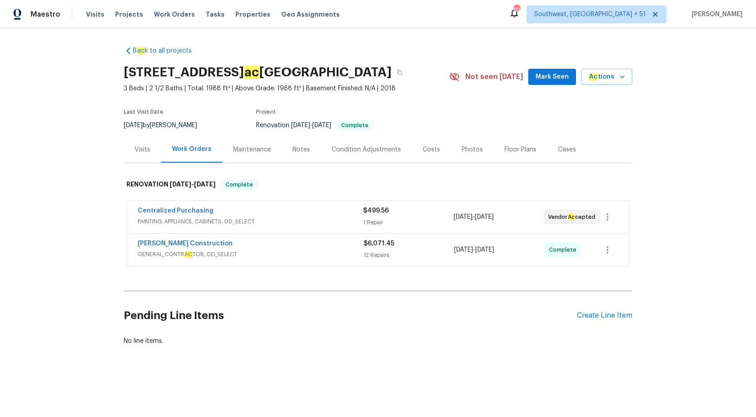
click at [237, 221] on span "PAINTING, APPLIANCE, CABINETS, OD_SELECT" at bounding box center [250, 221] width 225 height 9
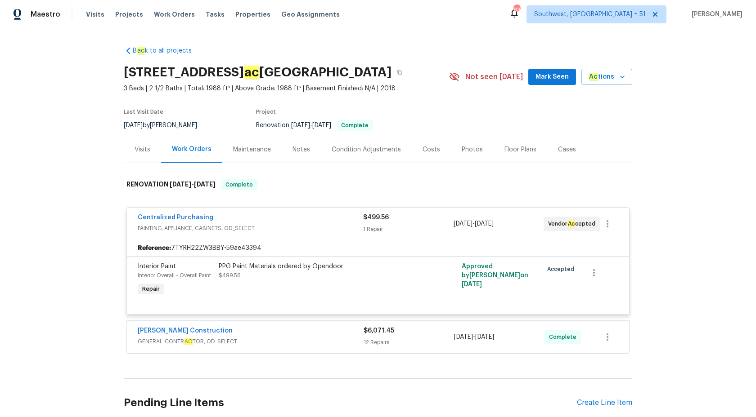
click at [237, 221] on div "Centralized Purchasing" at bounding box center [250, 218] width 225 height 11
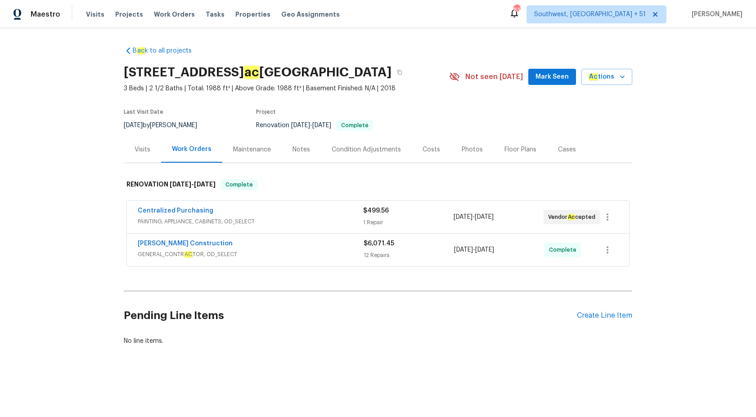
click at [277, 253] on span "GENERAL_CONTR AC TOR, OD_SELECT" at bounding box center [251, 254] width 226 height 9
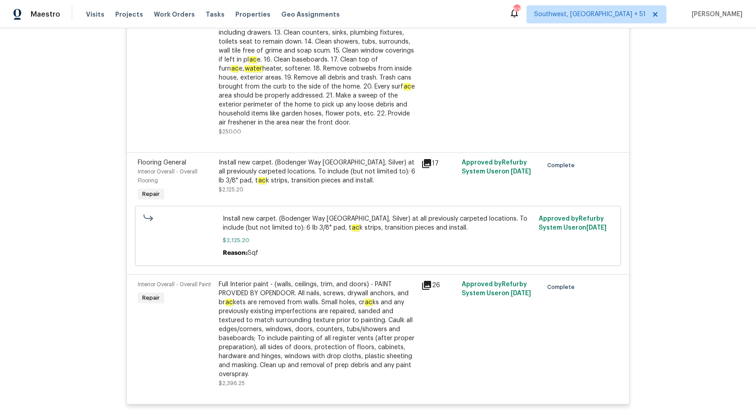
scroll to position [34, 0]
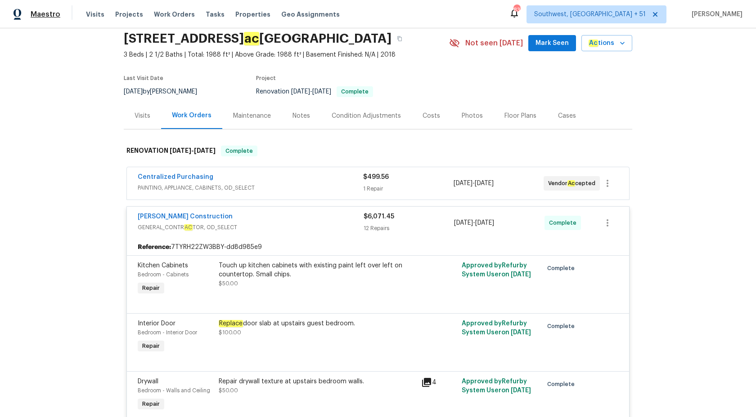
click at [45, 12] on span "Maestro" at bounding box center [46, 14] width 30 height 9
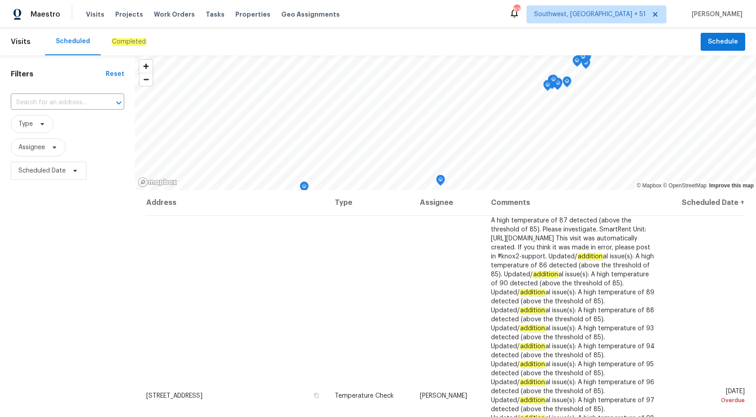
click at [126, 44] on em "Completed" at bounding box center [129, 41] width 35 height 7
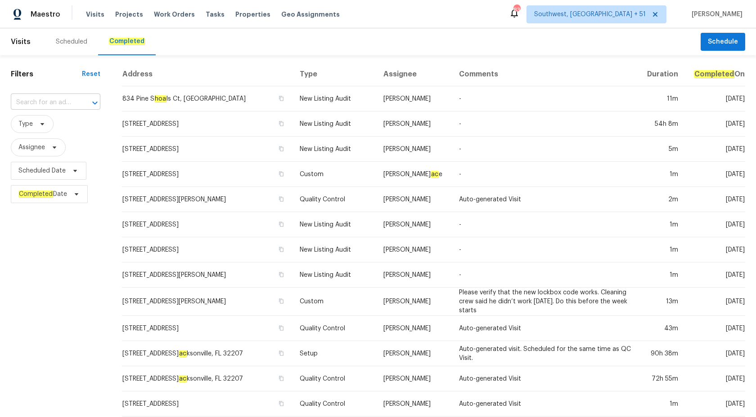
click at [48, 104] on input "text" at bounding box center [43, 103] width 64 height 14
paste input "[STREET_ADDRESS]"
type input "[STREET_ADDRESS]"
click at [49, 123] on li "[STREET_ADDRESS]" at bounding box center [56, 123] width 91 height 15
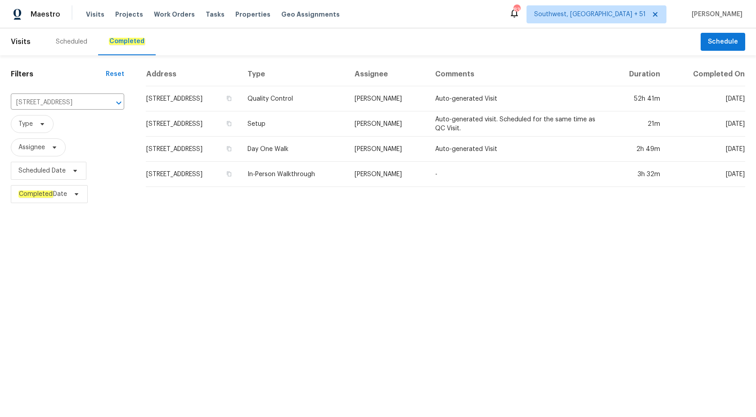
click at [240, 180] on td "[STREET_ADDRESS]" at bounding box center [193, 174] width 94 height 25
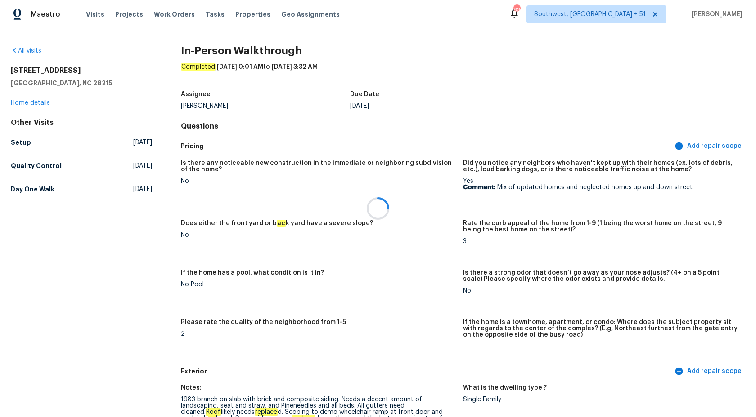
click at [24, 102] on div at bounding box center [378, 208] width 756 height 417
click at [22, 102] on div at bounding box center [378, 208] width 756 height 417
click at [26, 103] on link "Home details" at bounding box center [30, 103] width 39 height 6
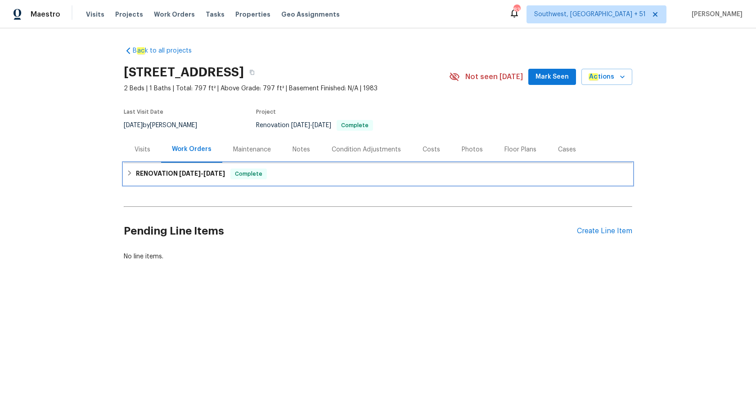
click at [206, 175] on span "[DATE]" at bounding box center [214, 173] width 22 height 6
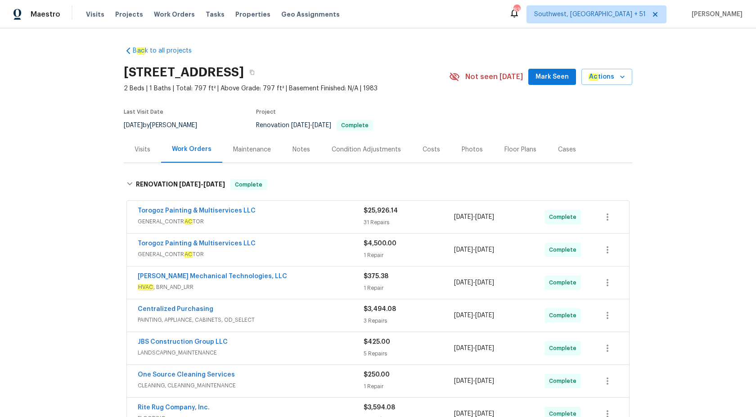
click at [144, 146] on div "Visits" at bounding box center [143, 149] width 16 height 9
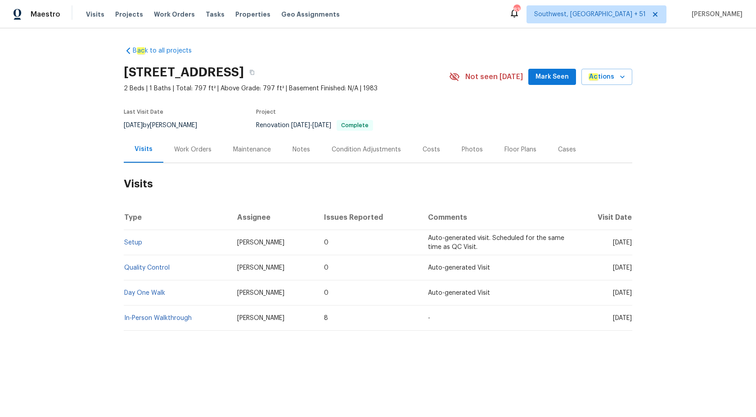
click at [121, 241] on div "B ac k to all projects [STREET_ADDRESS] 2 Beds | 1 Baths | Total: 797 ft² | Abo…" at bounding box center [378, 210] width 756 height 364
click at [130, 241] on link "Setup" at bounding box center [133, 243] width 18 height 6
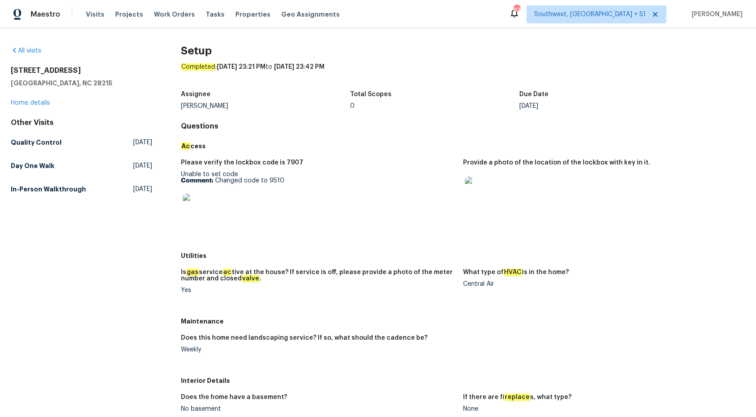
click at [357, 179] on p "Comment: Changed code to 9510" at bounding box center [318, 181] width 275 height 6
click at [49, 190] on h5 "In-Person Walkthrough" at bounding box center [48, 189] width 75 height 9
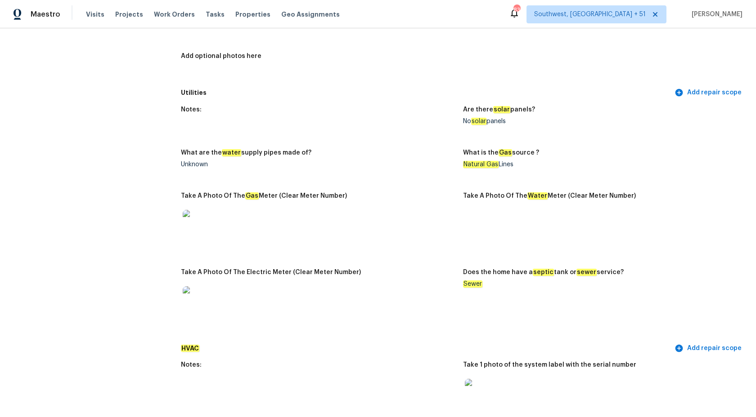
scroll to position [302, 0]
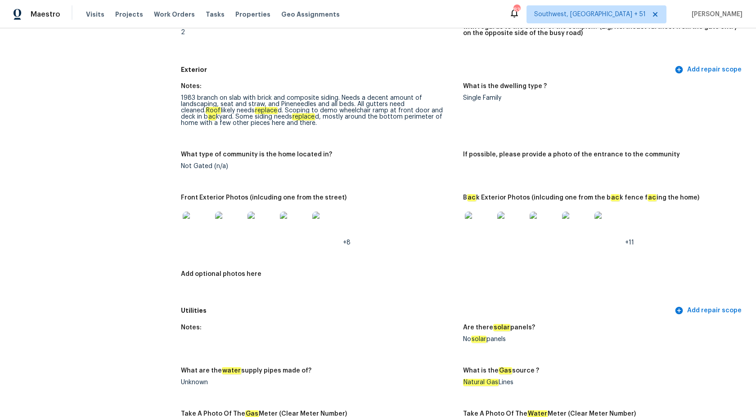
click at [469, 224] on img at bounding box center [479, 226] width 29 height 29
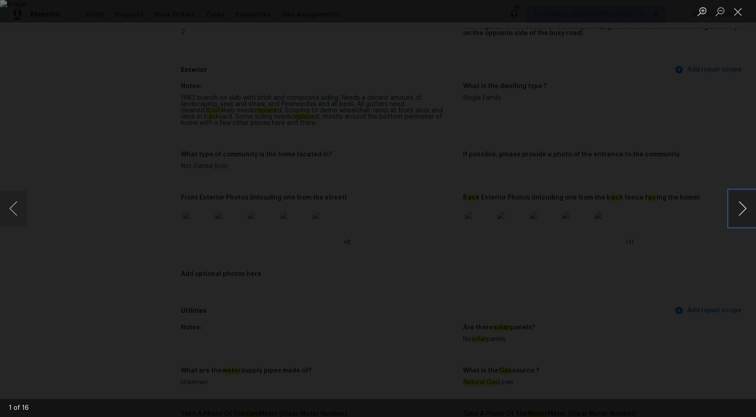
click at [741, 213] on button "Next image" at bounding box center [742, 209] width 27 height 36
drag, startPoint x: 741, startPoint y: 213, endPoint x: 624, endPoint y: 183, distance: 121.1
click at [624, 183] on div "2 of 16" at bounding box center [378, 208] width 756 height 417
click at [746, 206] on button "Next image" at bounding box center [742, 209] width 27 height 36
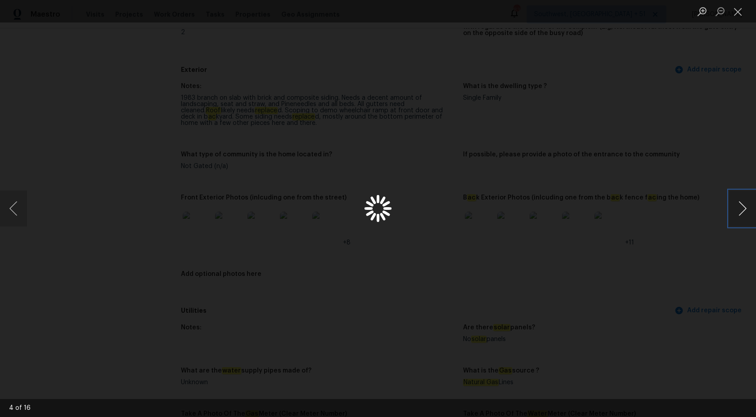
click at [745, 204] on button "Next image" at bounding box center [742, 209] width 27 height 36
click at [738, 11] on button "Close lightbox" at bounding box center [738, 12] width 18 height 16
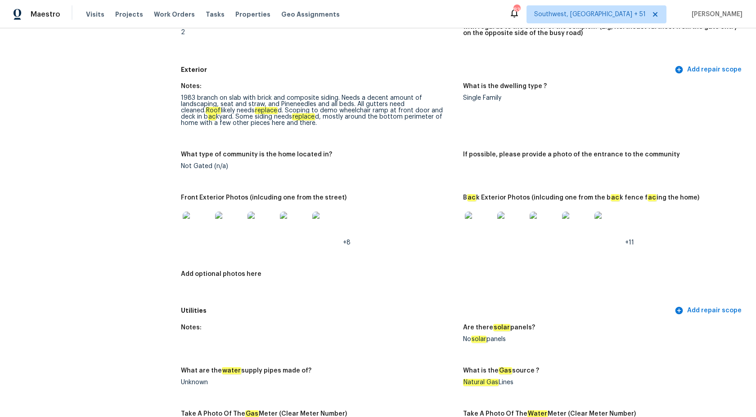
click at [200, 227] on img at bounding box center [197, 226] width 29 height 29
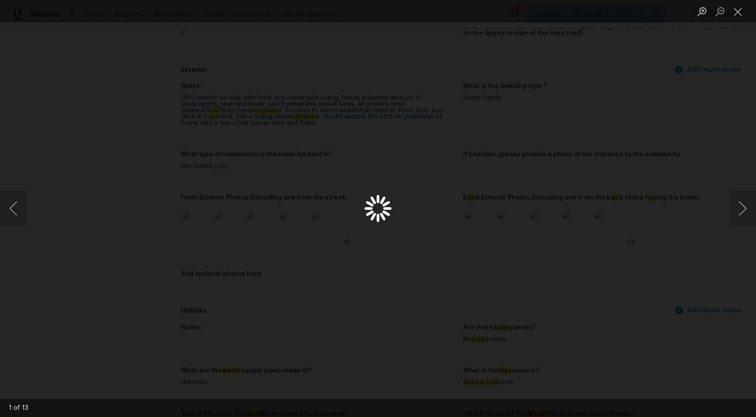
click at [537, 154] on div "Lightbox" at bounding box center [378, 208] width 756 height 417
click at [89, 226] on div "Lightbox" at bounding box center [378, 208] width 756 height 417
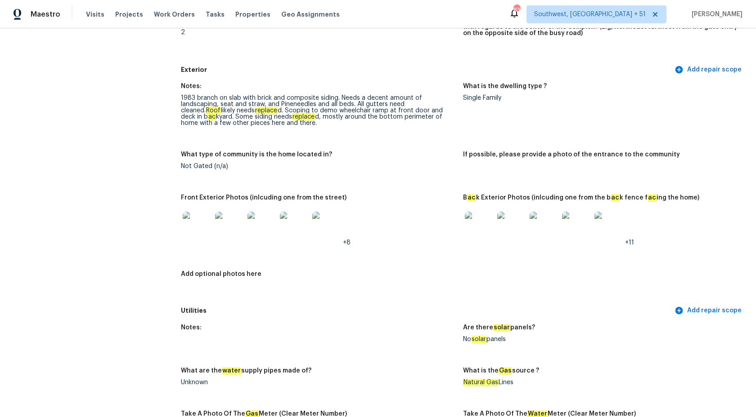
click at [390, 202] on div "Front Exterior Photos (inlcuding one from the street)" at bounding box center [318, 201] width 275 height 12
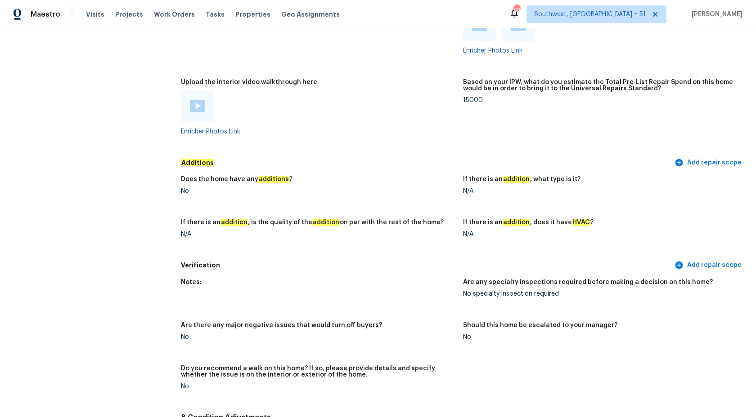
scroll to position [1970, 0]
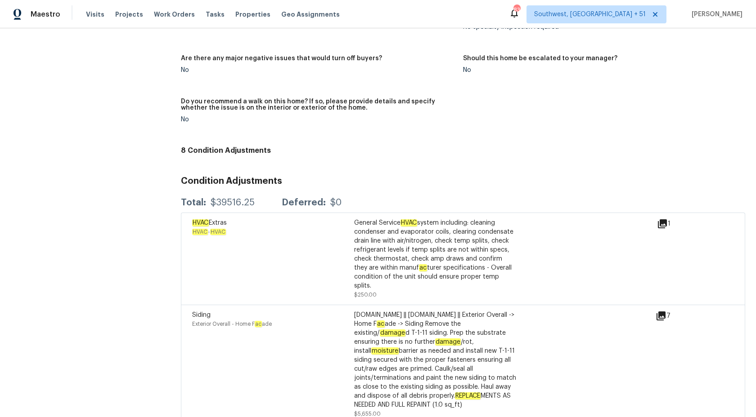
click at [428, 252] on div "General Service HVAC system including: cleaning condenser and evaporator coils,…" at bounding box center [435, 255] width 162 height 72
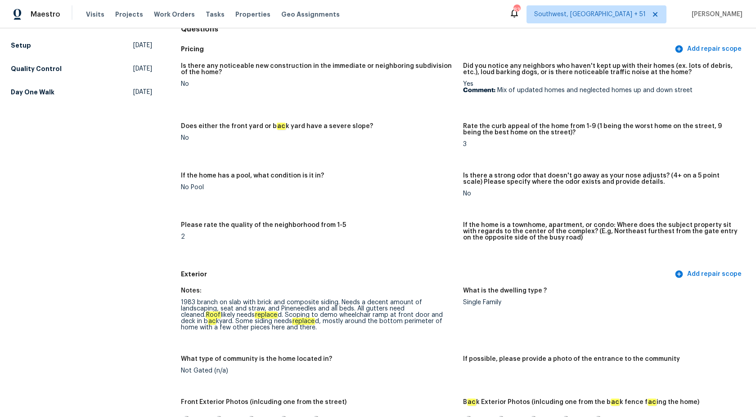
scroll to position [0, 0]
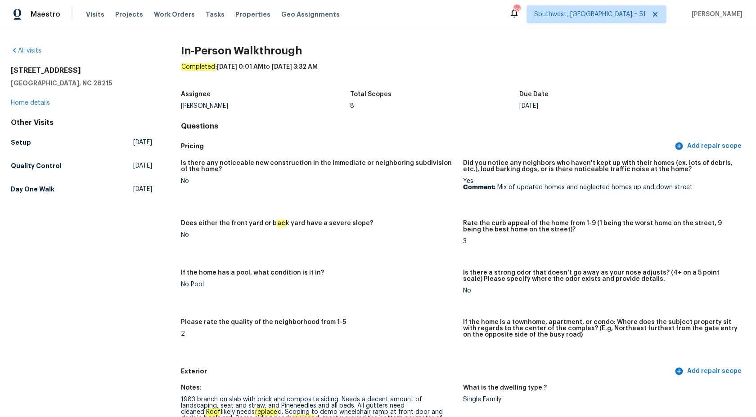
click at [19, 96] on div "[STREET_ADDRESS] Home details" at bounding box center [81, 86] width 141 height 41
click at [19, 98] on div "[STREET_ADDRESS] Home details" at bounding box center [81, 86] width 141 height 41
click at [20, 106] on div "[STREET_ADDRESS] Home details" at bounding box center [81, 86] width 141 height 41
click at [23, 104] on link "Home details" at bounding box center [30, 103] width 39 height 6
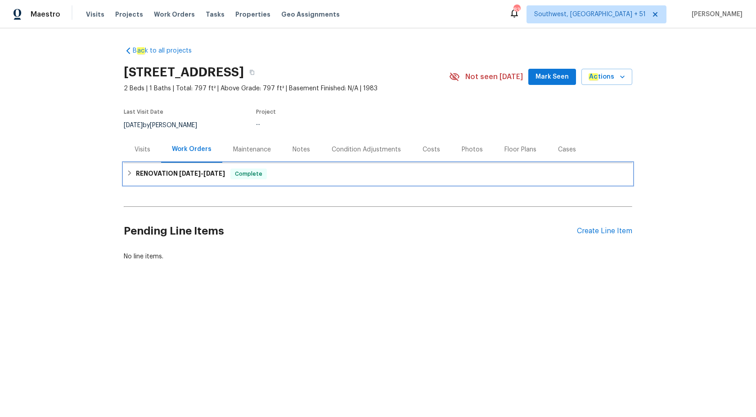
click at [210, 178] on h6 "RENOVATION [DATE] - [DATE]" at bounding box center [180, 174] width 89 height 11
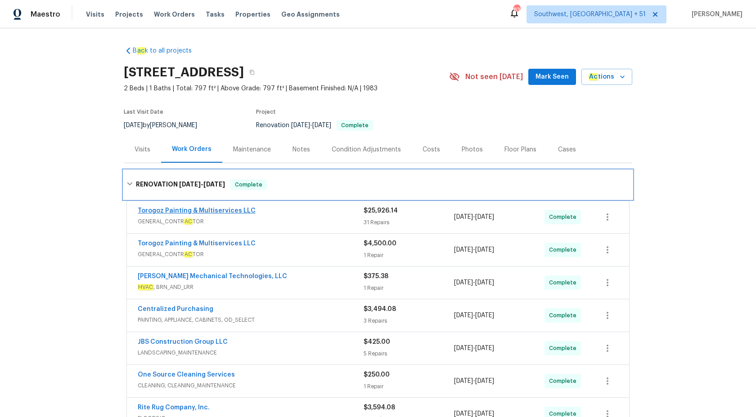
scroll to position [187, 0]
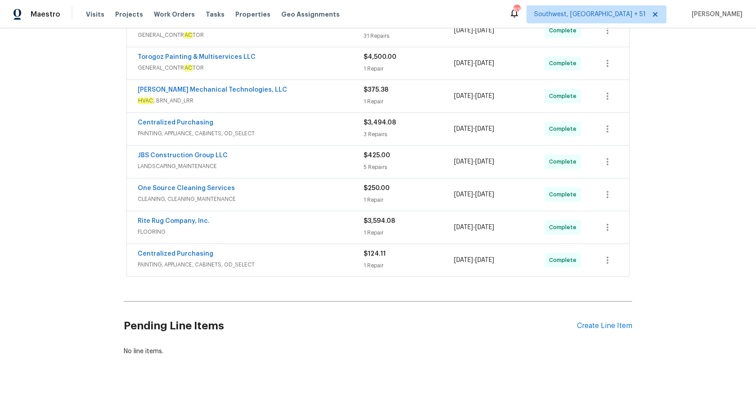
click at [297, 224] on div "Rite Rug Company, Inc." at bounding box center [251, 222] width 226 height 11
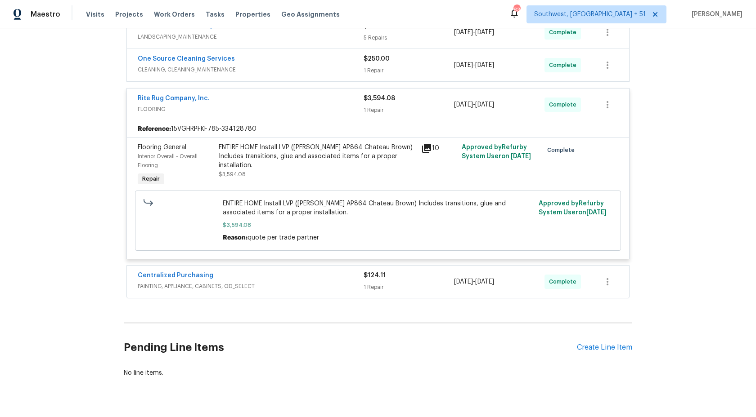
scroll to position [318, 0]
click at [389, 108] on div "1 Repair" at bounding box center [408, 108] width 90 height 9
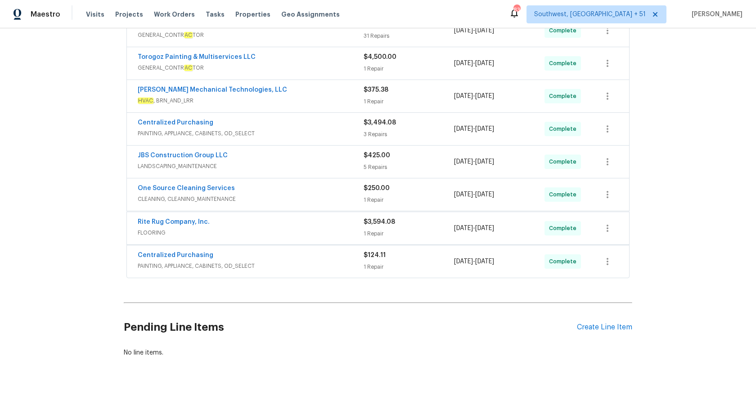
scroll to position [187, 0]
click at [368, 164] on div "5 Repairs" at bounding box center [408, 167] width 90 height 9
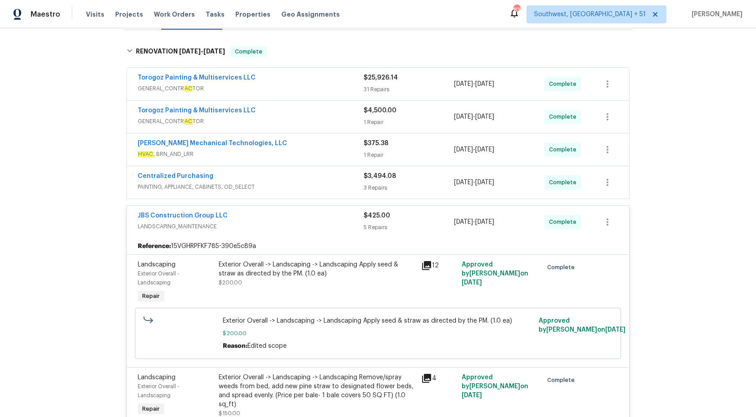
scroll to position [76, 0]
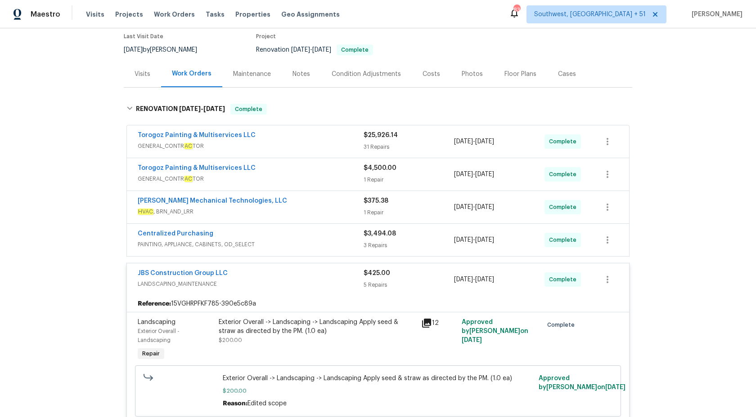
click at [389, 274] on div "$425.00" at bounding box center [408, 273] width 90 height 9
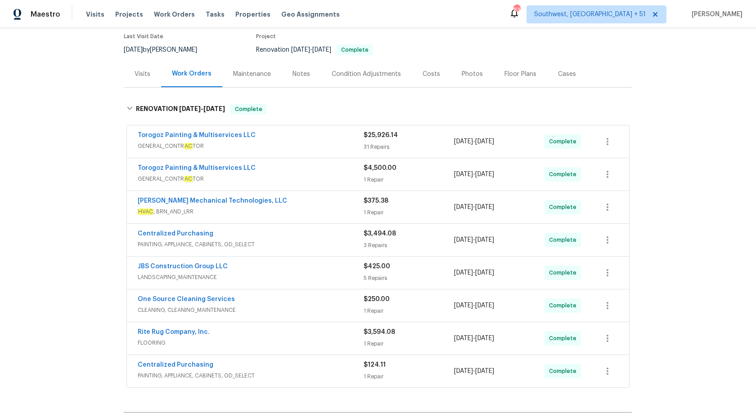
click at [343, 233] on div "Centralized Purchasing" at bounding box center [251, 234] width 226 height 11
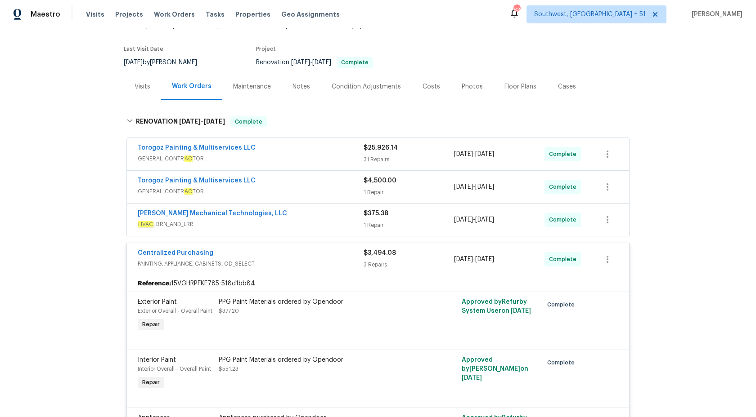
scroll to position [54, 0]
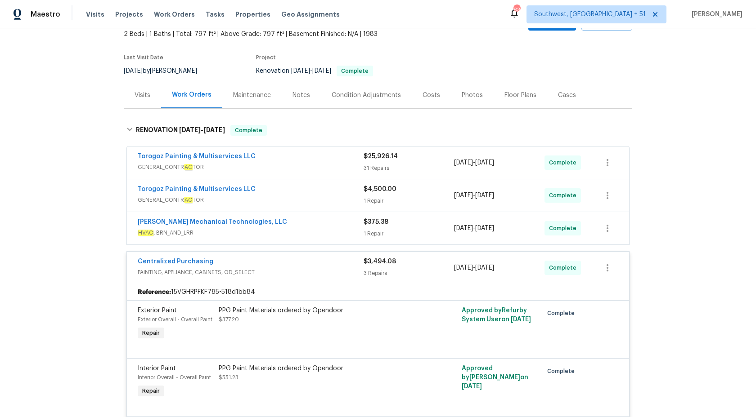
click at [375, 274] on div "3 Repairs" at bounding box center [408, 273] width 90 height 9
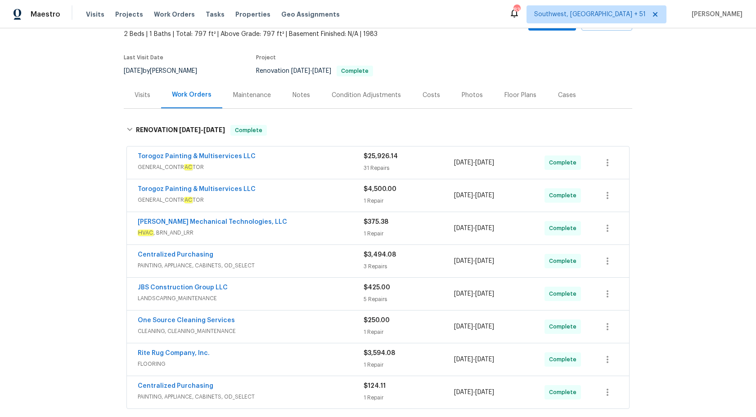
click at [350, 237] on span "HVAC , BRN_AND_LRR" at bounding box center [251, 233] width 226 height 9
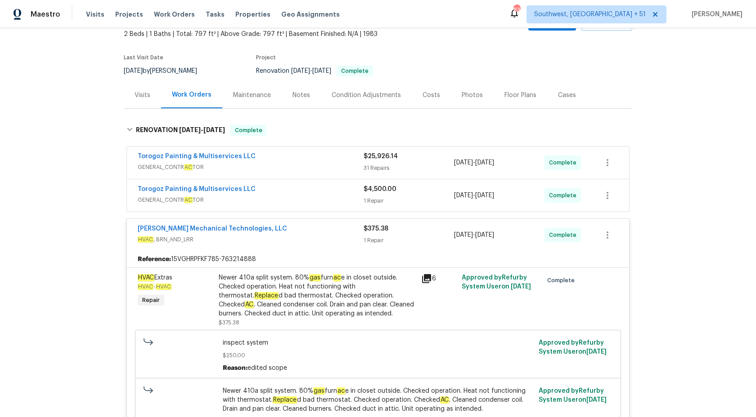
click at [335, 280] on em "ac" at bounding box center [337, 277] width 8 height 7
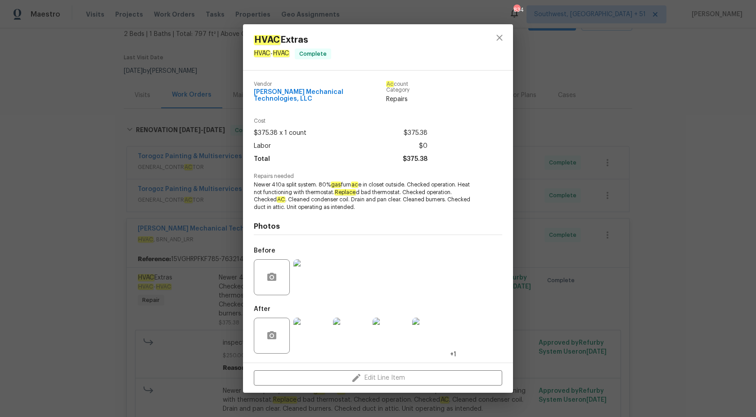
click at [312, 279] on img at bounding box center [311, 278] width 36 height 36
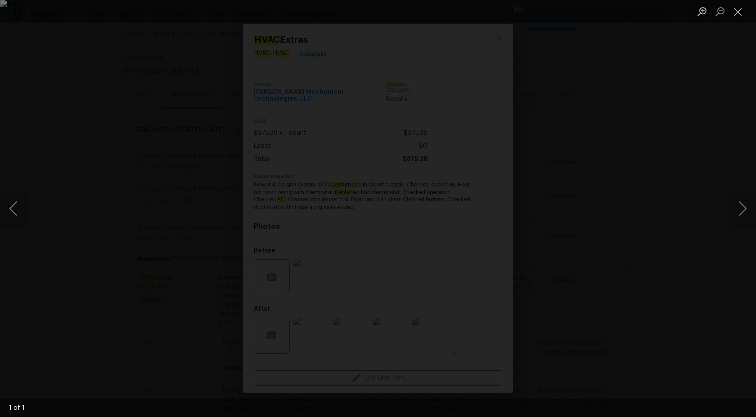
click at [117, 205] on div "Lightbox" at bounding box center [378, 208] width 756 height 417
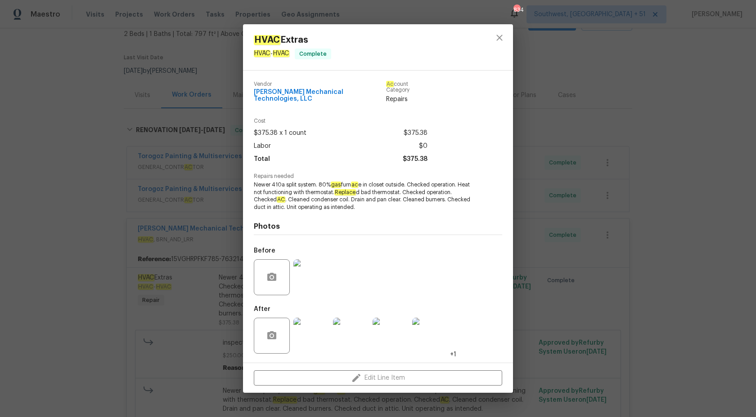
click at [67, 229] on div "HVAC Extras HVAC - HVAC Complete [PERSON_NAME] Mechanical Technologies, LLC Ac …" at bounding box center [378, 208] width 756 height 417
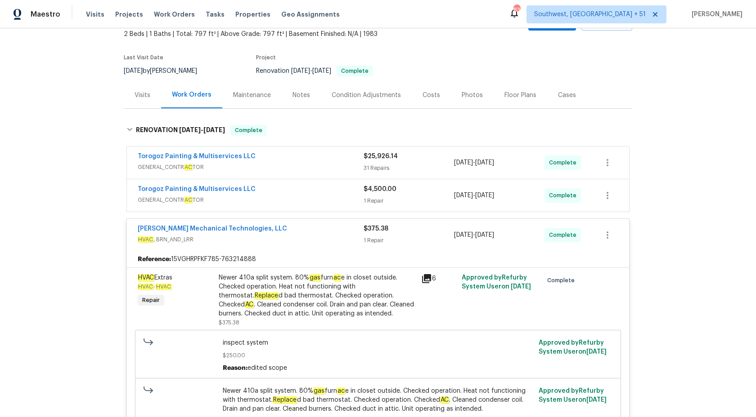
click at [353, 240] on span "HVAC , BRN_AND_LRR" at bounding box center [251, 239] width 226 height 9
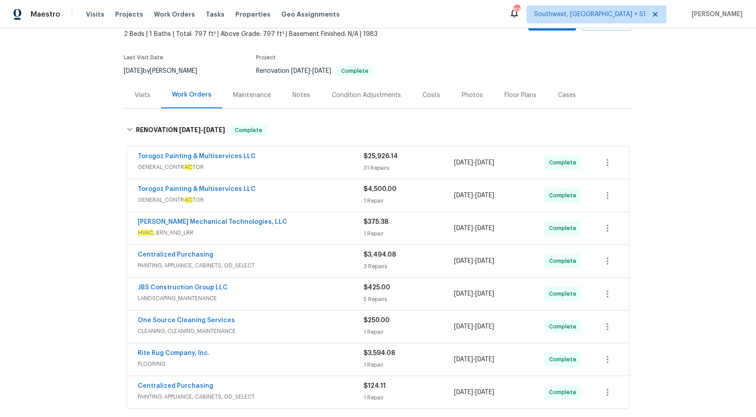
click at [324, 200] on span "GENERAL_CONTR AC TOR" at bounding box center [251, 200] width 226 height 9
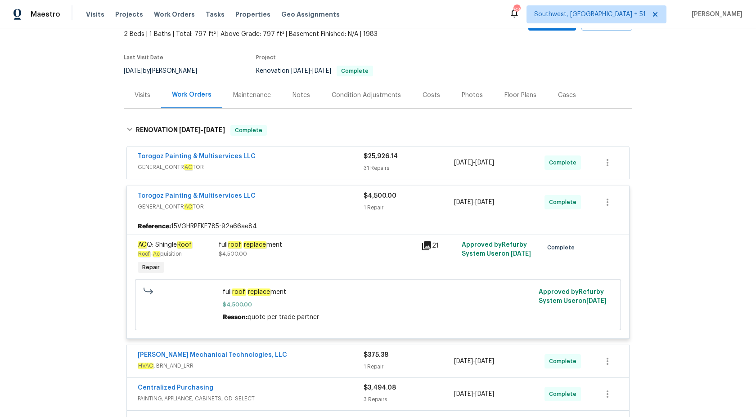
click at [292, 254] on div "full roof replace ment $4,500.00" at bounding box center [317, 250] width 197 height 18
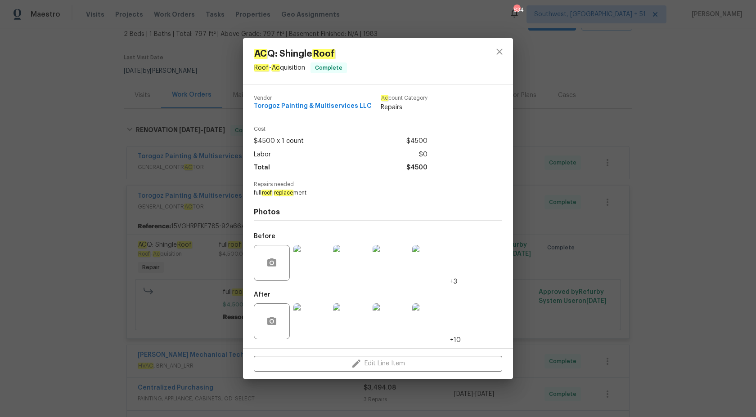
click at [654, 270] on div "AC Q: Shingle Roof Roof - Ac quisition Complete Vendor Torogoz Painting & Multi…" at bounding box center [378, 208] width 756 height 417
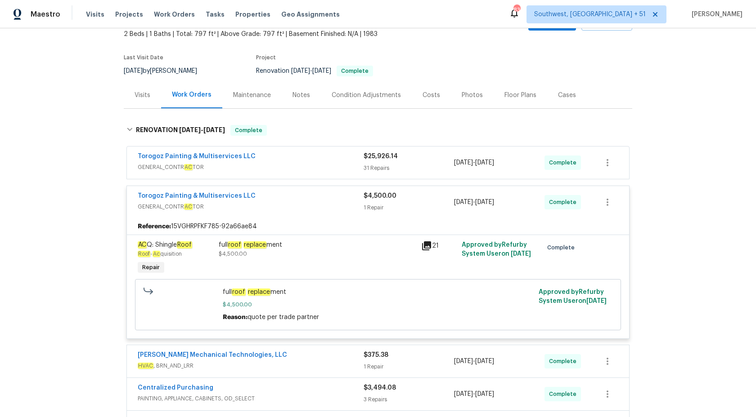
click at [385, 205] on div "1 Repair" at bounding box center [408, 207] width 90 height 9
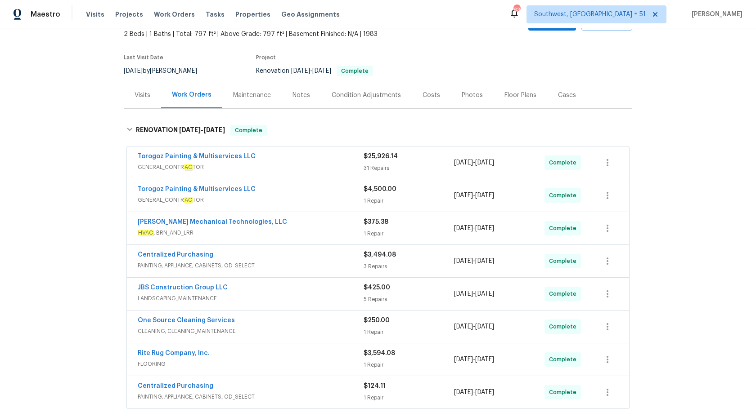
click at [327, 159] on div "Torogoz Painting & Multiservices LLC" at bounding box center [251, 157] width 226 height 11
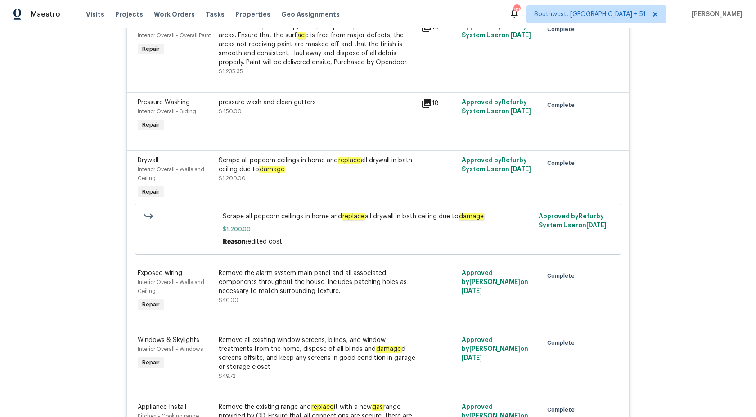
scroll to position [2078, 0]
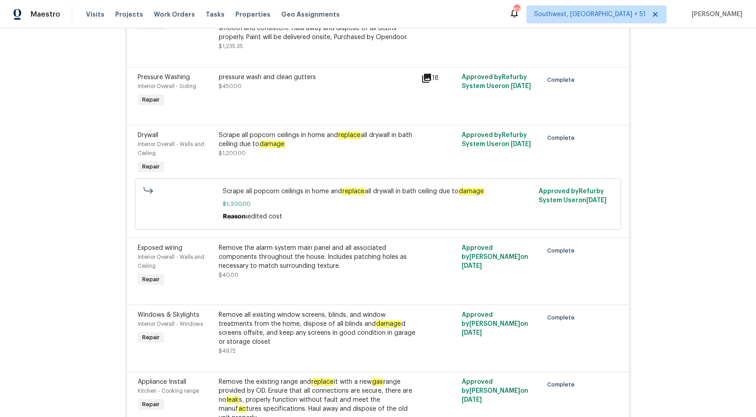
click at [303, 143] on div "Scrape all popcorn ceilings in home and replace all drywall in bath ceiling due…" at bounding box center [317, 140] width 197 height 18
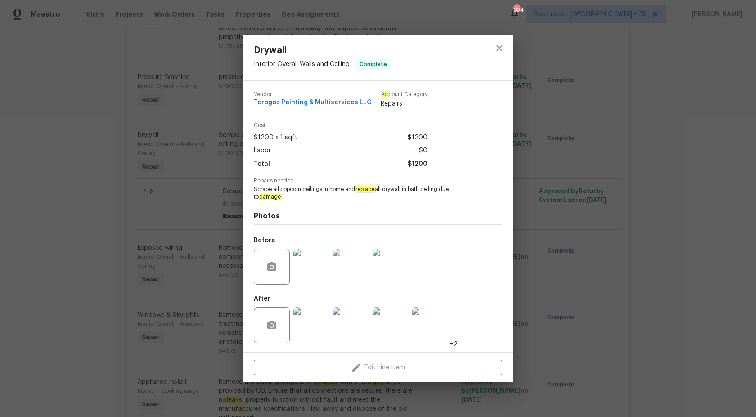
click at [663, 204] on div "Drywall Interior Overall - Walls and Ceiling Complete Vendor Torogoz Painting &…" at bounding box center [378, 208] width 756 height 417
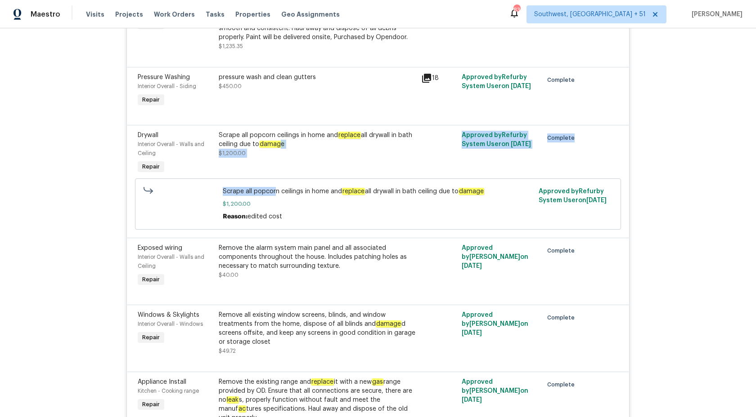
drag, startPoint x: 276, startPoint y: 203, endPoint x: 279, endPoint y: 148, distance: 55.0
click at [279, 148] on div "Drywall Interior Overall - Walls and Ceiling Repair Scrape all popcorn ceilings…" at bounding box center [378, 181] width 502 height 113
click at [279, 148] on em "damage" at bounding box center [272, 144] width 26 height 7
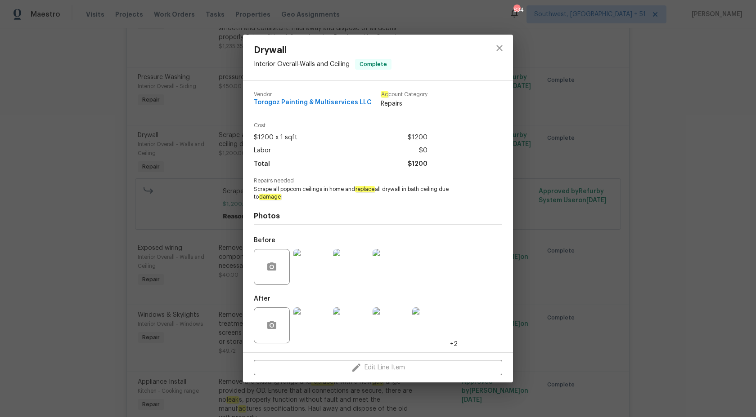
click at [386, 197] on span "Scrape all popcorn ceilings in home and replace all drywall in bath ceiling due…" at bounding box center [366, 193] width 224 height 15
click at [396, 192] on span "Scrape all popcorn ceilings in home and replace all drywall in bath ceiling due…" at bounding box center [366, 193] width 224 height 15
copy span "replace all drywall in bath ceiling due to damage"
drag, startPoint x: 358, startPoint y: 190, endPoint x: 372, endPoint y: 198, distance: 16.7
click at [372, 198] on span "Scrape all popcorn ceilings in home and replace all drywall in bath ceiling due…" at bounding box center [366, 193] width 224 height 15
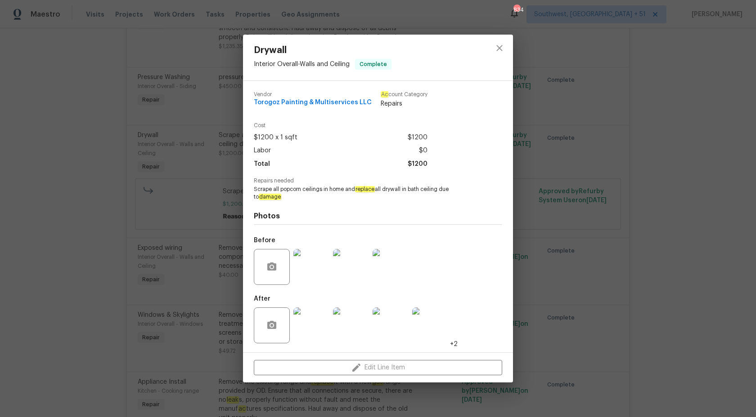
click at [713, 200] on div "Drywall Interior Overall - Walls and Ceiling Complete Vendor Torogoz Painting &…" at bounding box center [378, 208] width 756 height 417
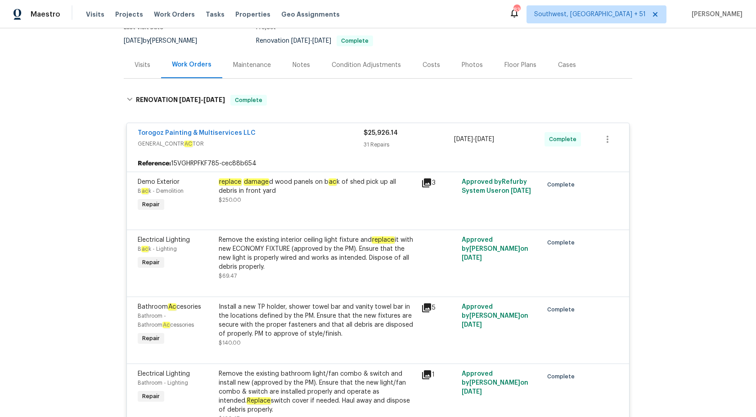
scroll to position [64, 0]
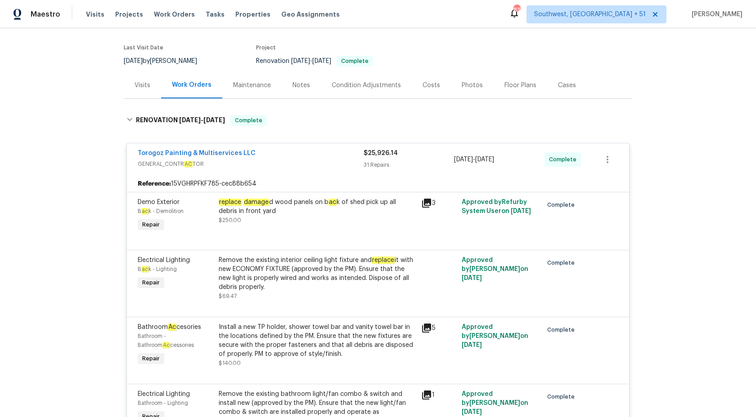
click at [383, 167] on div "31 Repairs" at bounding box center [408, 165] width 90 height 9
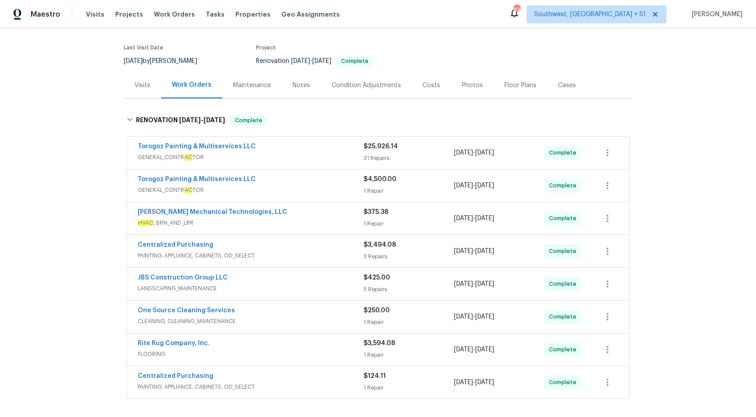
click at [351, 184] on div "Torogoz Painting & Multiservices LLC" at bounding box center [251, 180] width 226 height 11
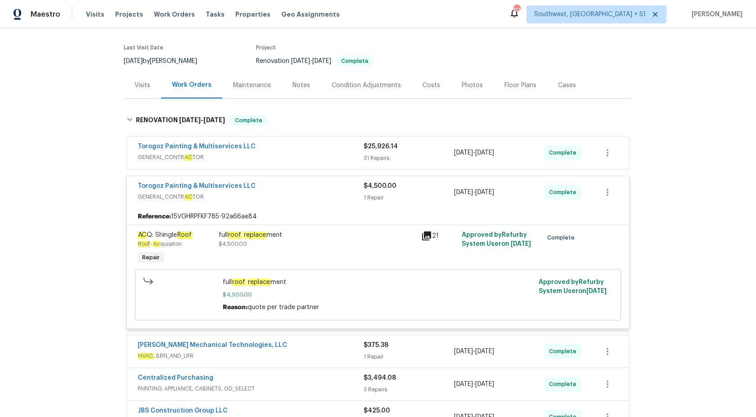
click at [355, 191] on div "Torogoz Painting & Multiservices LLC" at bounding box center [251, 187] width 226 height 11
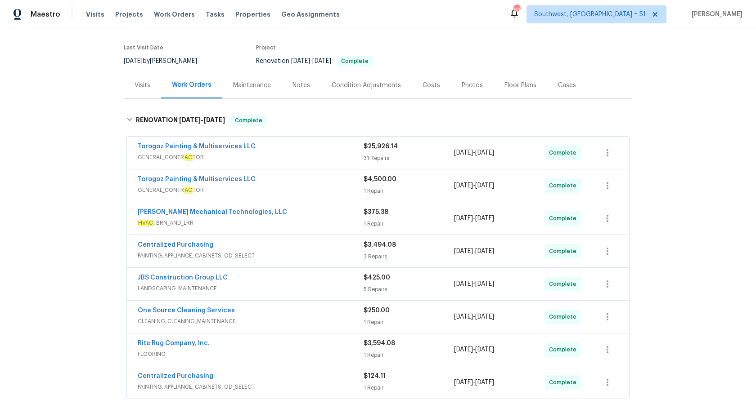
click at [355, 211] on div "[PERSON_NAME] Mechanical Technologies, LLC" at bounding box center [251, 213] width 226 height 11
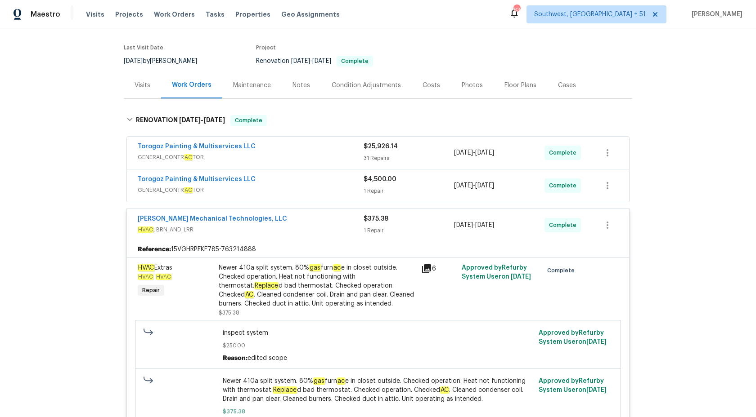
click at [346, 222] on div "[PERSON_NAME] Mechanical Technologies, LLC" at bounding box center [251, 220] width 226 height 11
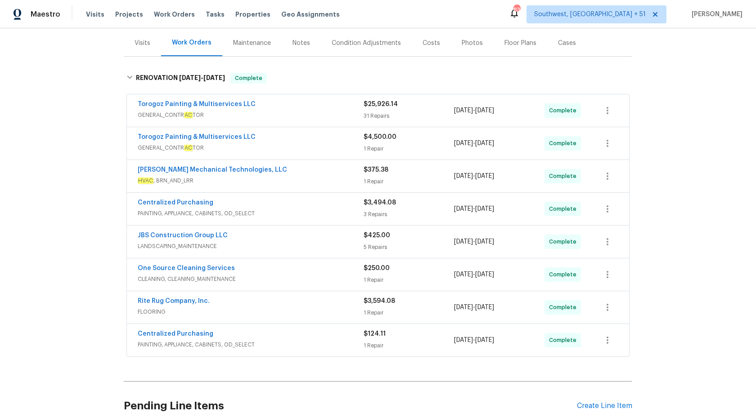
scroll to position [107, 0]
click at [338, 197] on div "Centralized Purchasing PAINTING, APPLIANCE, CABINETS, OD_SELECT $3,494.08 3 Rep…" at bounding box center [378, 209] width 502 height 32
click at [337, 211] on span "PAINTING, APPLIANCE, CABINETS, OD_SELECT" at bounding box center [251, 213] width 226 height 9
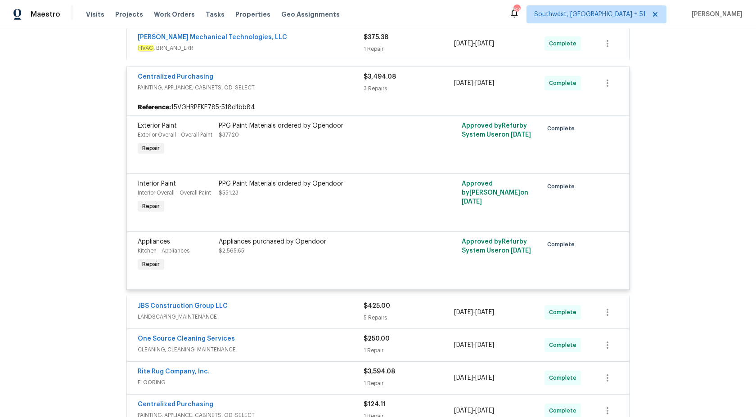
click at [363, 94] on div "Centralized Purchasing PAINTING, APPLIANCE, CABINETS, OD_SELECT" at bounding box center [251, 83] width 226 height 22
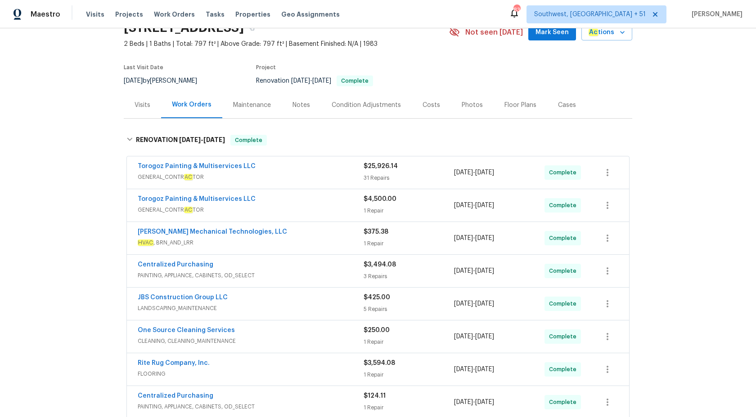
scroll to position [0, 0]
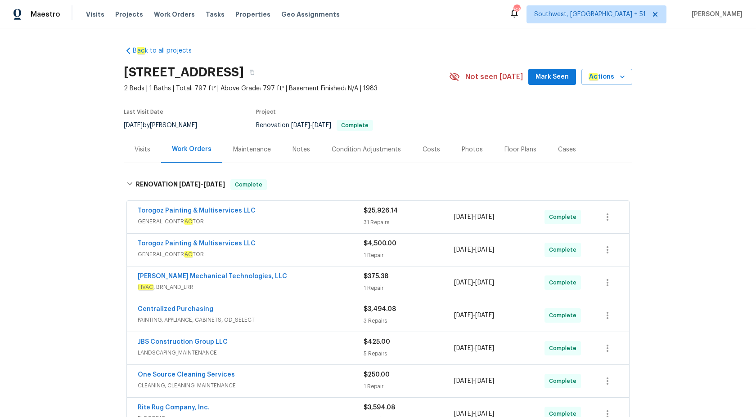
click at [48, 9] on div "Maestro" at bounding box center [30, 14] width 60 height 18
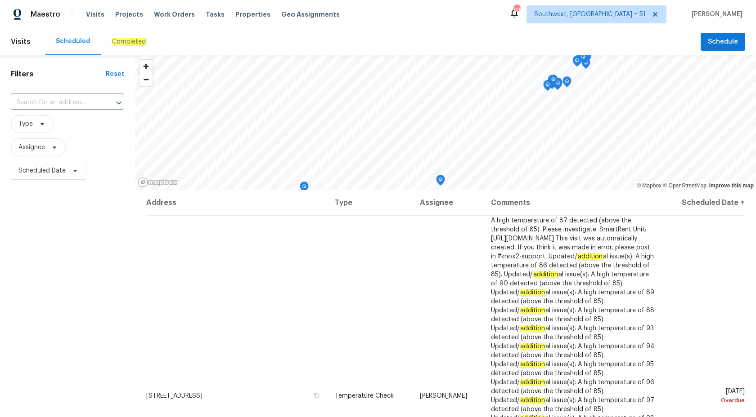
click at [109, 46] on div "Completed" at bounding box center [129, 41] width 56 height 27
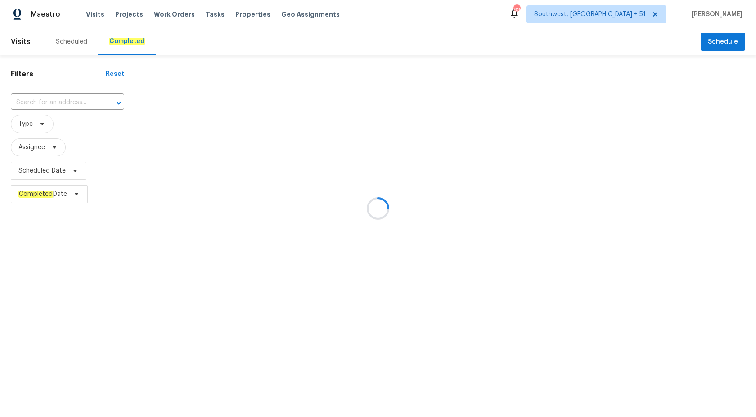
click at [41, 101] on div at bounding box center [378, 208] width 756 height 417
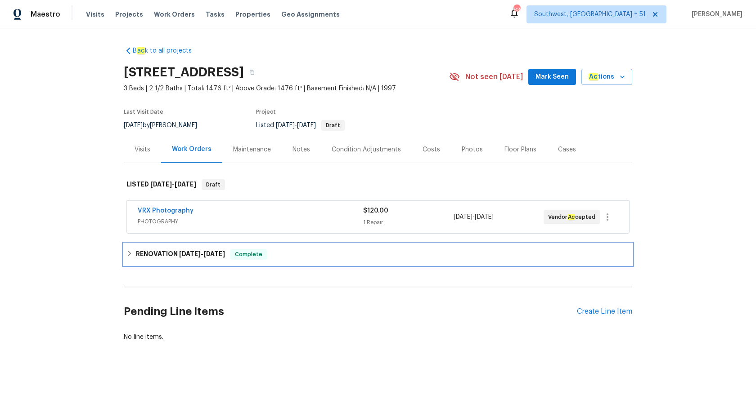
click at [165, 258] on h6 "RENOVATION [DATE] - [DATE]" at bounding box center [180, 254] width 89 height 11
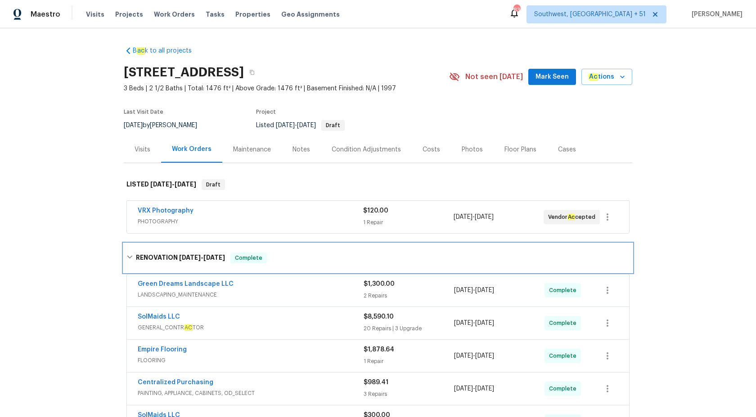
scroll to position [107, 0]
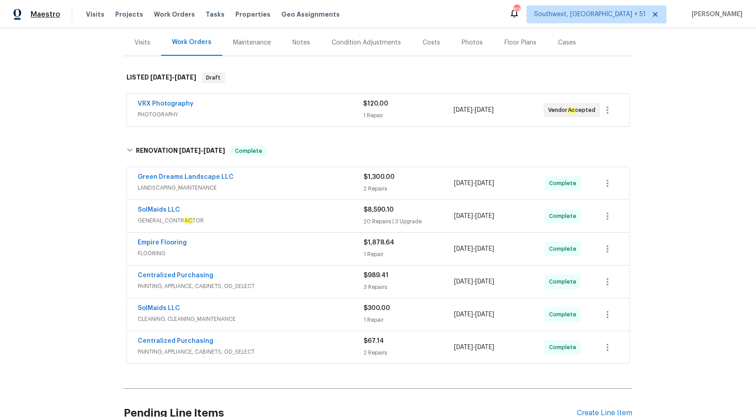
click at [47, 18] on span "Maestro" at bounding box center [46, 14] width 30 height 9
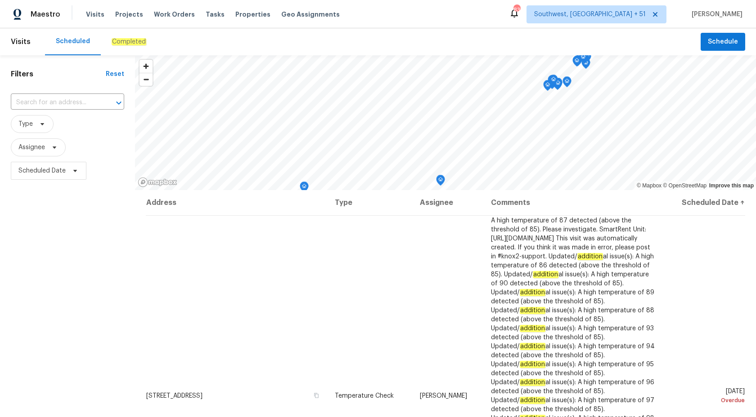
click at [118, 50] on div "Completed" at bounding box center [129, 41] width 56 height 27
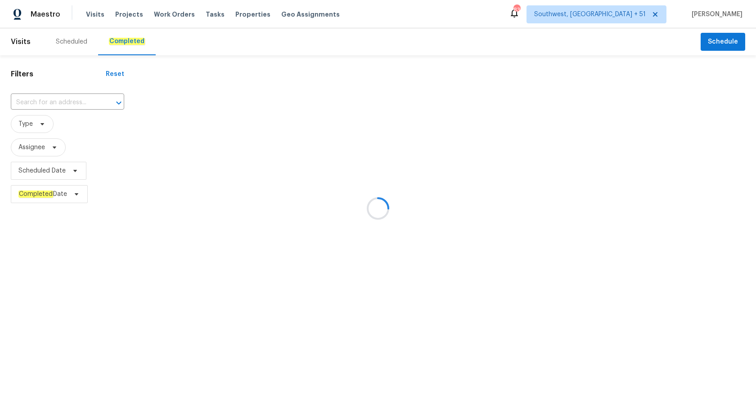
click at [44, 320] on div at bounding box center [378, 208] width 756 height 417
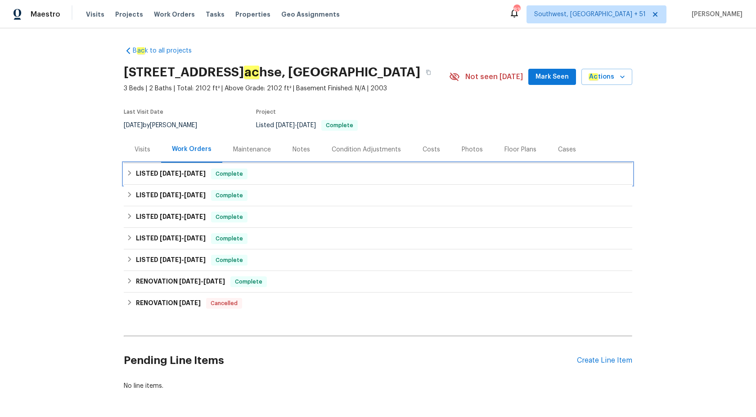
click at [202, 175] on span "[DATE]" at bounding box center [195, 173] width 22 height 6
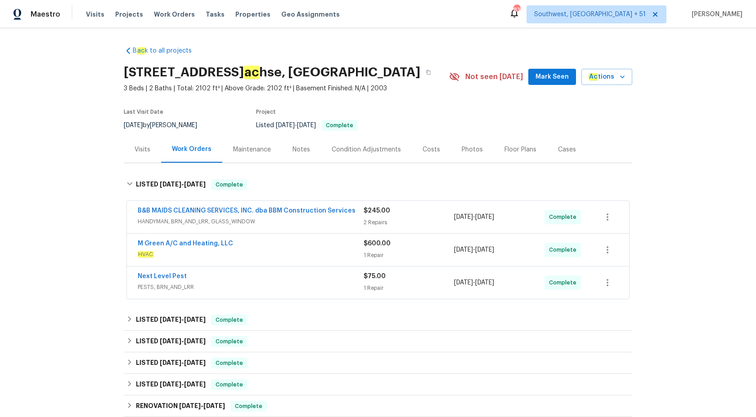
click at [298, 217] on div "B&B MAIDS CLEANING SERVICES, INC. dba BBM Construction Services" at bounding box center [251, 211] width 226 height 11
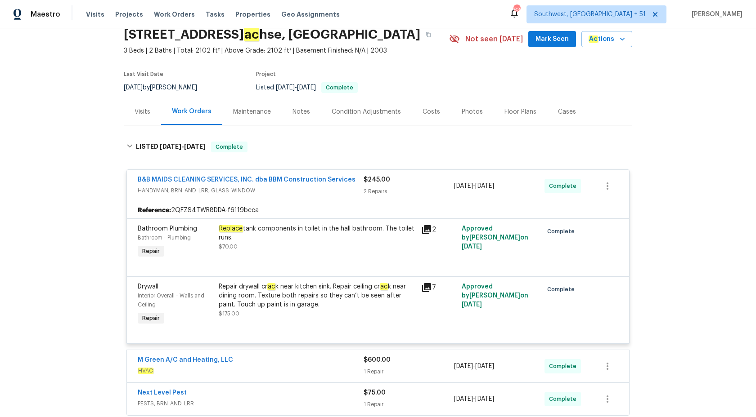
scroll to position [40, 0]
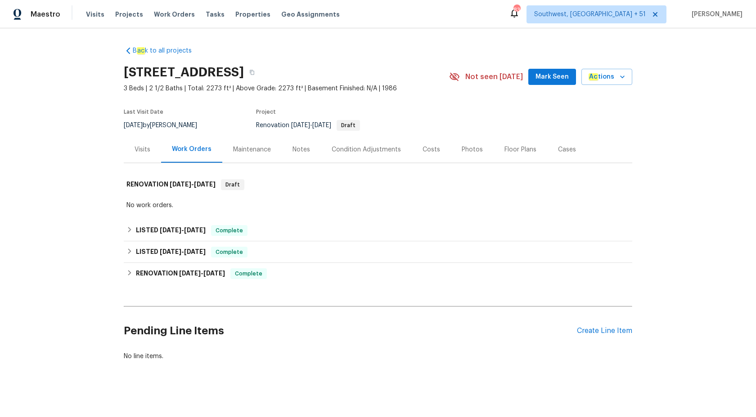
scroll to position [5, 0]
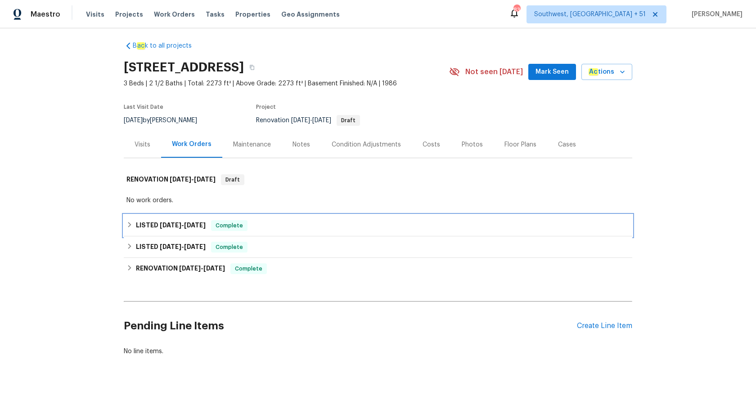
click at [171, 229] on h6 "LISTED [DATE] - [DATE]" at bounding box center [171, 225] width 70 height 11
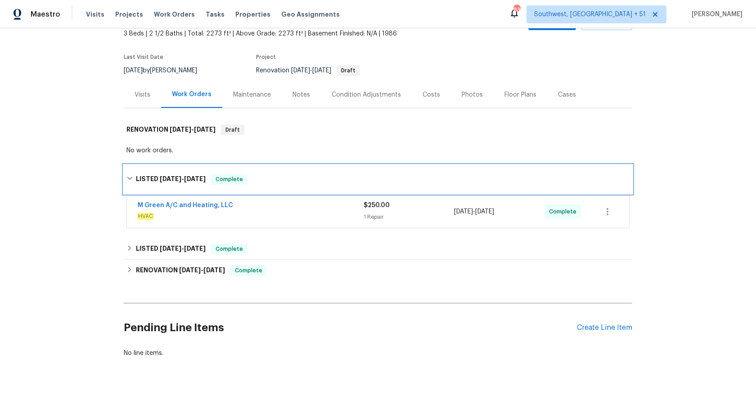
scroll to position [57, 0]
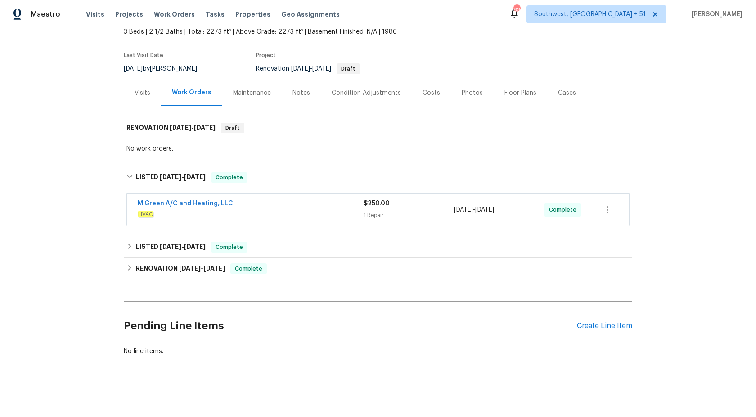
click at [308, 214] on span "HVAC" at bounding box center [251, 214] width 226 height 9
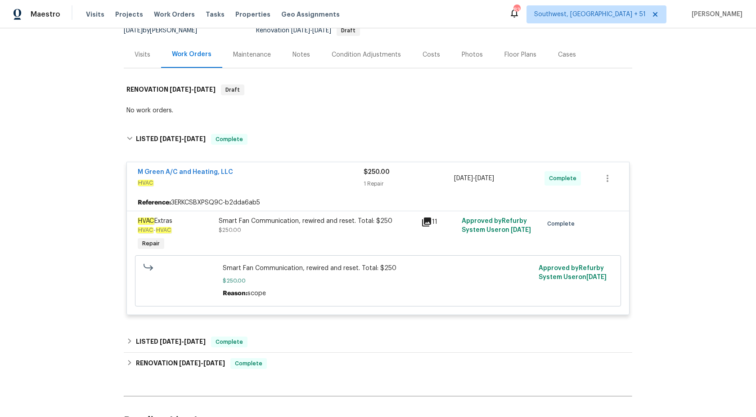
scroll to position [98, 0]
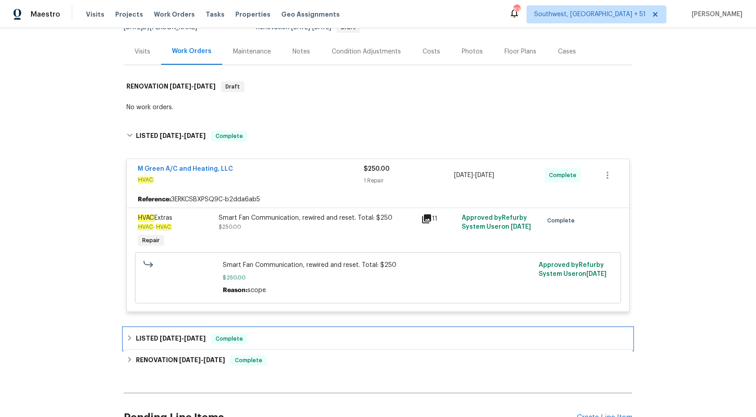
click at [273, 341] on div "LISTED [DATE] - [DATE] Complete" at bounding box center [377, 339] width 503 height 11
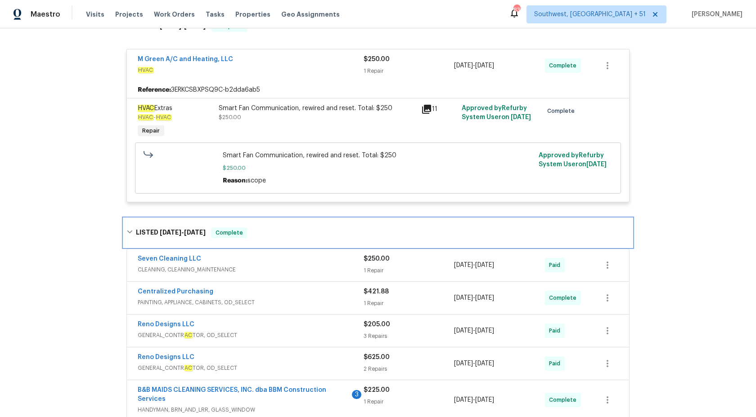
scroll to position [0, 0]
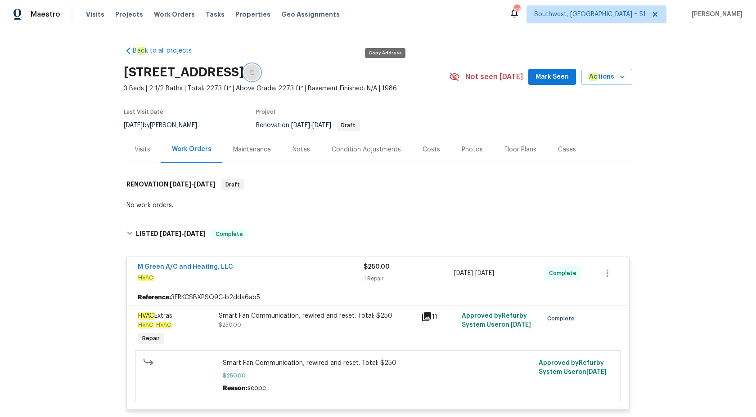
click at [255, 74] on icon "button" at bounding box center [251, 72] width 5 height 5
click at [48, 15] on span "Maestro" at bounding box center [46, 14] width 30 height 9
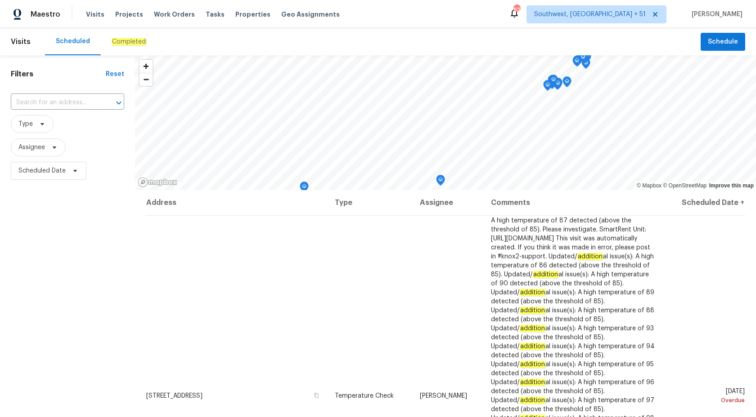
click at [121, 46] on div "Completed" at bounding box center [129, 41] width 56 height 27
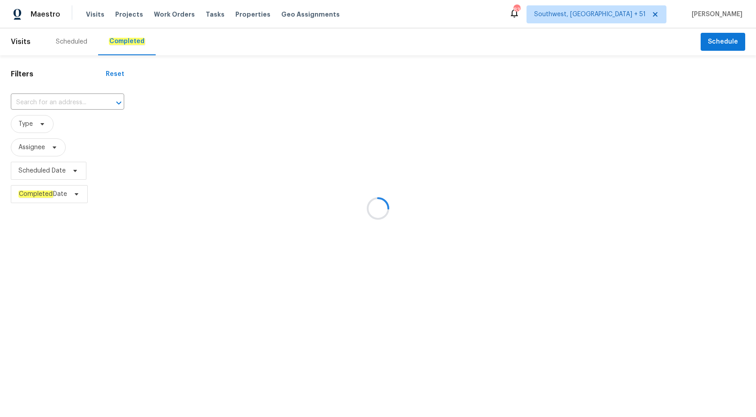
click at [55, 102] on div at bounding box center [378, 208] width 756 height 417
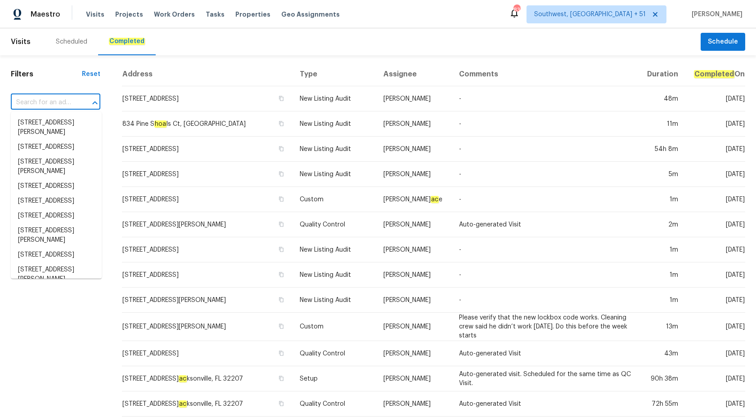
click at [55, 102] on input "text" at bounding box center [43, 103] width 64 height 14
paste input "1815 Hollow Creek Ct, Garland, TX 75040"
type input "1815 Hollow Creek Ct, Garland, TX 75040"
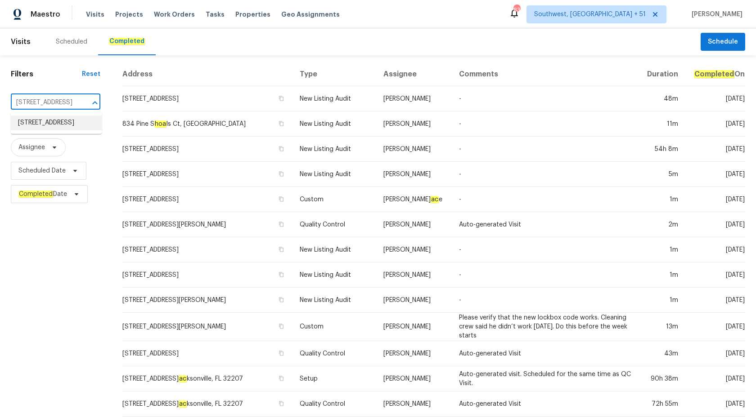
click at [56, 122] on li "1815 Hollow Creek Ct, Garland, TX 75040" at bounding box center [56, 123] width 91 height 15
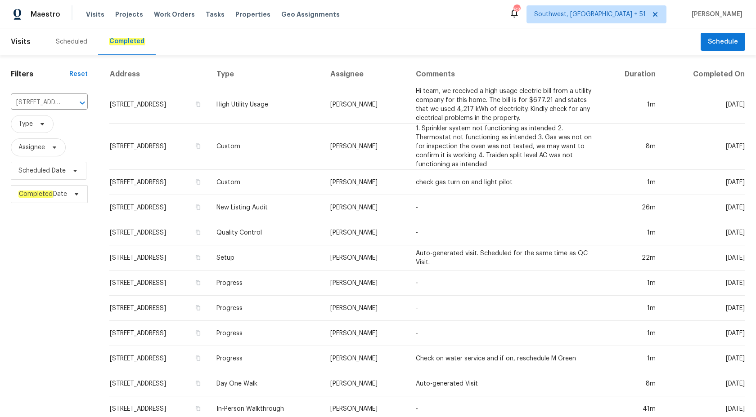
click at [379, 155] on td "[PERSON_NAME]" at bounding box center [365, 147] width 85 height 46
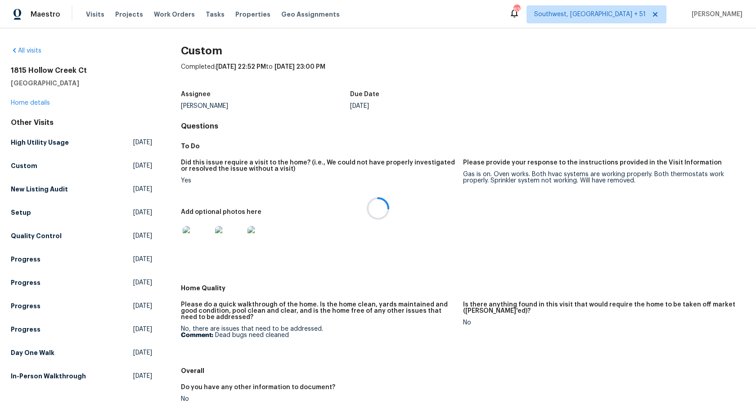
click at [36, 109] on div at bounding box center [378, 208] width 756 height 417
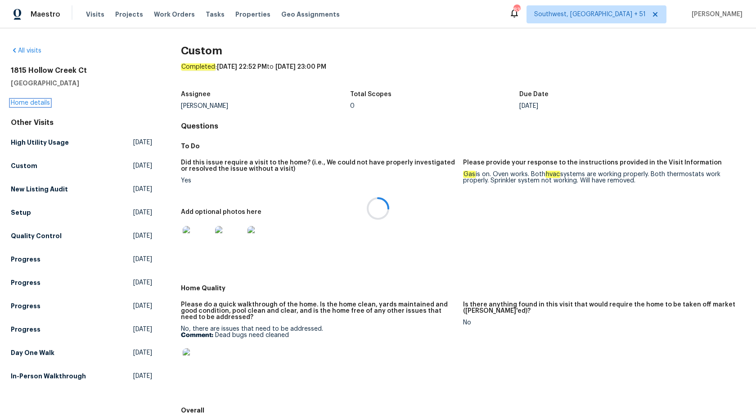
click at [32, 103] on link "Home details" at bounding box center [30, 103] width 39 height 6
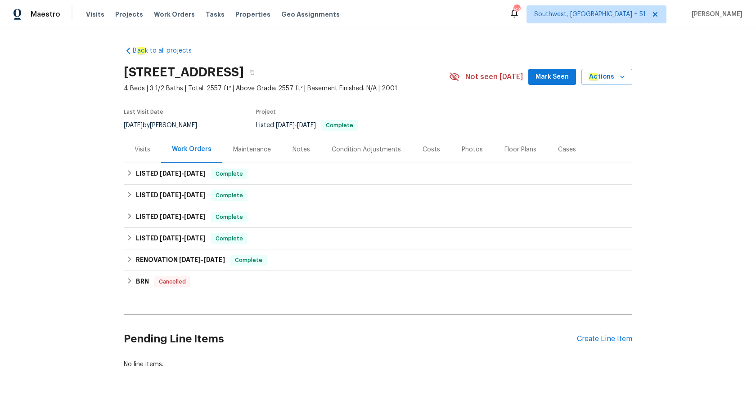
scroll to position [13, 0]
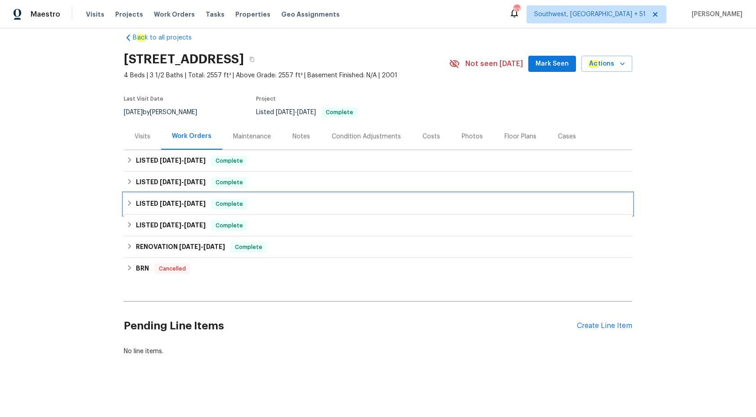
click at [203, 202] on span "[DATE]" at bounding box center [195, 204] width 22 height 6
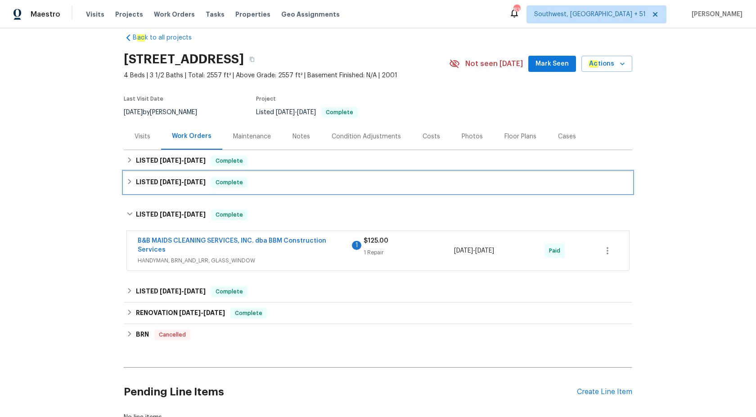
click at [233, 189] on div "LISTED 8/18/25 - 8/22/25 Complete" at bounding box center [378, 183] width 508 height 22
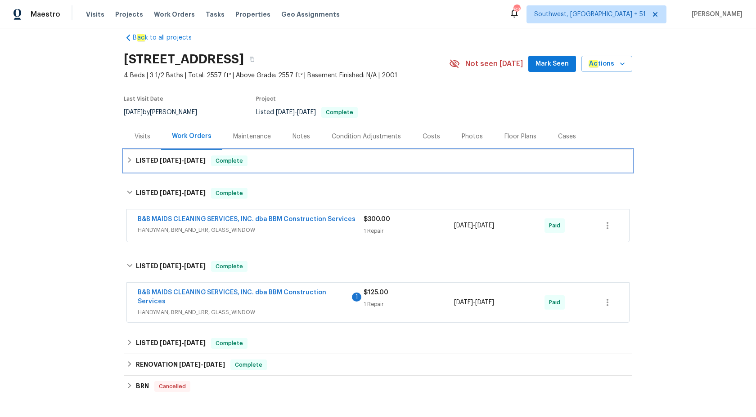
click at [242, 168] on div "LISTED 8/23/25 - 8/29/25 Complete" at bounding box center [378, 161] width 508 height 22
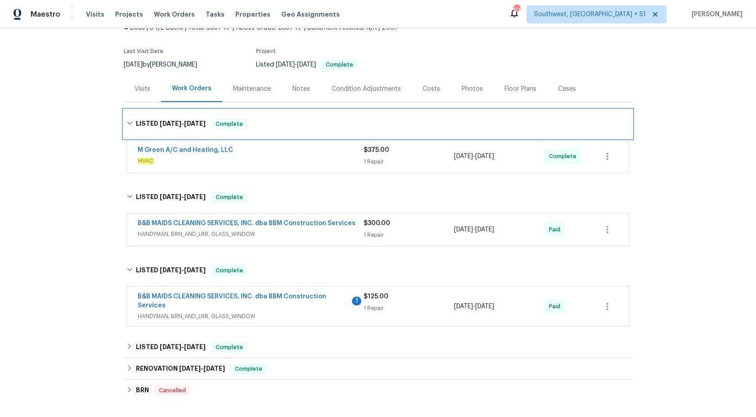
scroll to position [90, 0]
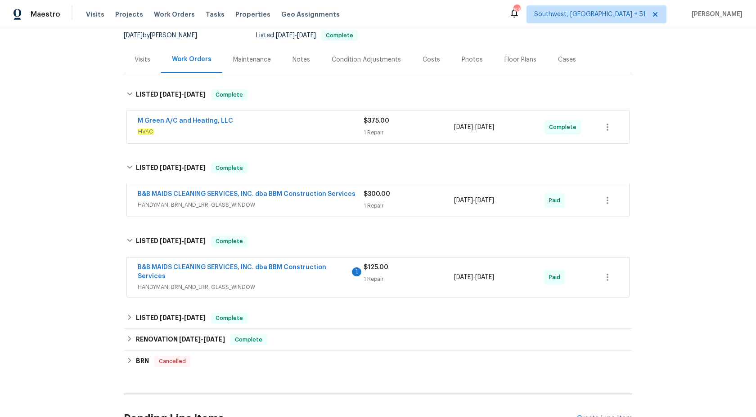
click at [297, 261] on div "B&B MAIDS CLEANING SERVICES, INC. dba BBM Construction Services 1 HANDYMAN, BRN…" at bounding box center [378, 278] width 502 height 40
click at [342, 301] on div "B ac k to all projects 1815 Hollow Creek Ct, Garland, TX 75040 4 Beds | 3 1/2 B…" at bounding box center [378, 202] width 508 height 507
click at [342, 287] on span "HANDYMAN, BRN_AND_LRR, GLASS_WINDOW" at bounding box center [251, 287] width 226 height 9
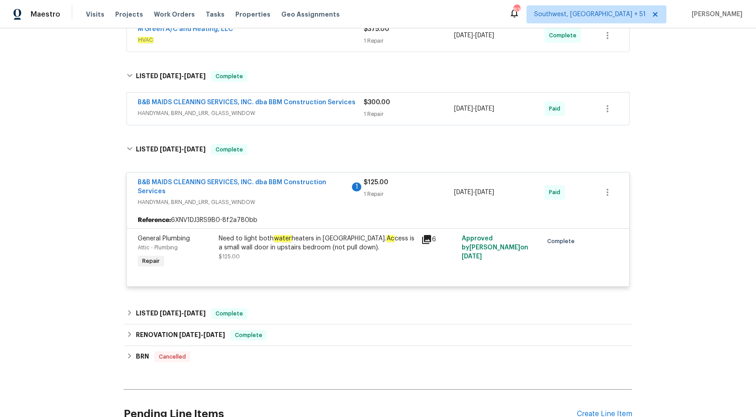
scroll to position [211, 0]
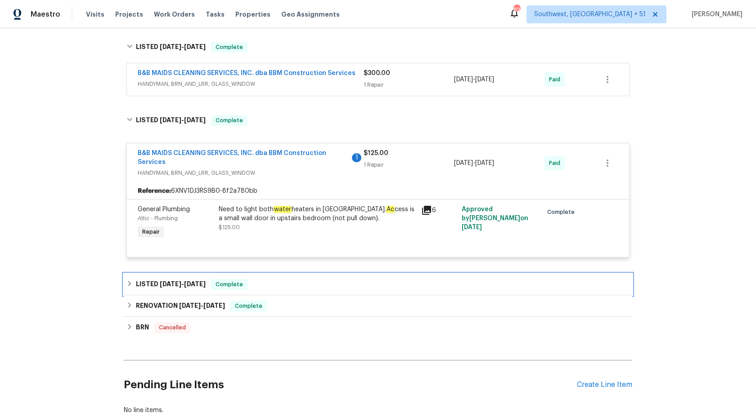
click at [210, 282] on div "LISTED 7/9/25 - 7/11/25 Complete" at bounding box center [377, 284] width 503 height 11
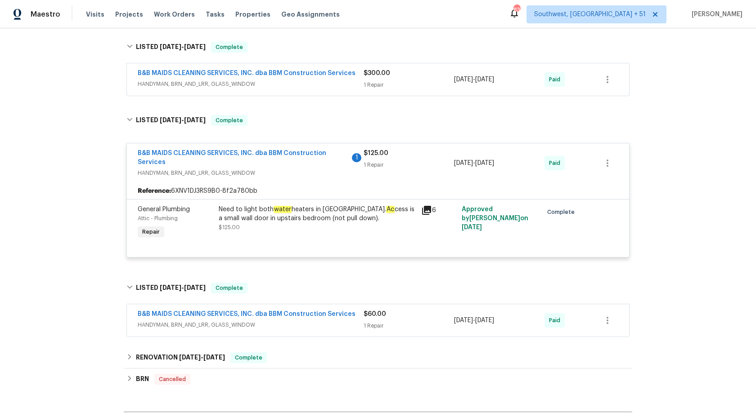
click at [420, 80] on div "$300.00 1 Repair" at bounding box center [408, 80] width 90 height 22
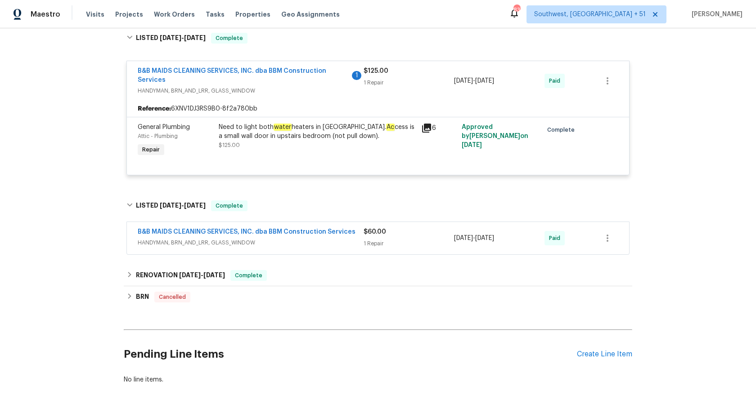
scroll to position [409, 0]
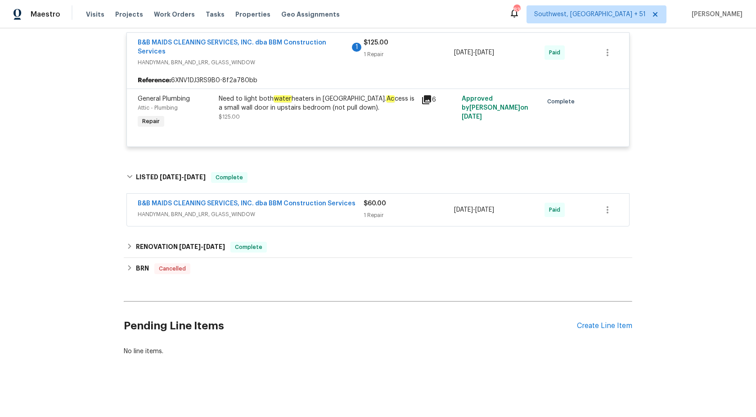
click at [381, 207] on div "$60.00" at bounding box center [408, 203] width 90 height 9
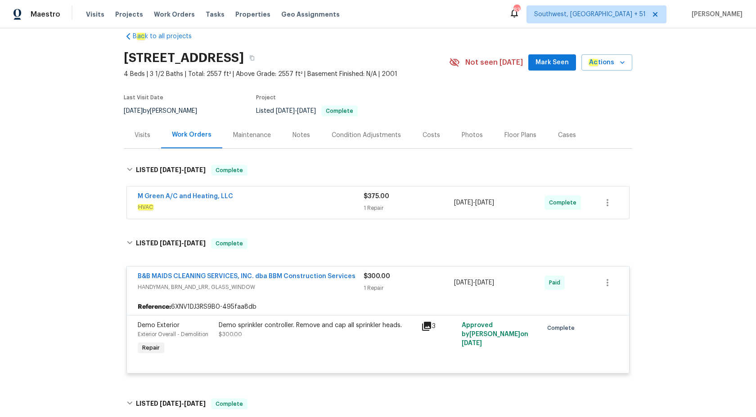
scroll to position [0, 0]
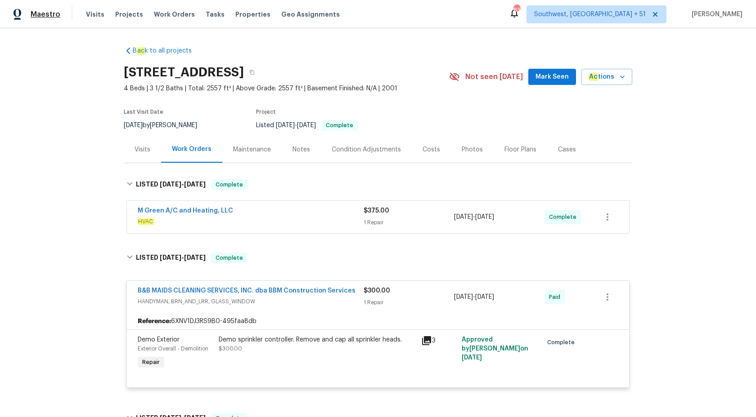
click at [52, 13] on span "Maestro" at bounding box center [46, 14] width 30 height 9
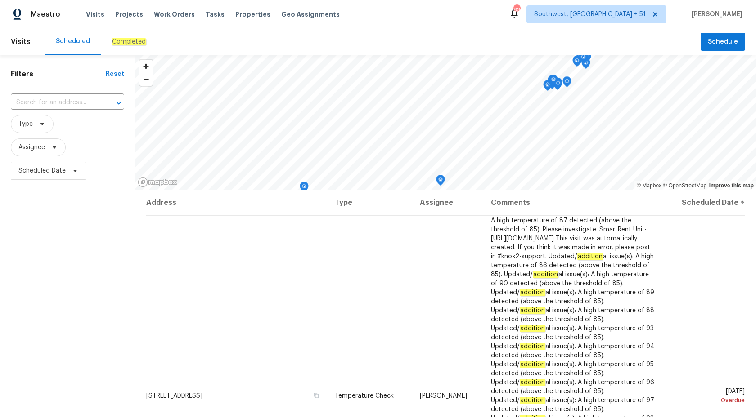
click at [126, 39] on em "Completed" at bounding box center [129, 41] width 35 height 7
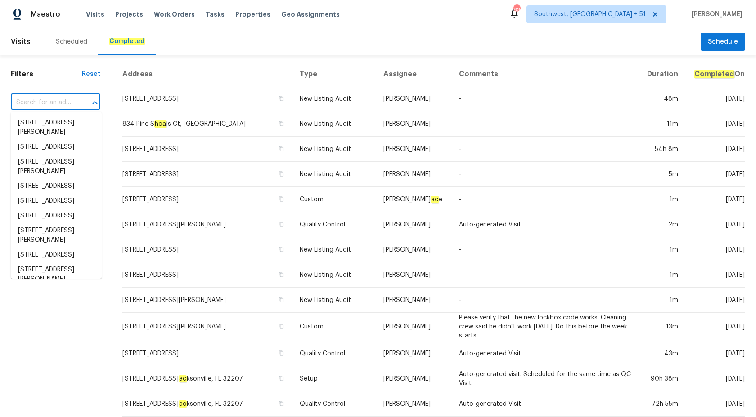
click at [48, 98] on input "text" at bounding box center [43, 103] width 64 height 14
paste input "[STREET_ADDRESS]"
type input "[STREET_ADDRESS]"
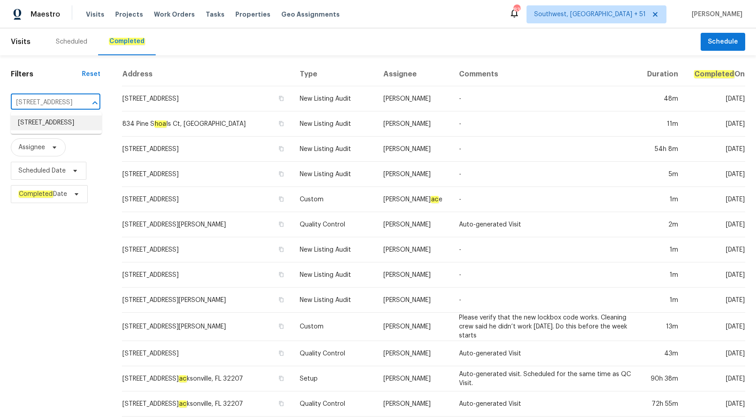
click at [57, 130] on li "[STREET_ADDRESS]" at bounding box center [56, 123] width 91 height 15
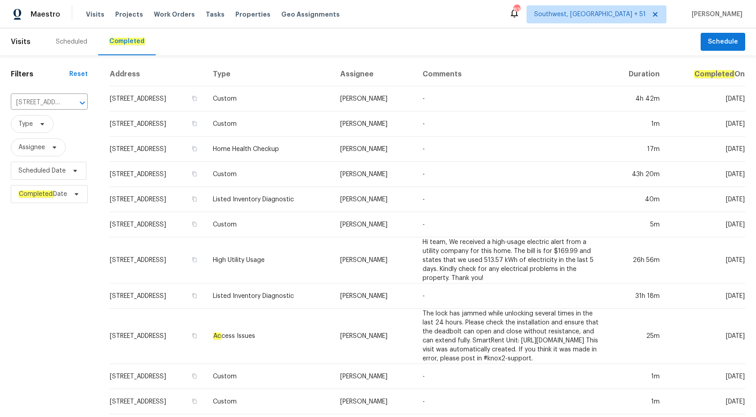
click at [457, 144] on td "-" at bounding box center [510, 149] width 191 height 25
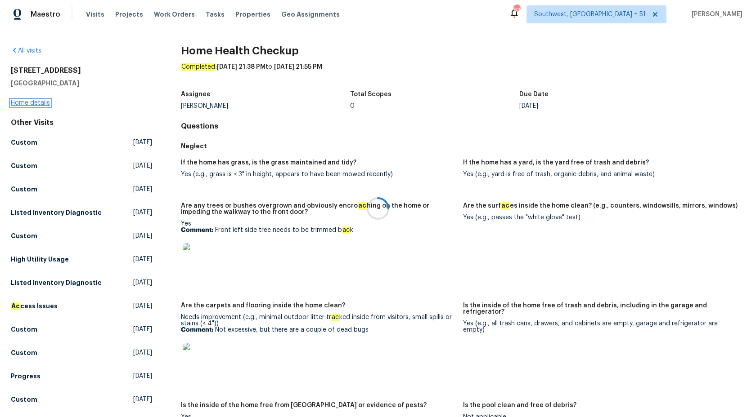
click at [38, 100] on link "Home details" at bounding box center [30, 103] width 39 height 6
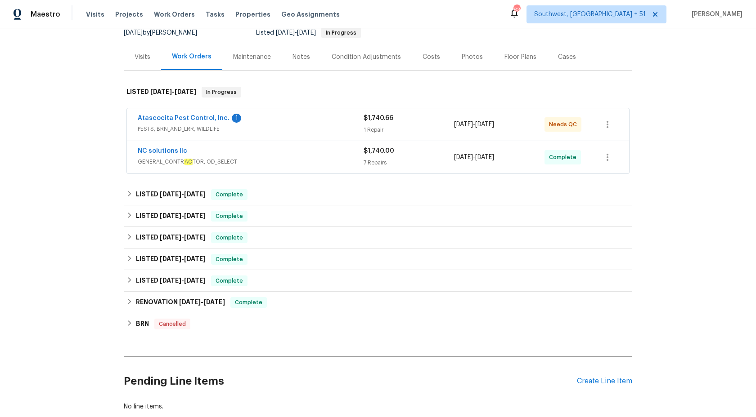
scroll to position [101, 0]
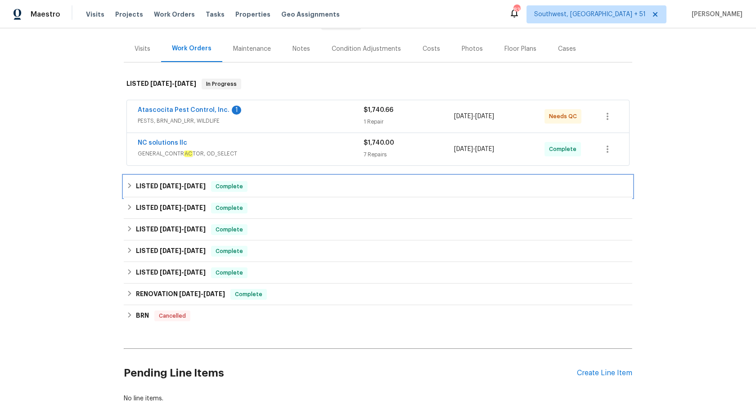
click at [227, 181] on div "LISTED 5/30/25 - 8/20/25 Complete" at bounding box center [378, 187] width 508 height 22
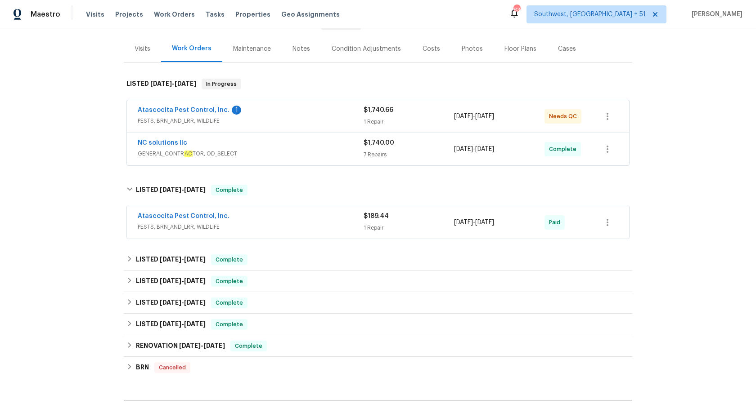
click at [333, 150] on span "GENERAL_CONTR AC TOR, OD_SELECT" at bounding box center [251, 153] width 226 height 9
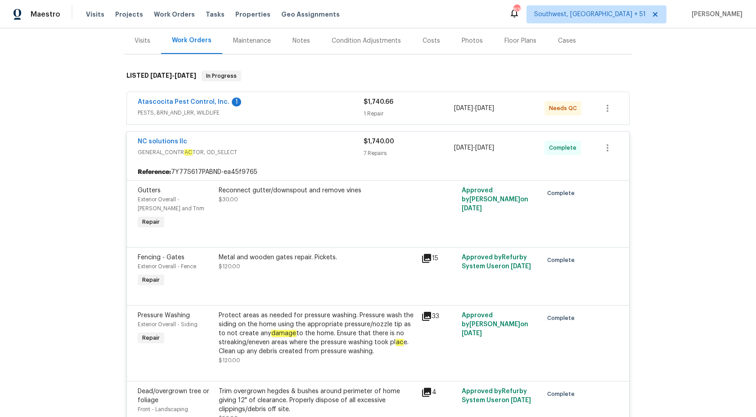
scroll to position [81, 0]
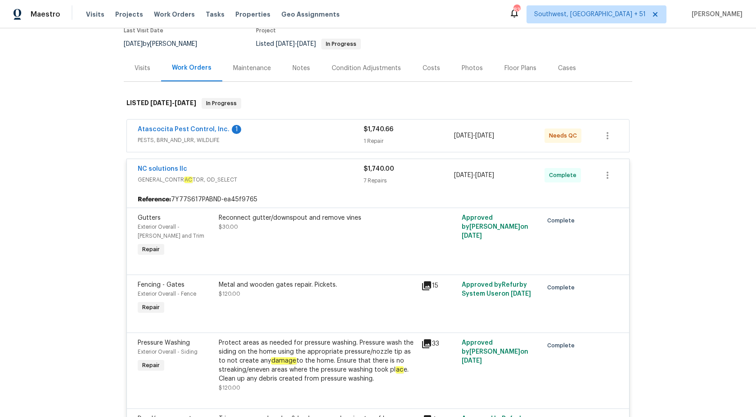
click at [359, 140] on span "PESTS, BRN_AND_LRR, WILDLIFE" at bounding box center [251, 140] width 226 height 9
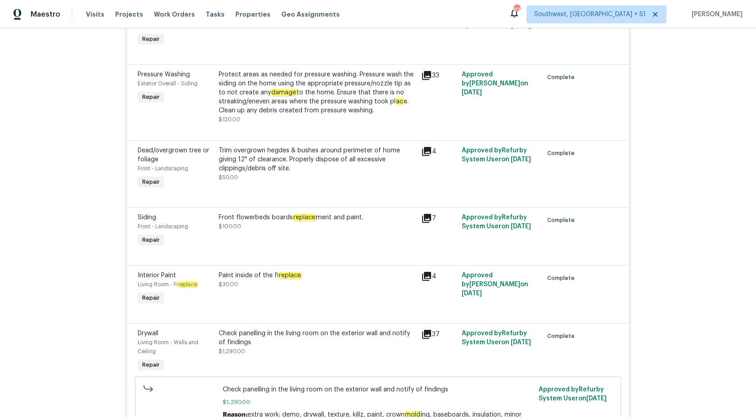
scroll to position [618, 0]
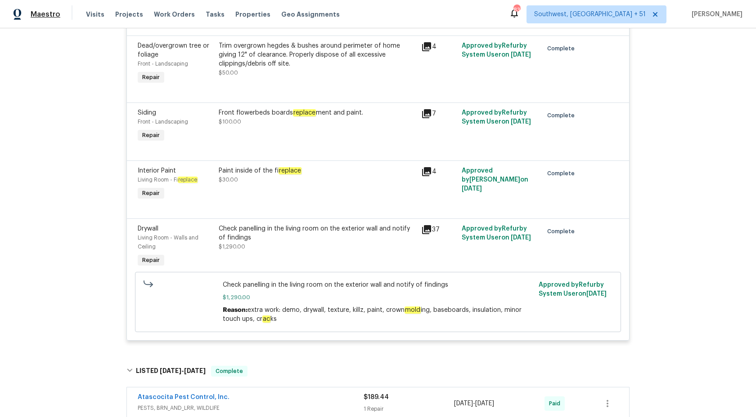
click at [57, 13] on span "Maestro" at bounding box center [46, 14] width 30 height 9
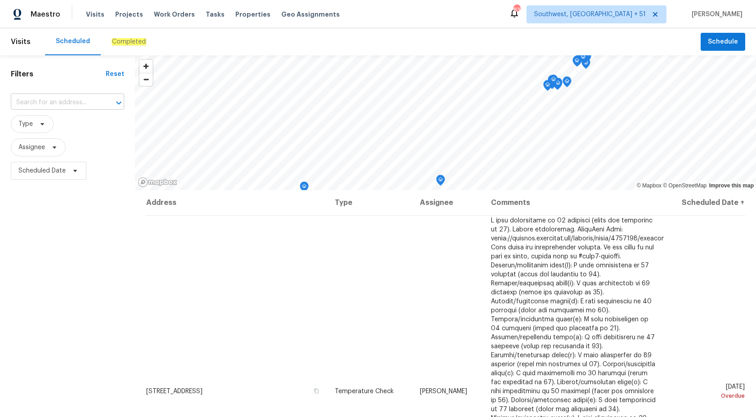
click at [40, 102] on input "text" at bounding box center [55, 103] width 88 height 14
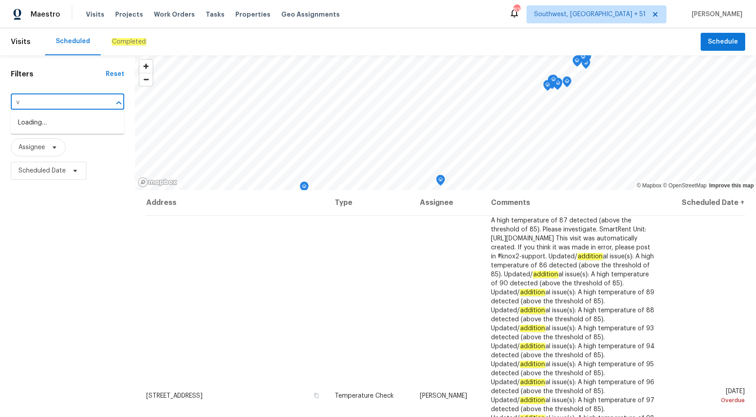
paste input "[STREET_ADDRESS][PERSON_NAME]"
type input "[STREET_ADDRESS][PERSON_NAME]"
click at [57, 123] on li "[STREET_ADDRESS][PERSON_NAME]" at bounding box center [67, 128] width 113 height 24
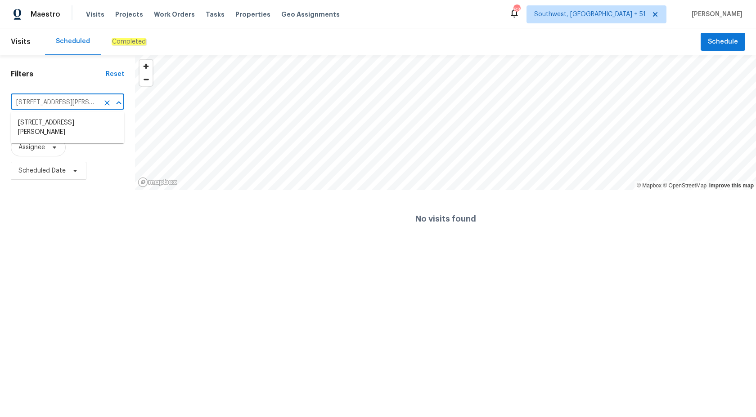
click at [76, 97] on input "[STREET_ADDRESS][PERSON_NAME]" at bounding box center [55, 103] width 88 height 14
click at [81, 128] on li "[STREET_ADDRESS][PERSON_NAME]" at bounding box center [67, 128] width 113 height 24
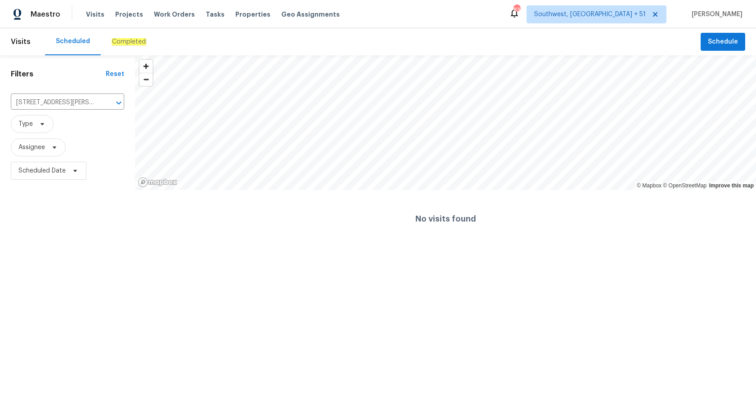
click at [131, 40] on em "Completed" at bounding box center [129, 41] width 35 height 7
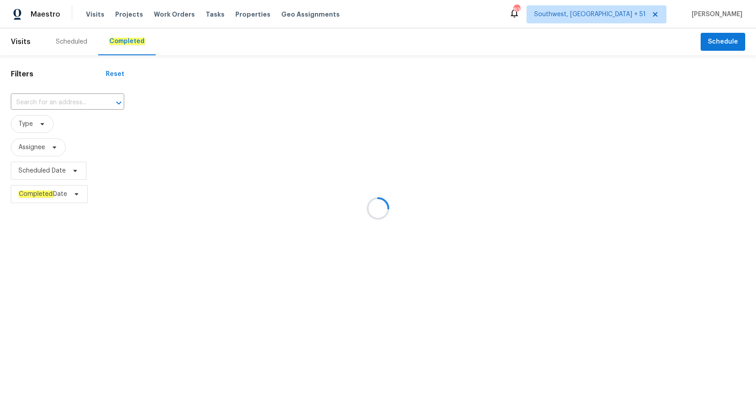
click at [47, 105] on div at bounding box center [378, 208] width 756 height 417
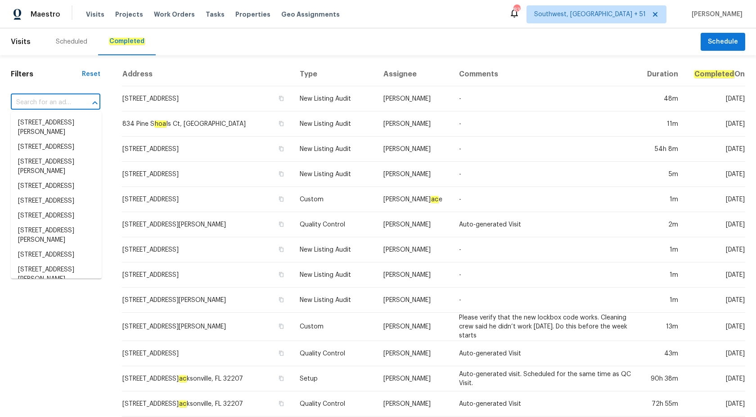
click at [45, 101] on input "text" at bounding box center [43, 103] width 64 height 14
paste input "[STREET_ADDRESS][PERSON_NAME]"
type input "[STREET_ADDRESS][PERSON_NAME]"
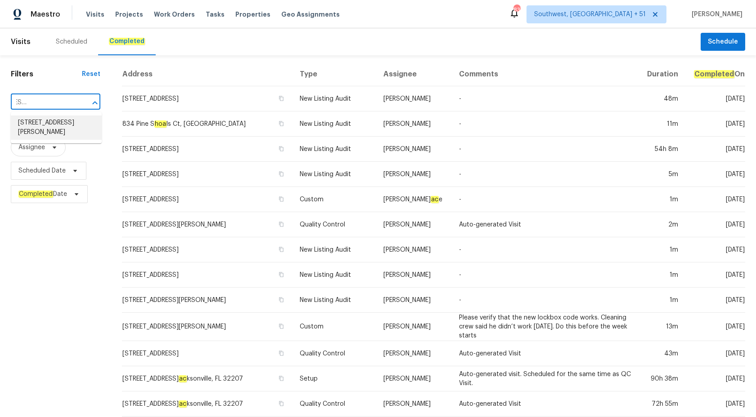
click at [67, 127] on li "[STREET_ADDRESS][PERSON_NAME]" at bounding box center [56, 128] width 91 height 24
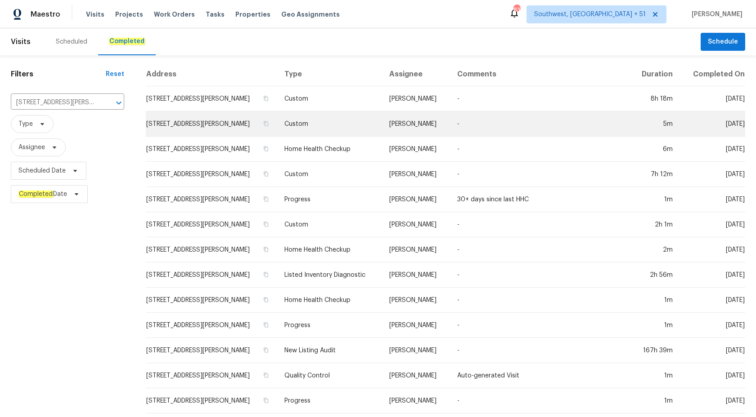
click at [390, 137] on td "[PERSON_NAME]" at bounding box center [416, 124] width 68 height 25
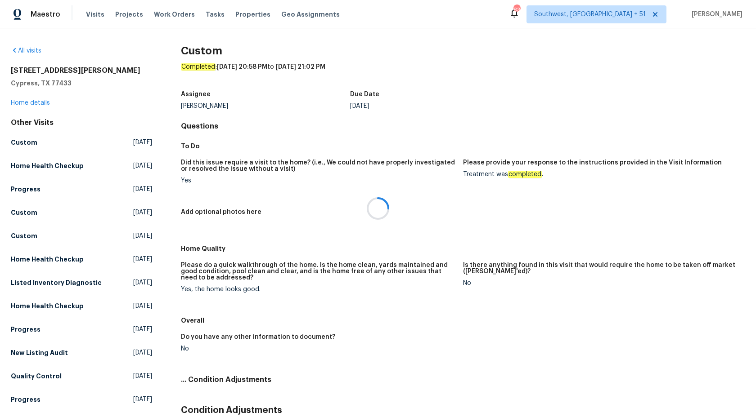
click at [29, 106] on div at bounding box center [378, 208] width 756 height 417
click at [29, 103] on link "Home details" at bounding box center [30, 103] width 39 height 6
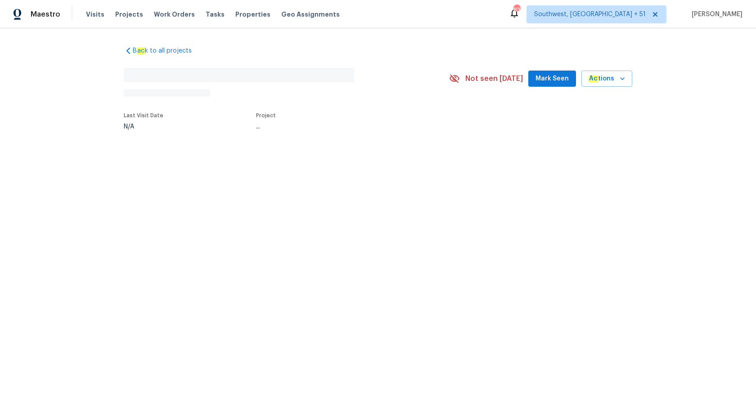
click at [29, 103] on div "B ac k to all projects No address found N/A Not seen [DATE] Mark Seen Ac tions …" at bounding box center [378, 108] width 756 height 161
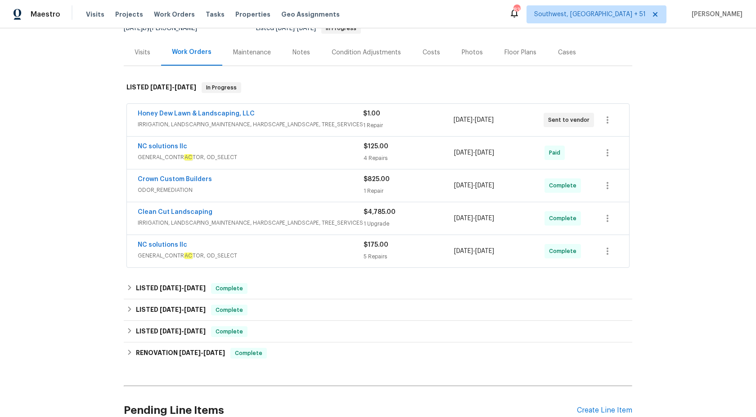
scroll to position [104, 0]
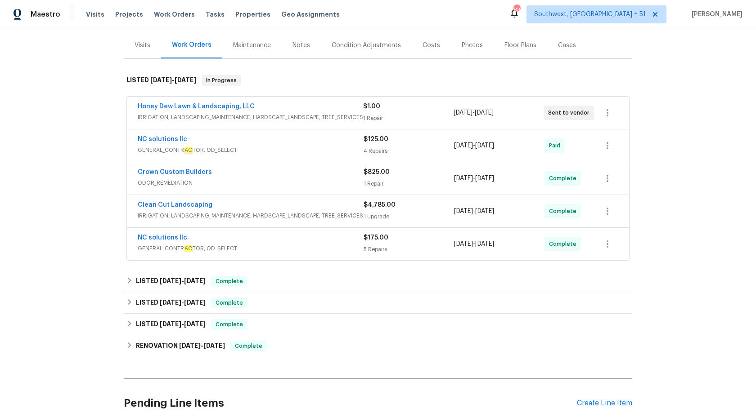
click at [321, 241] on div "NC solutions llc" at bounding box center [251, 238] width 226 height 11
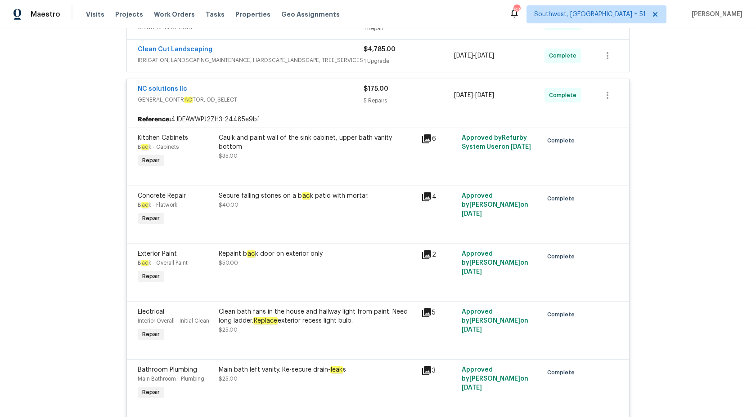
scroll to position [125, 0]
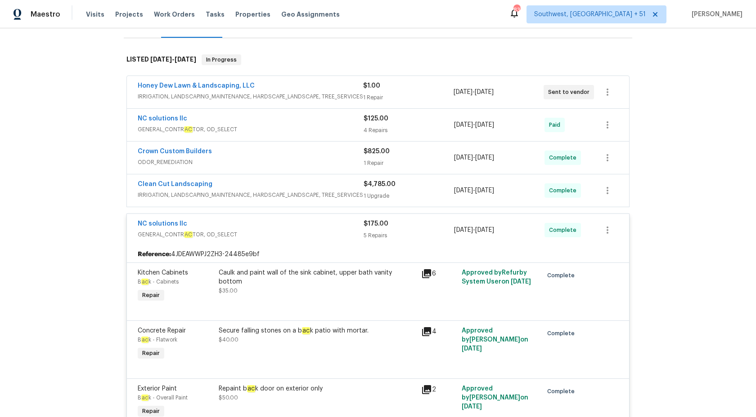
click at [349, 238] on span "GENERAL_CONTR AC TOR, OD_SELECT" at bounding box center [251, 234] width 226 height 9
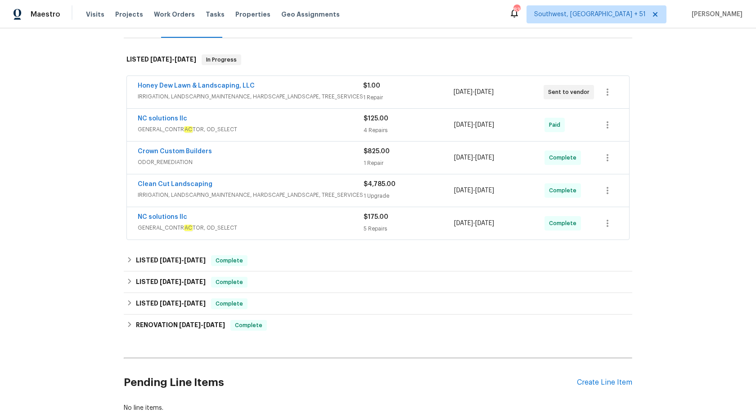
click at [316, 196] on span "IRRIGATION, LANDSCAPING_MAINTENANCE, HARDSCAPE_LANDSCAPE, TREE_SERVICES" at bounding box center [251, 195] width 226 height 9
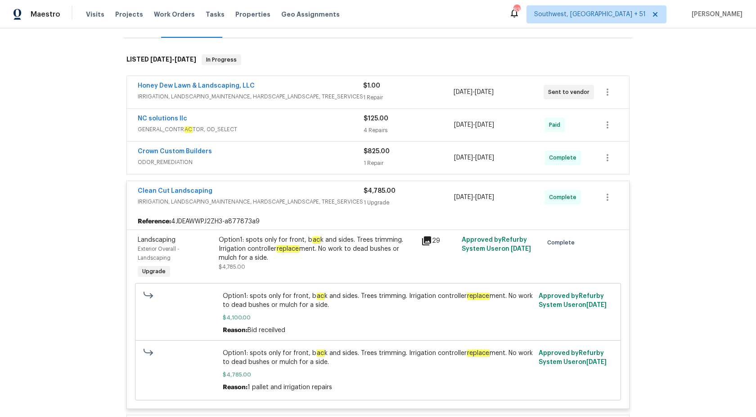
click at [317, 196] on div "Clean Cut Landscaping" at bounding box center [251, 192] width 226 height 11
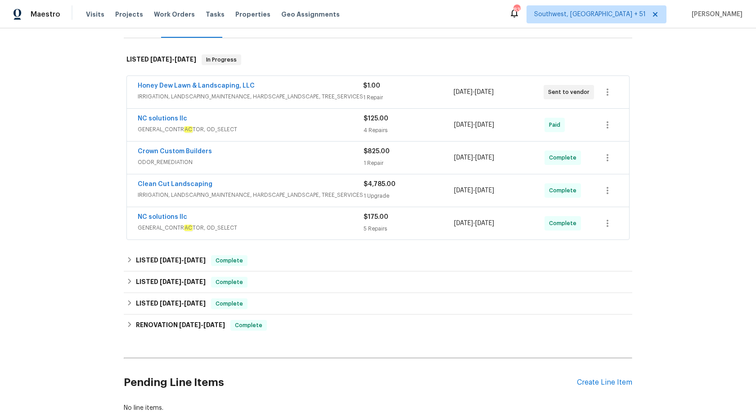
click at [314, 156] on div "Crown Custom Builders" at bounding box center [251, 152] width 226 height 11
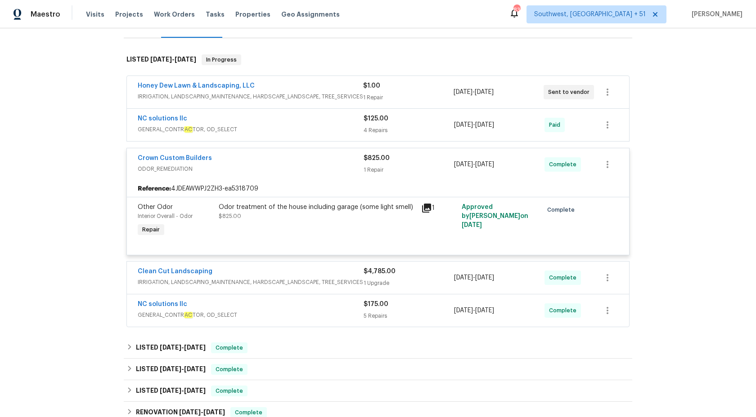
click at [316, 158] on div "Crown Custom Builders" at bounding box center [251, 159] width 226 height 11
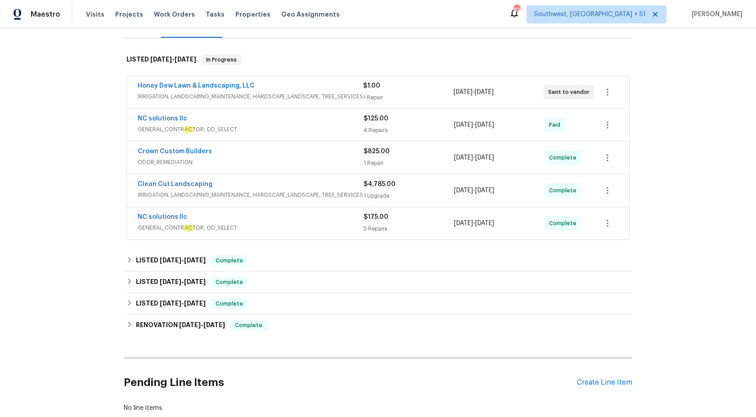
click at [315, 133] on span "GENERAL_CONTR AC TOR, OD_SELECT" at bounding box center [251, 129] width 226 height 9
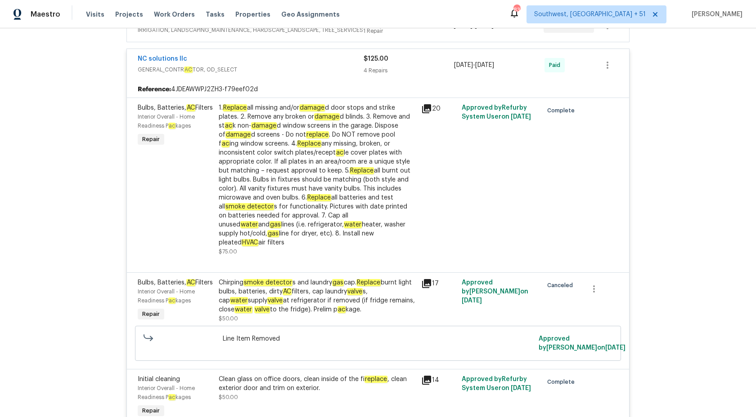
scroll to position [136, 0]
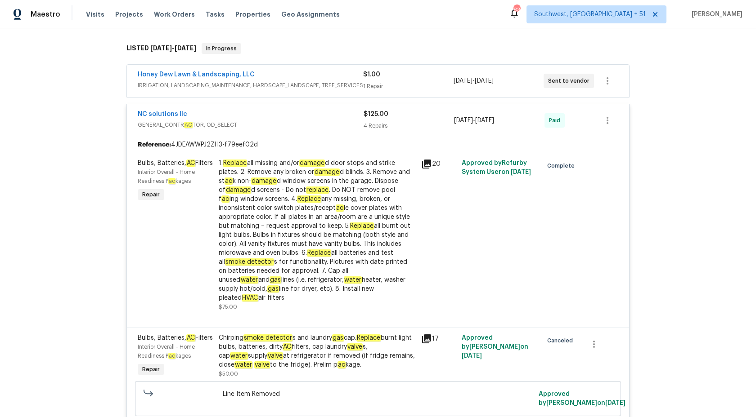
click at [365, 124] on div "4 Repairs" at bounding box center [408, 125] width 90 height 9
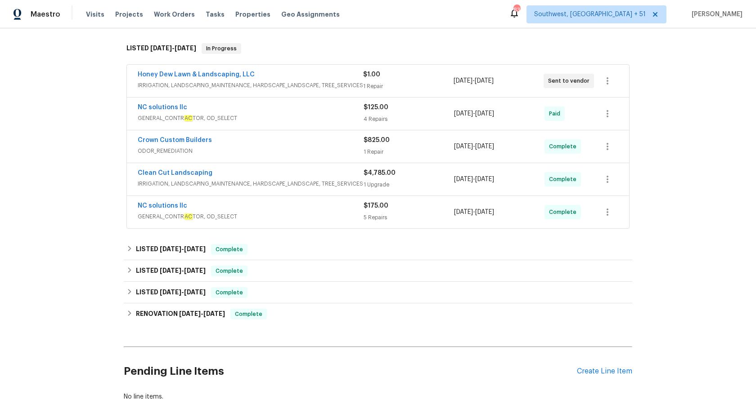
click at [326, 148] on span "ODOR_REMEDIATION" at bounding box center [251, 151] width 226 height 9
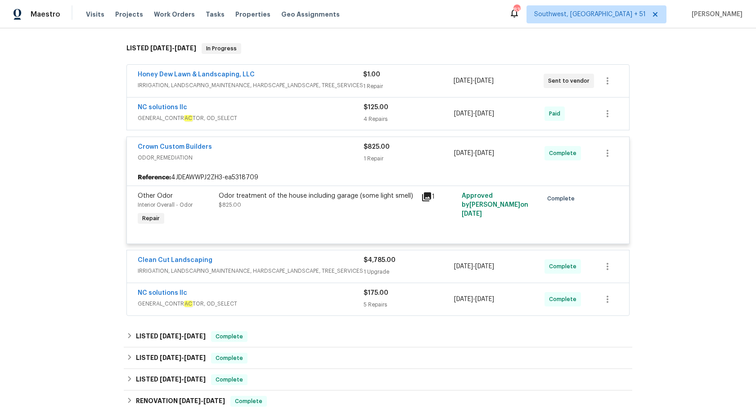
click at [326, 148] on div "Crown Custom Builders" at bounding box center [251, 148] width 226 height 11
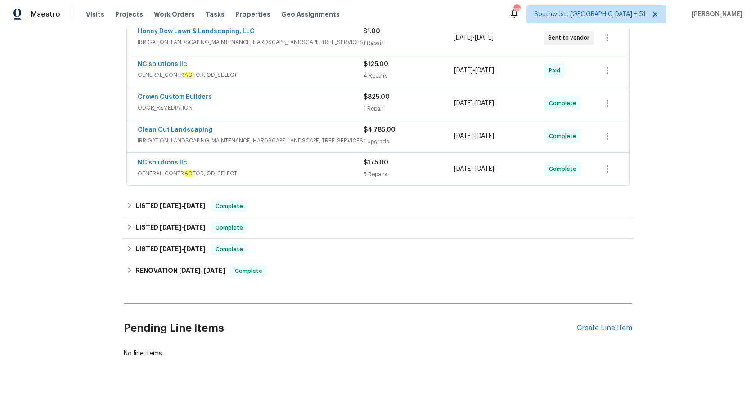
scroll to position [0, 0]
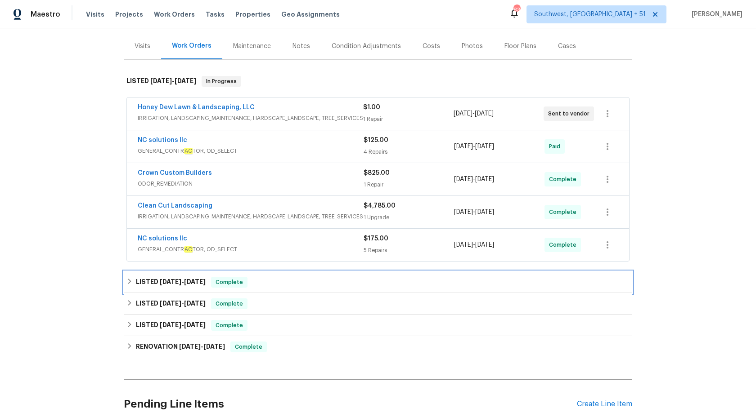
click at [214, 280] on div "LISTED [DATE] - [DATE] Complete" at bounding box center [377, 282] width 503 height 11
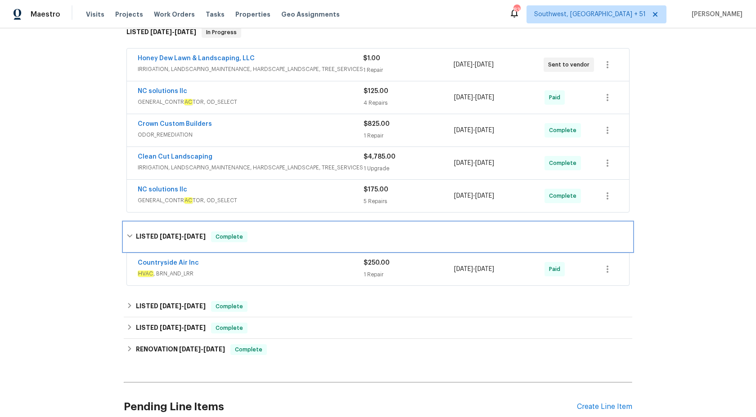
scroll to position [157, 0]
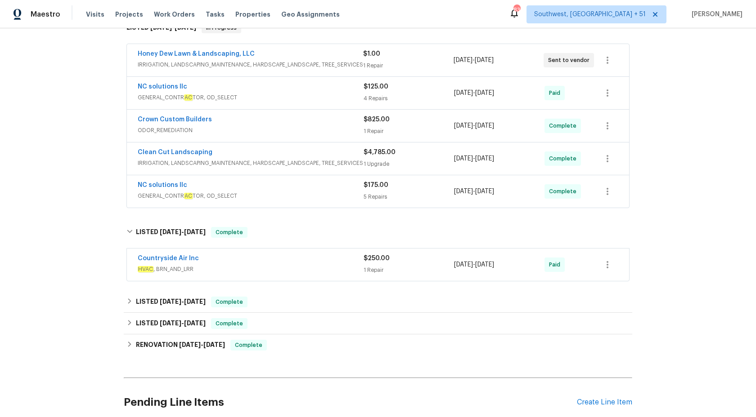
click at [352, 275] on div "Countryside Air Inc HVAC , BRN_AND_LRR" at bounding box center [251, 265] width 226 height 22
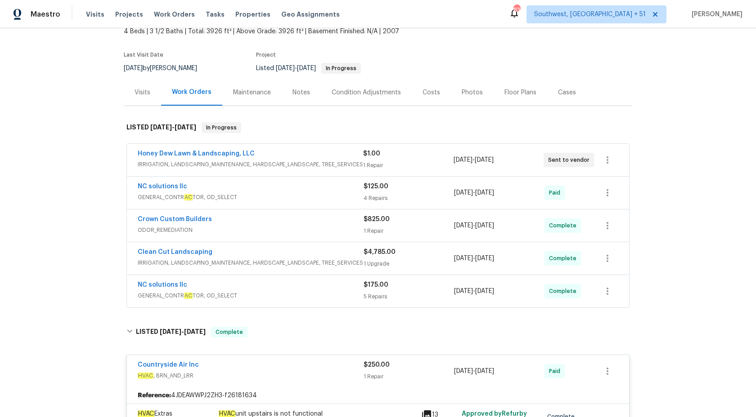
scroll to position [0, 0]
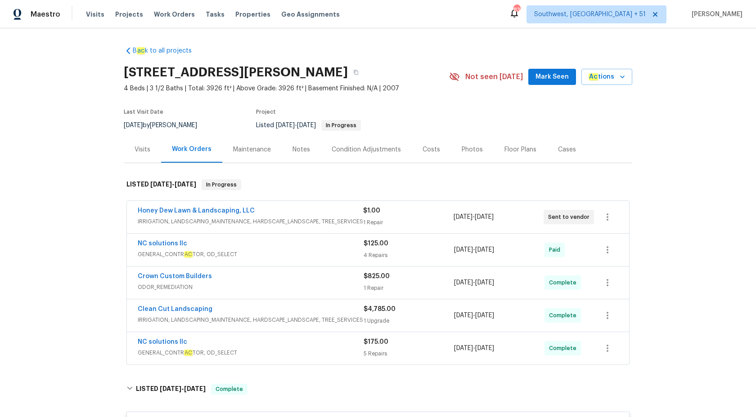
click at [58, 147] on div "B ac k to all projects [STREET_ADDRESS] 4 Beds | 3 1/2 Baths | Total: 3926 ft² …" at bounding box center [378, 222] width 756 height 389
click at [359, 73] on icon "button" at bounding box center [355, 72] width 5 height 5
